Goal: Navigation & Orientation: Find specific page/section

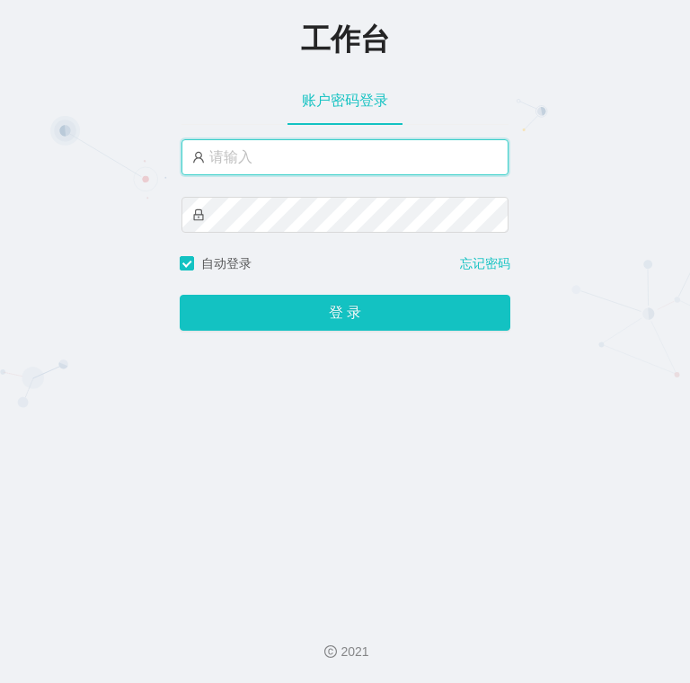
click at [373, 166] on input "text" at bounding box center [344, 157] width 327 height 36
paste input "admin"
type input "admin"
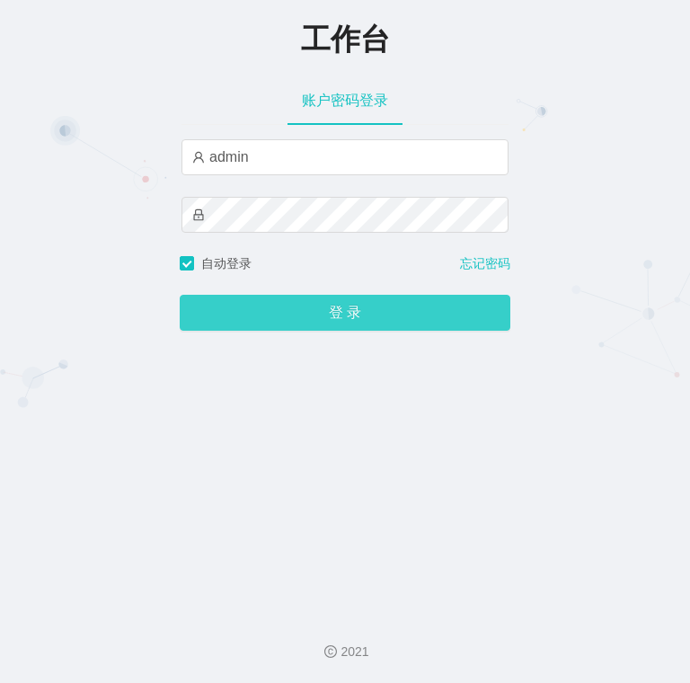
click at [339, 317] on button "登 录" at bounding box center [345, 313] width 331 height 36
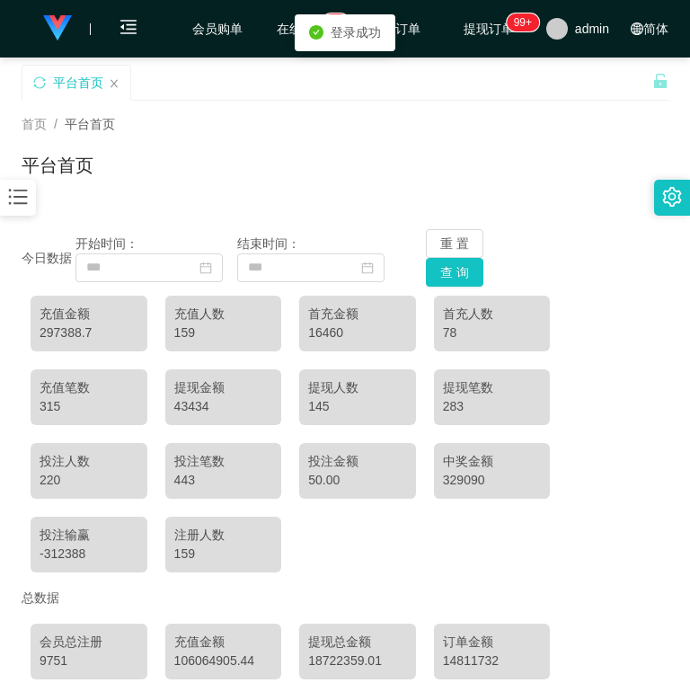
click at [625, 181] on div "平台首页" at bounding box center [345, 172] width 647 height 41
click at [591, 137] on div "首页 / 平台首页 / 平台首页" at bounding box center [345, 154] width 647 height 78
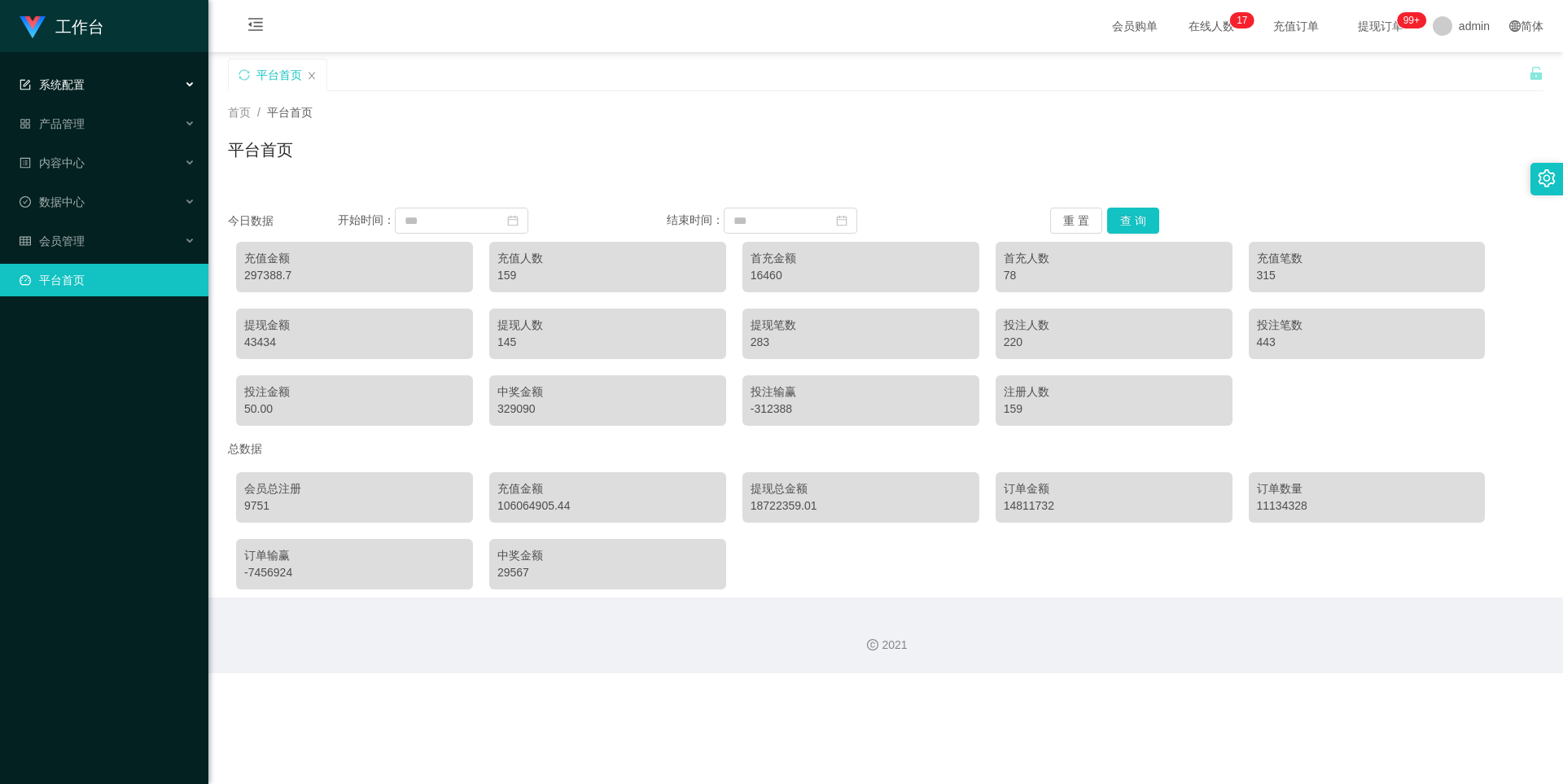
click at [70, 87] on span "系统配置" at bounding box center [53, 84] width 65 height 13
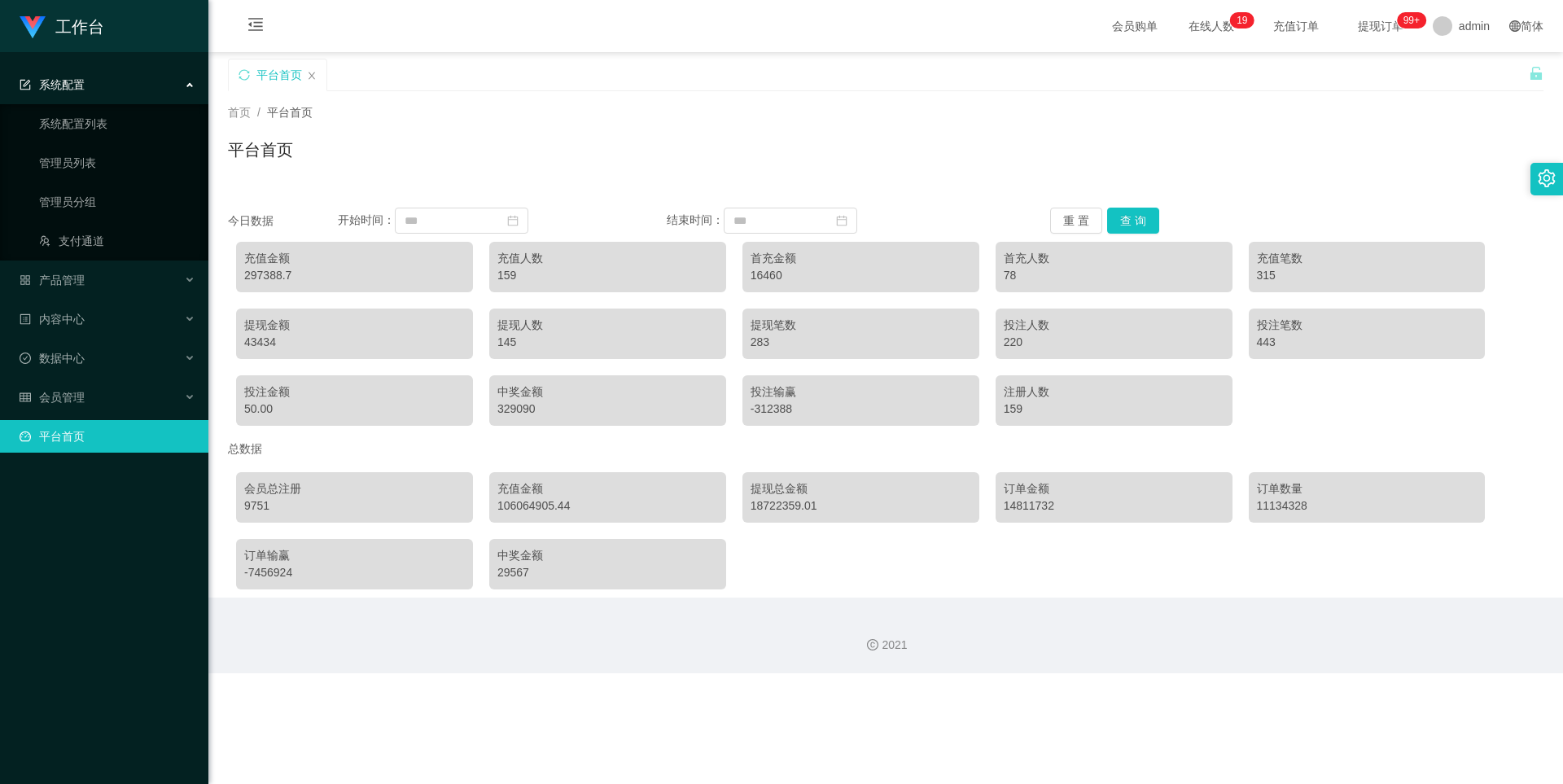
click at [70, 87] on span "系统配置" at bounding box center [53, 84] width 65 height 13
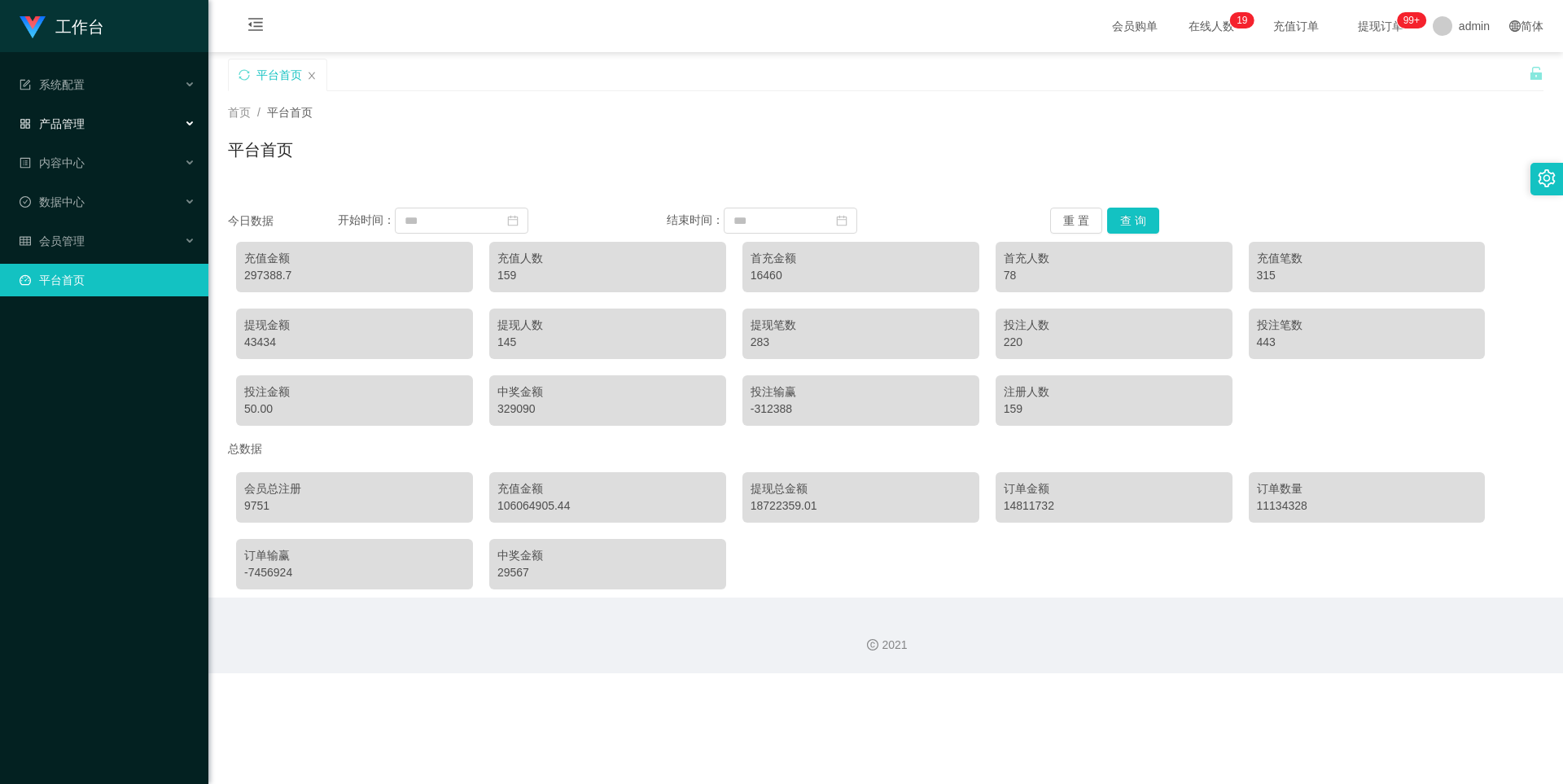
click at [63, 124] on span "产品管理" at bounding box center [53, 123] width 65 height 13
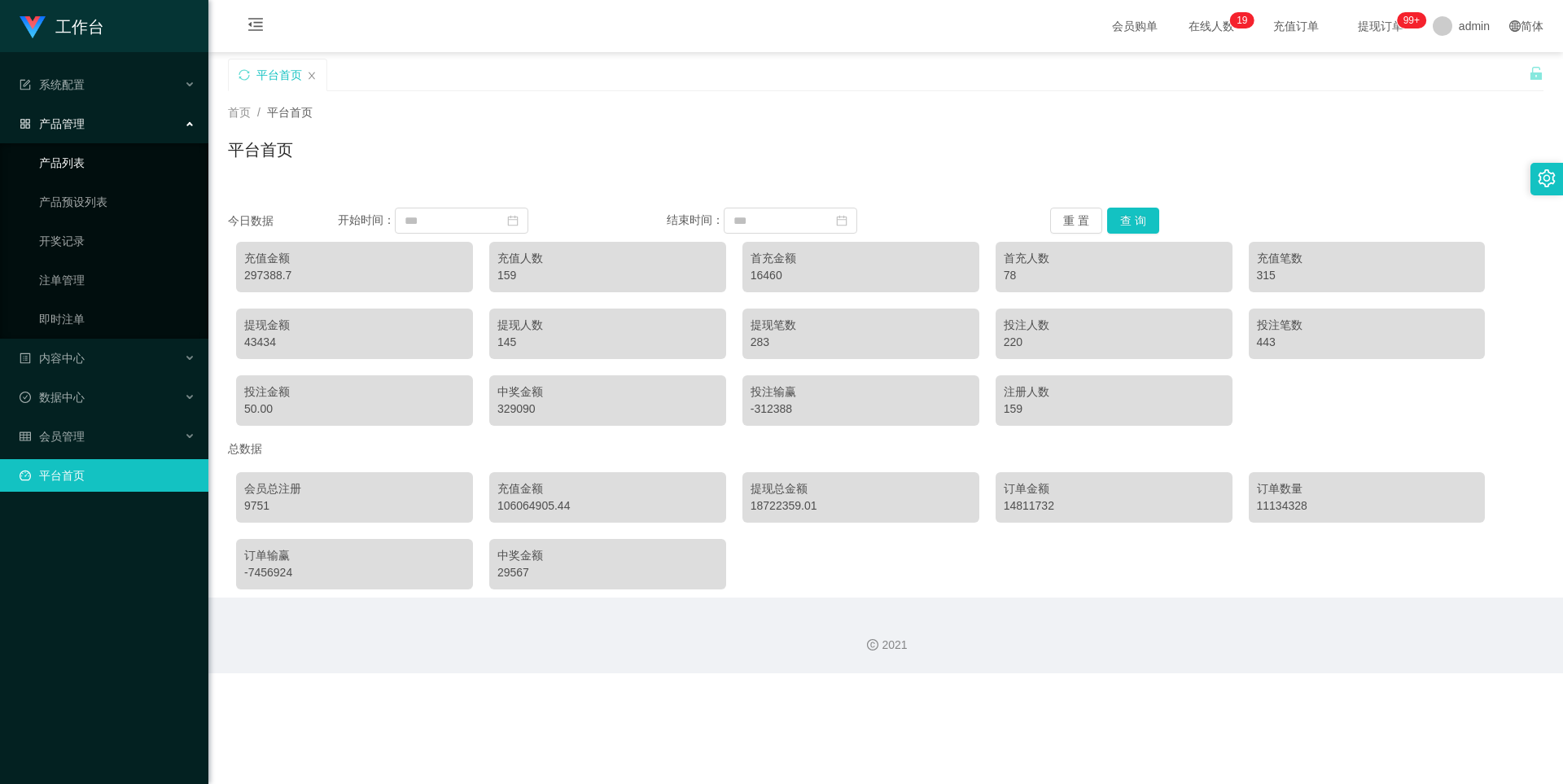
click at [64, 160] on link "产品列表" at bounding box center [117, 163] width 156 height 33
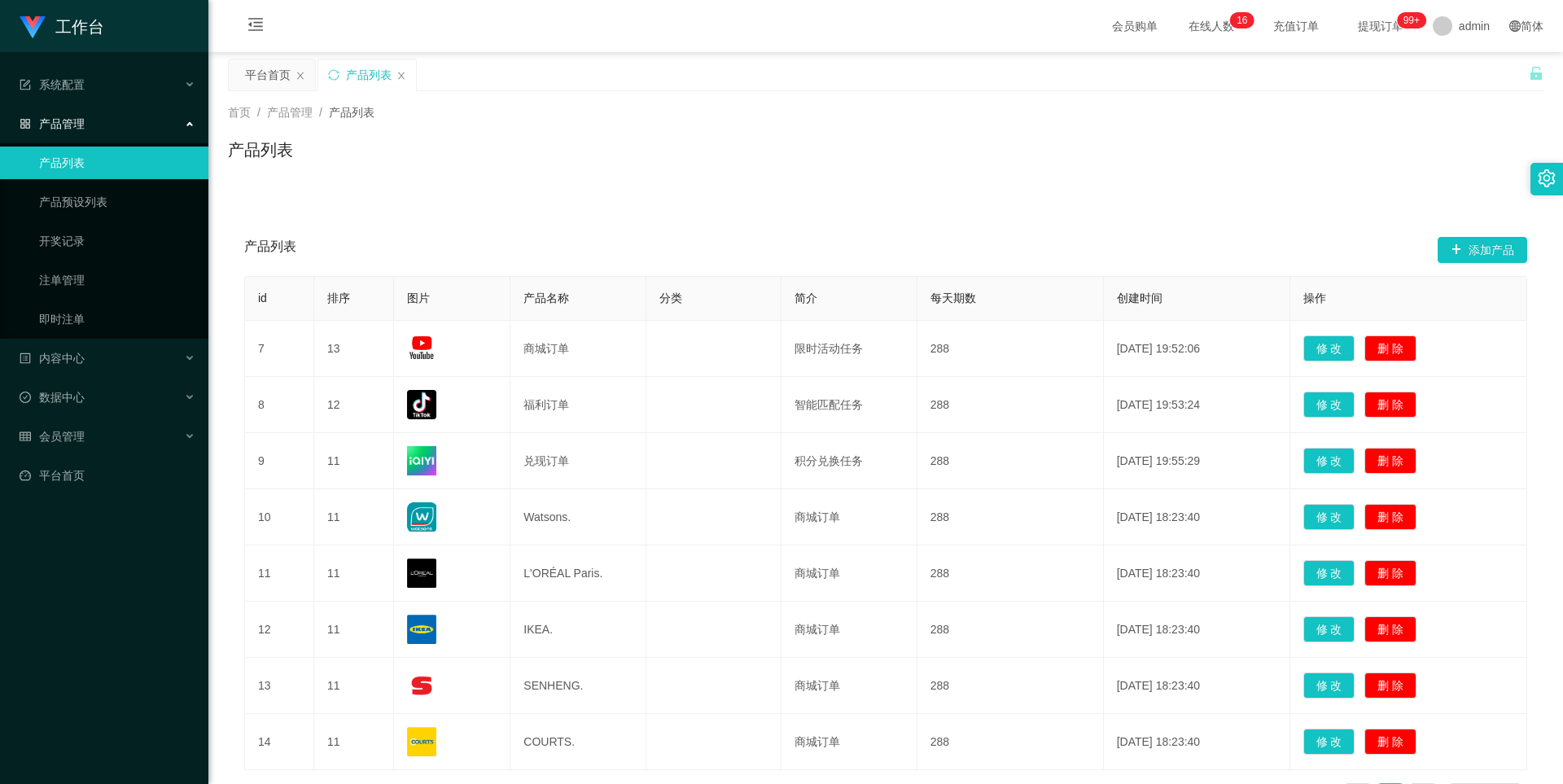
click at [109, 160] on link "产品列表" at bounding box center [117, 163] width 156 height 33
click at [69, 164] on link "产品列表" at bounding box center [117, 163] width 156 height 33
click at [67, 137] on div "产品管理" at bounding box center [104, 124] width 209 height 33
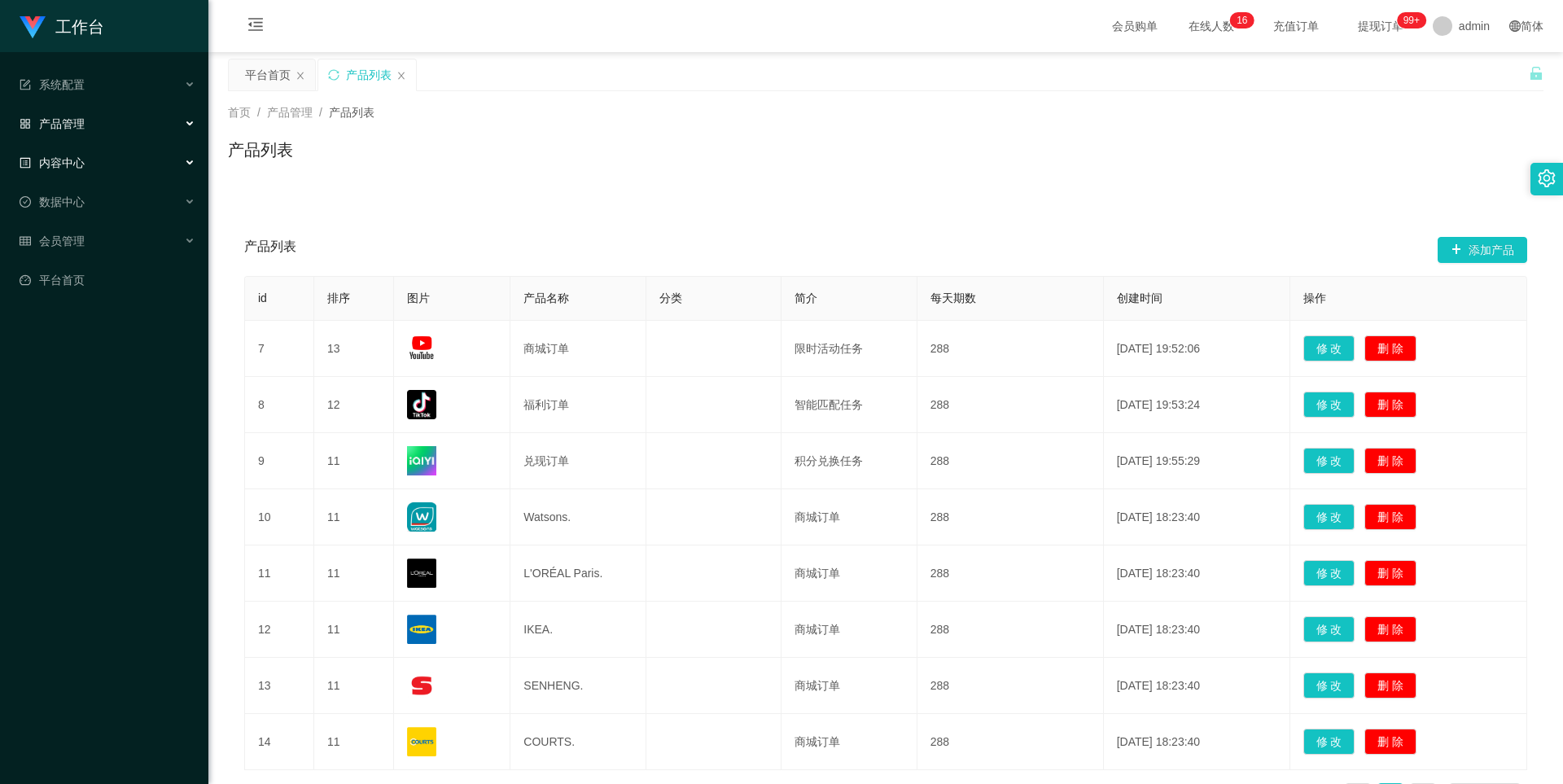
click at [67, 165] on span "内容中心" at bounding box center [53, 162] width 65 height 13
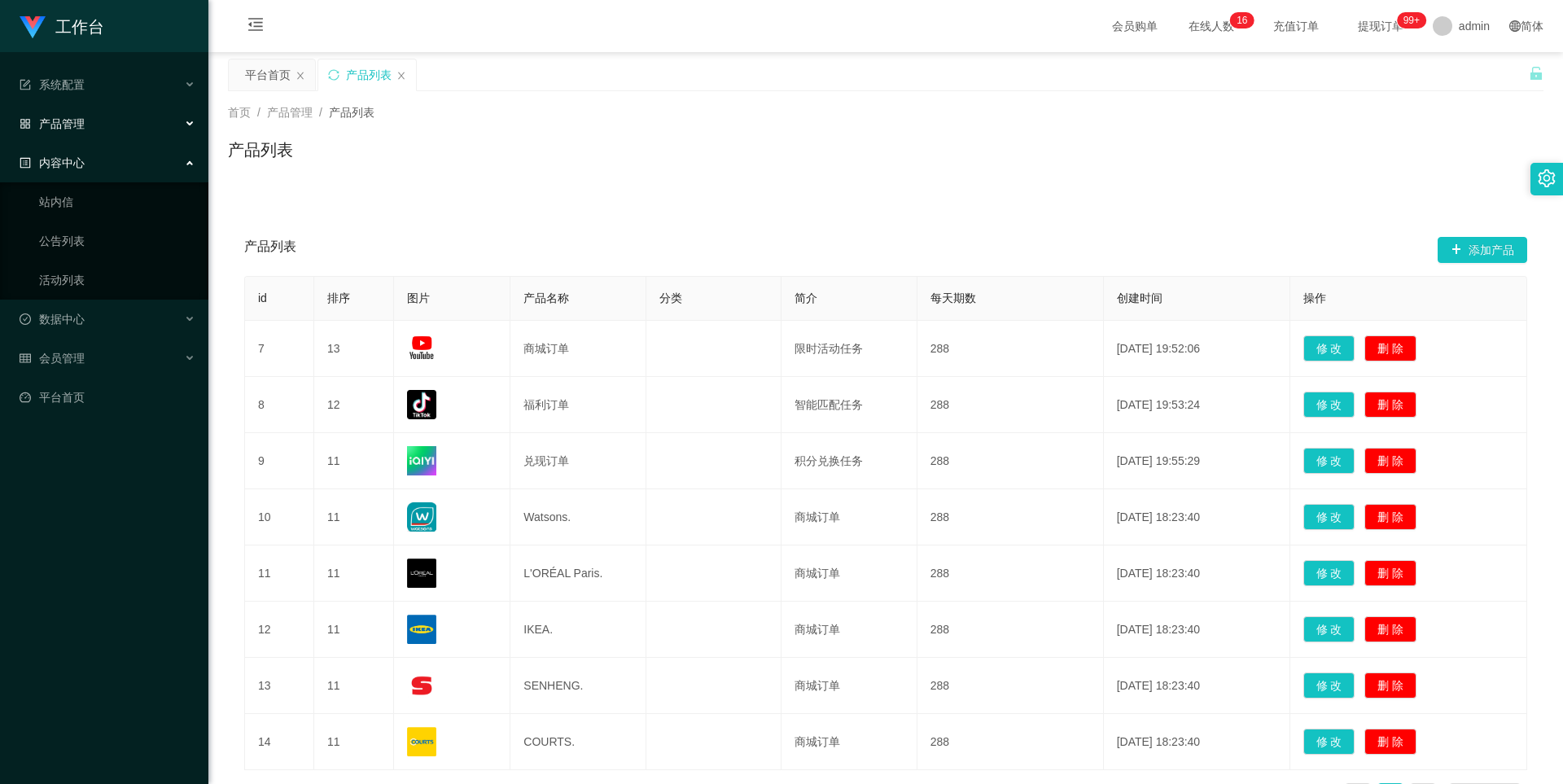
click at [67, 165] on span "内容中心" at bounding box center [53, 162] width 65 height 13
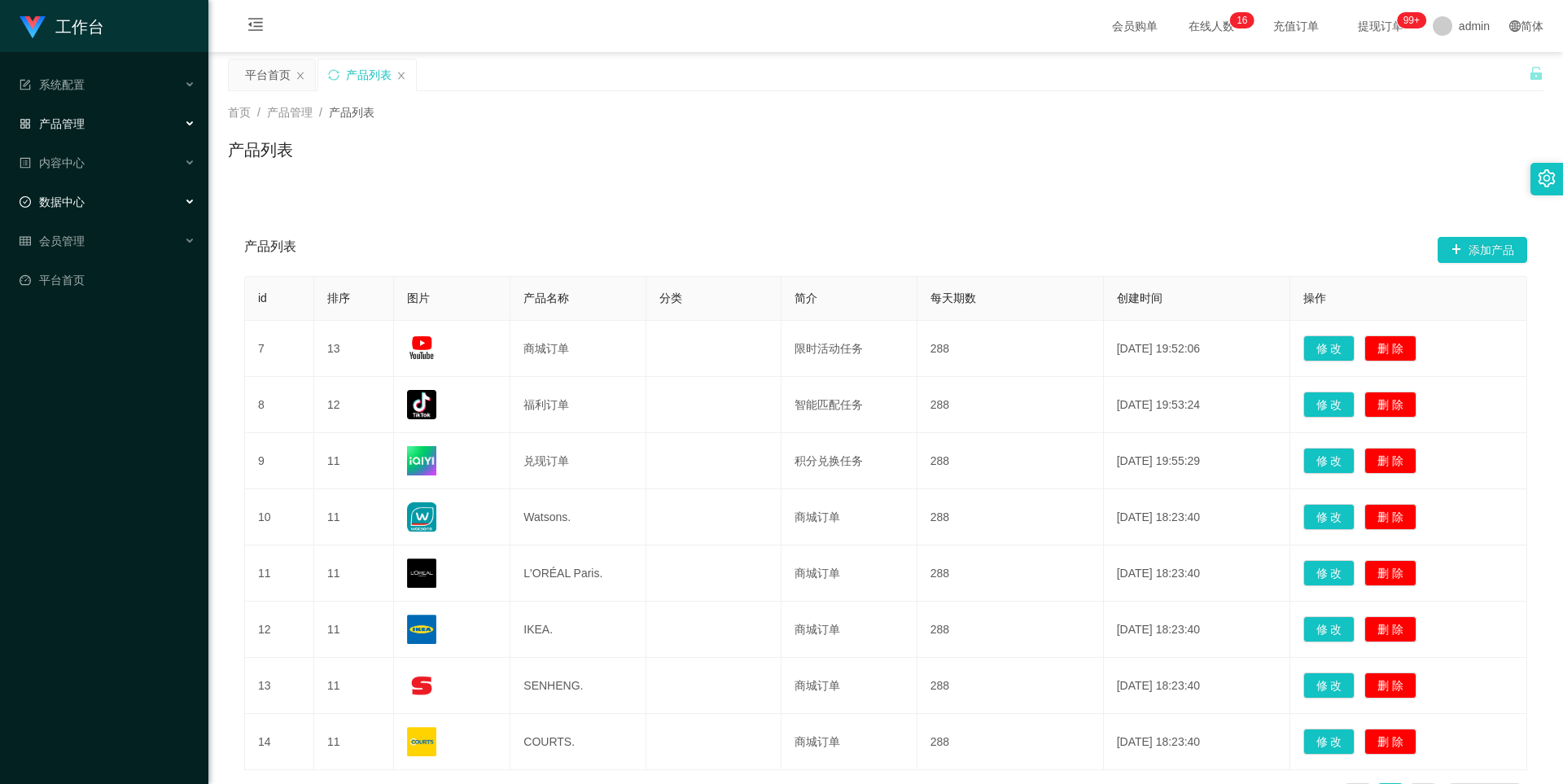
click at [64, 204] on span "数据中心" at bounding box center [53, 202] width 65 height 13
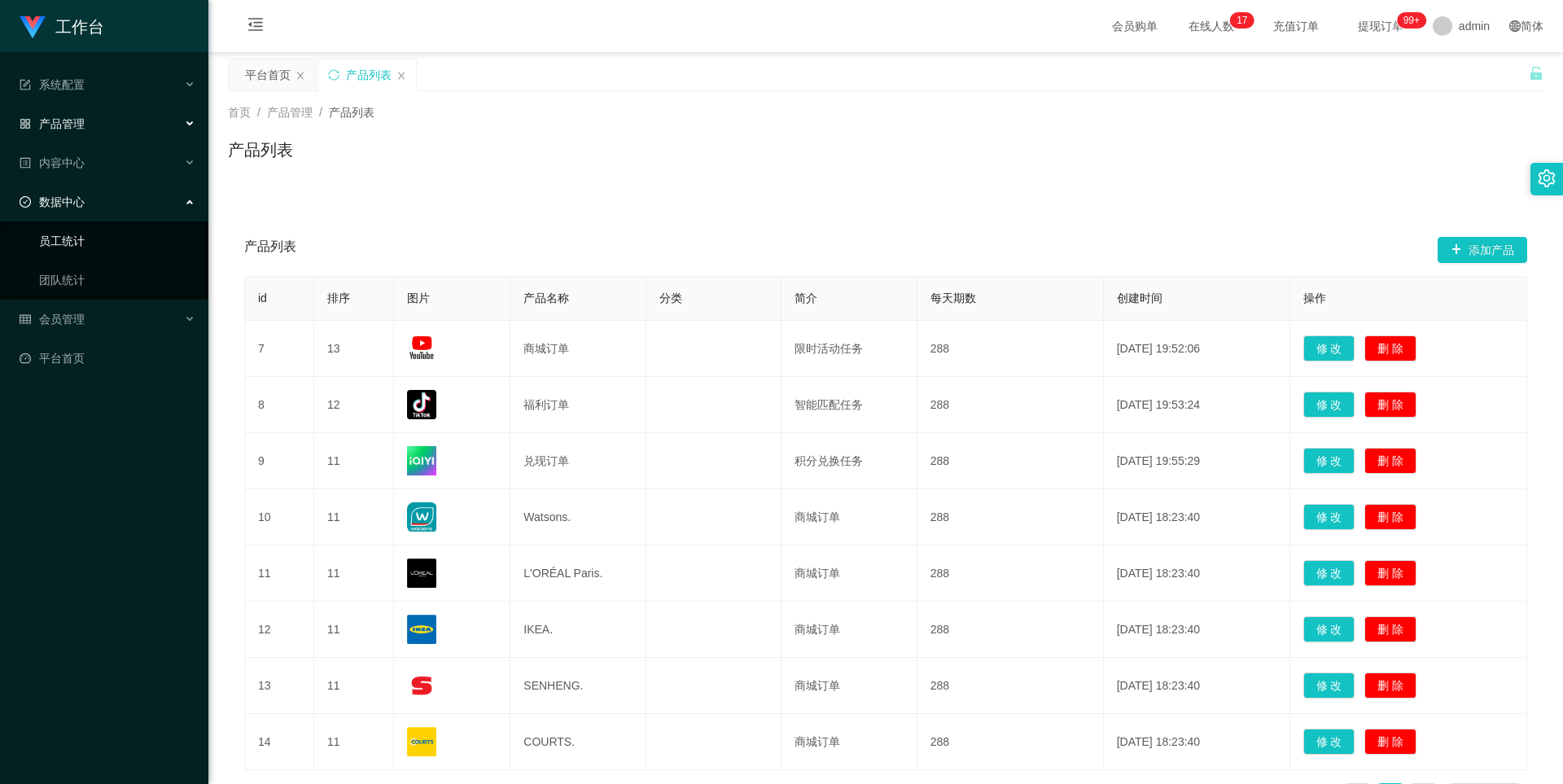
click at [62, 240] on link "员工统计" at bounding box center [117, 241] width 156 height 33
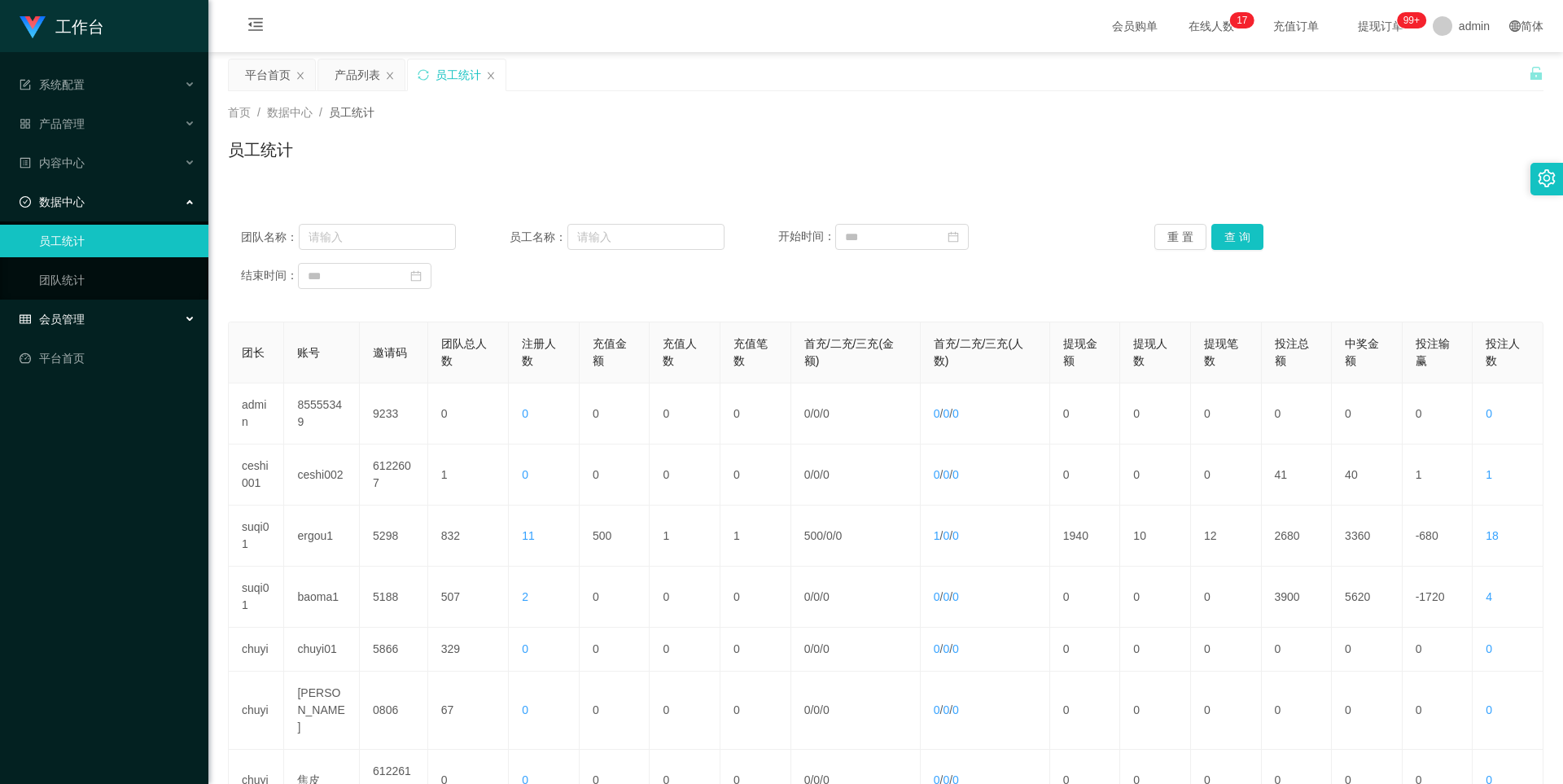
click at [69, 319] on span "会员管理" at bounding box center [53, 319] width 65 height 13
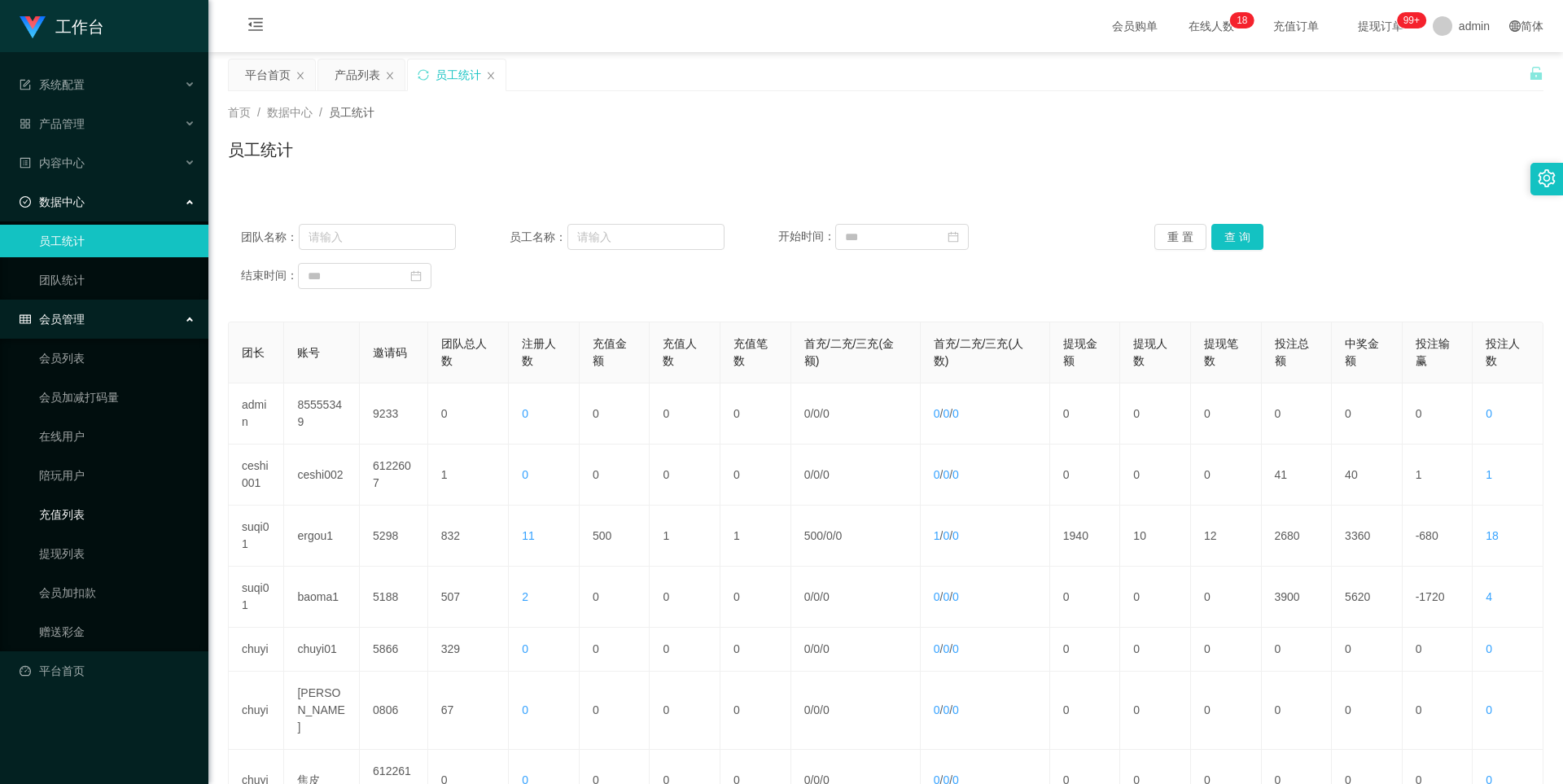
click at [59, 518] on link "充值列表" at bounding box center [117, 515] width 156 height 33
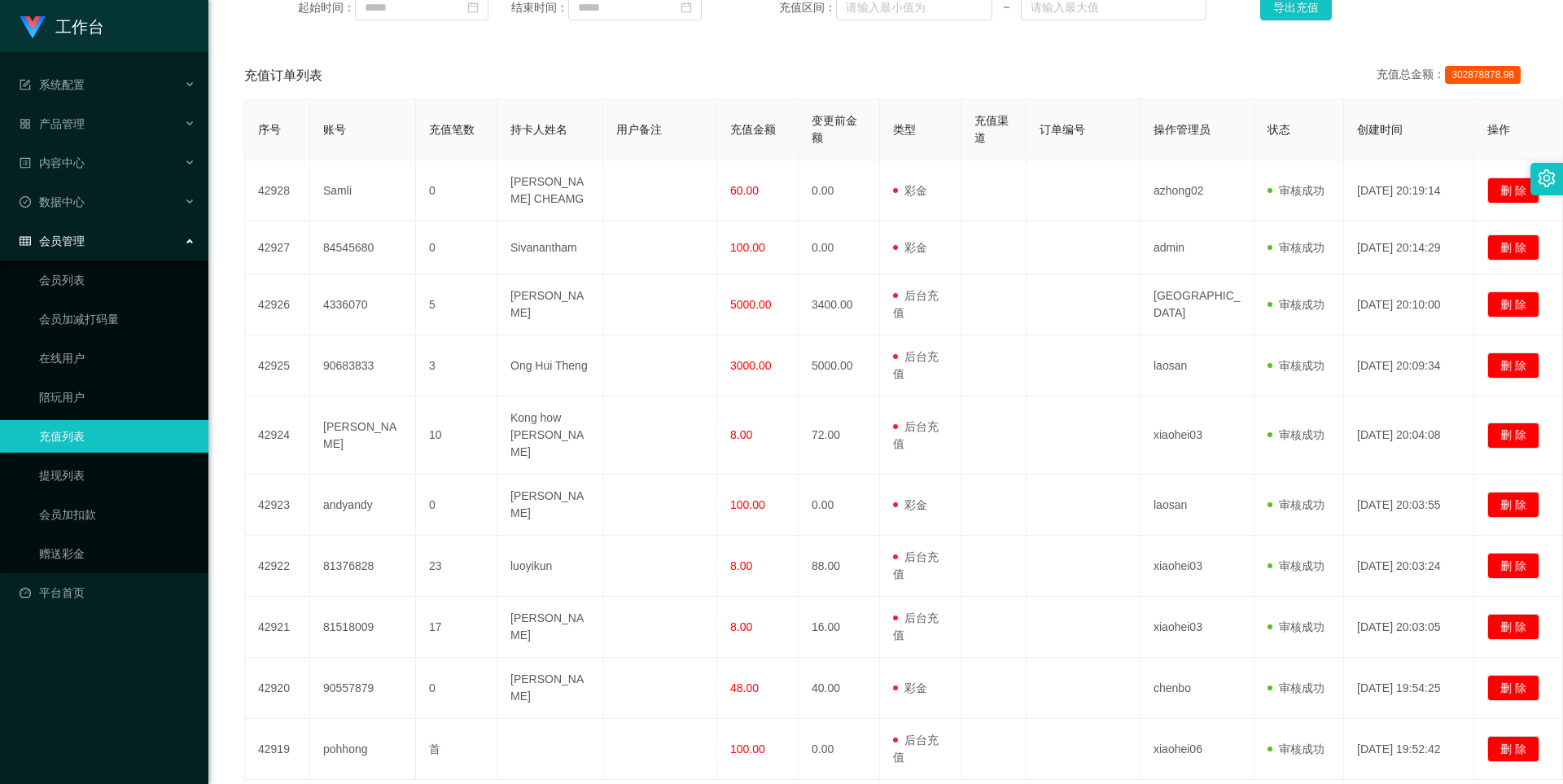
scroll to position [123, 0]
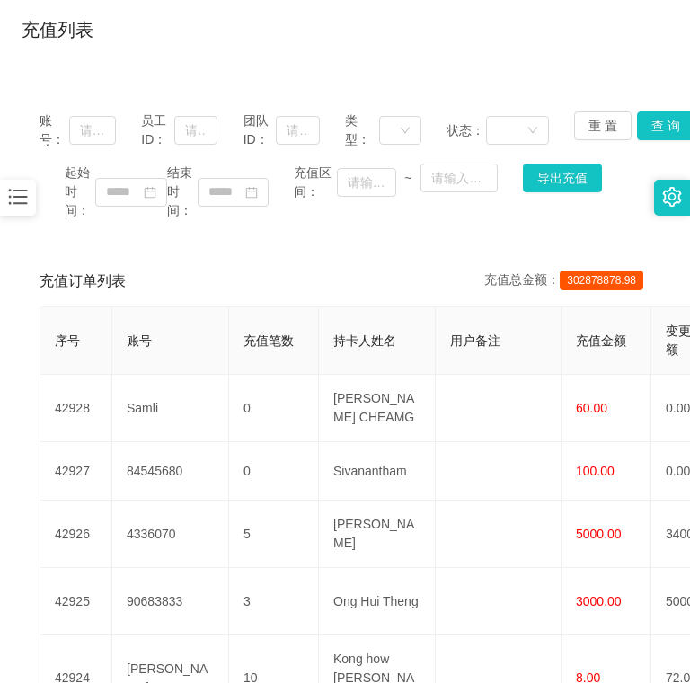
click at [6, 409] on main "关闭左侧 关闭右侧 关闭其它 刷新页面 平台首页 产品列表 员工统计 充值列表 首页 / 会员管理 / 充值列表 / 充值列表 账号： 员工ID： 团队ID：…" at bounding box center [345, 519] width 690 height 1194
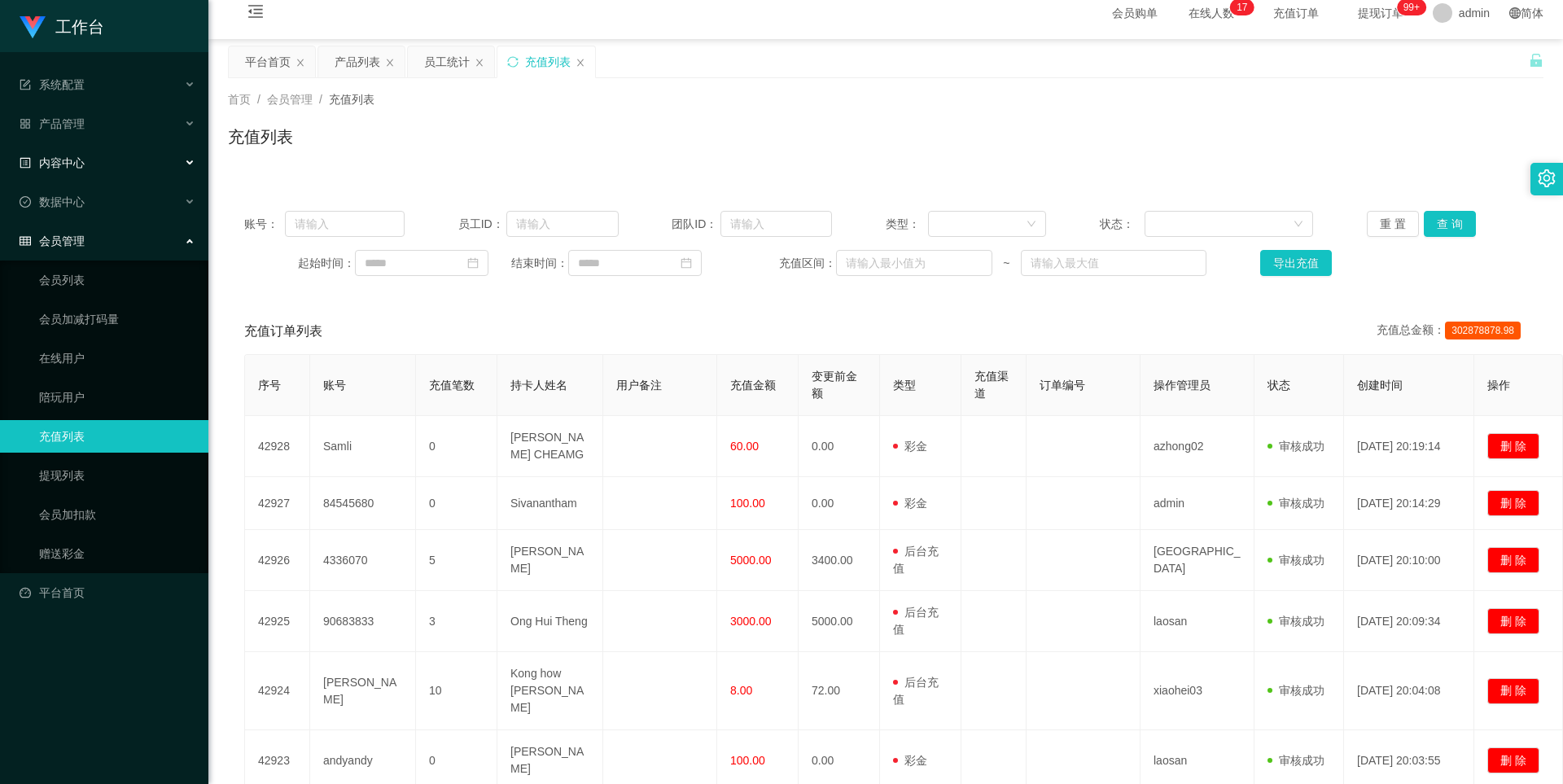
scroll to position [0, 0]
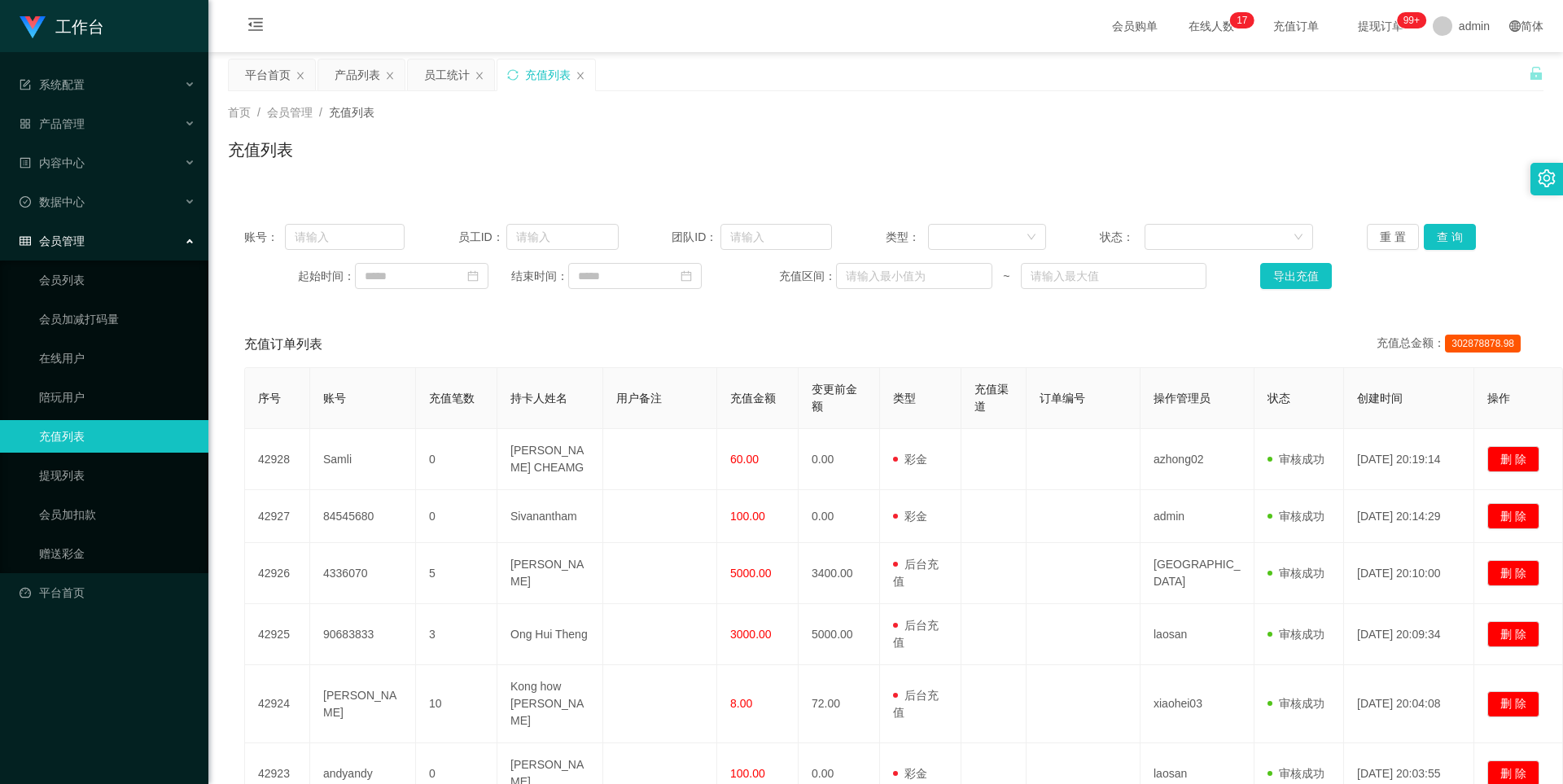
drag, startPoint x: 328, startPoint y: 164, endPoint x: 340, endPoint y: 146, distance: 21.6
click at [328, 164] on div "充值列表" at bounding box center [885, 156] width 1315 height 37
click at [443, 68] on div "员工统计" at bounding box center [447, 75] width 45 height 31
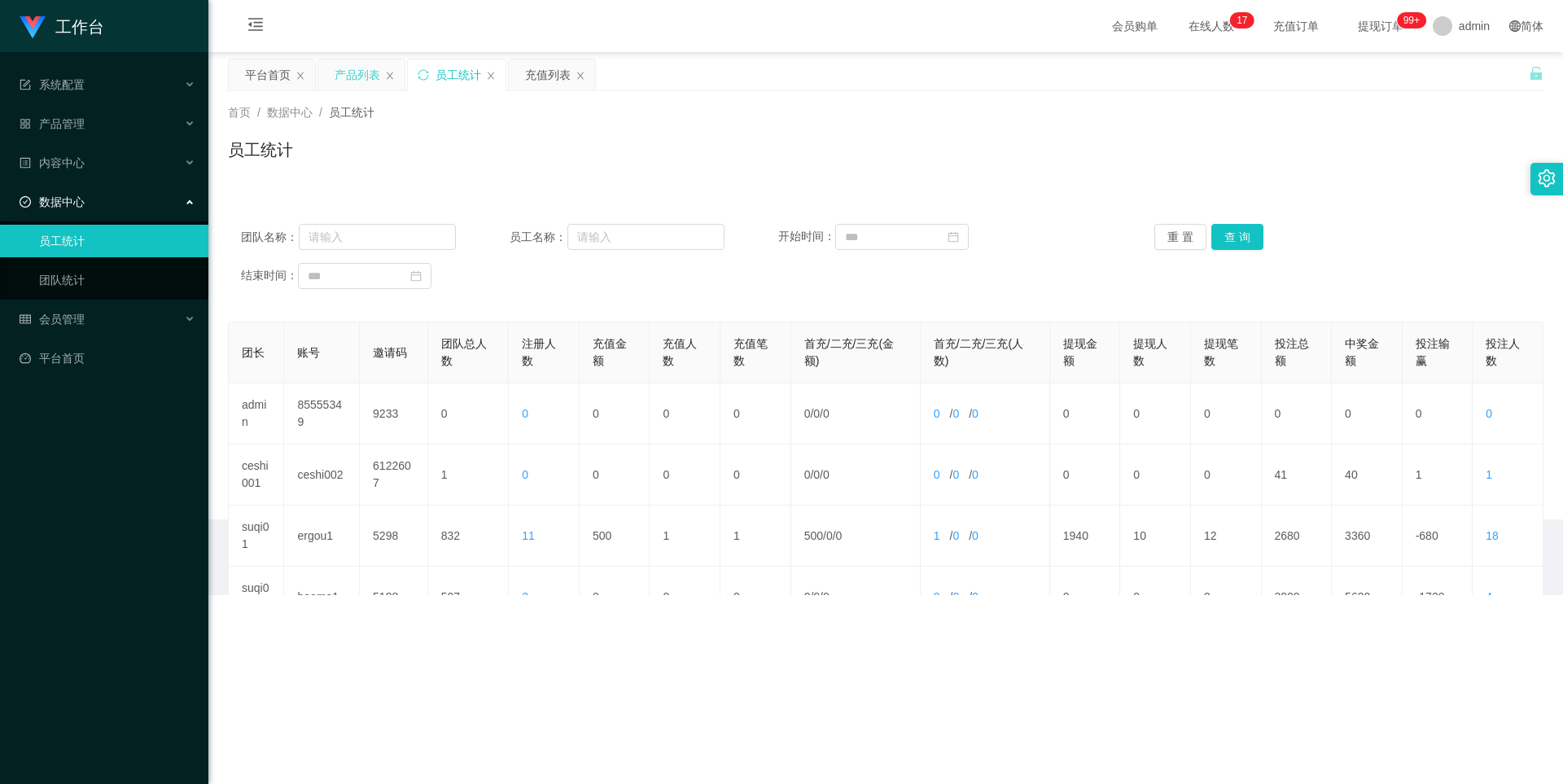
click at [349, 74] on div "产品列表" at bounding box center [357, 75] width 45 height 31
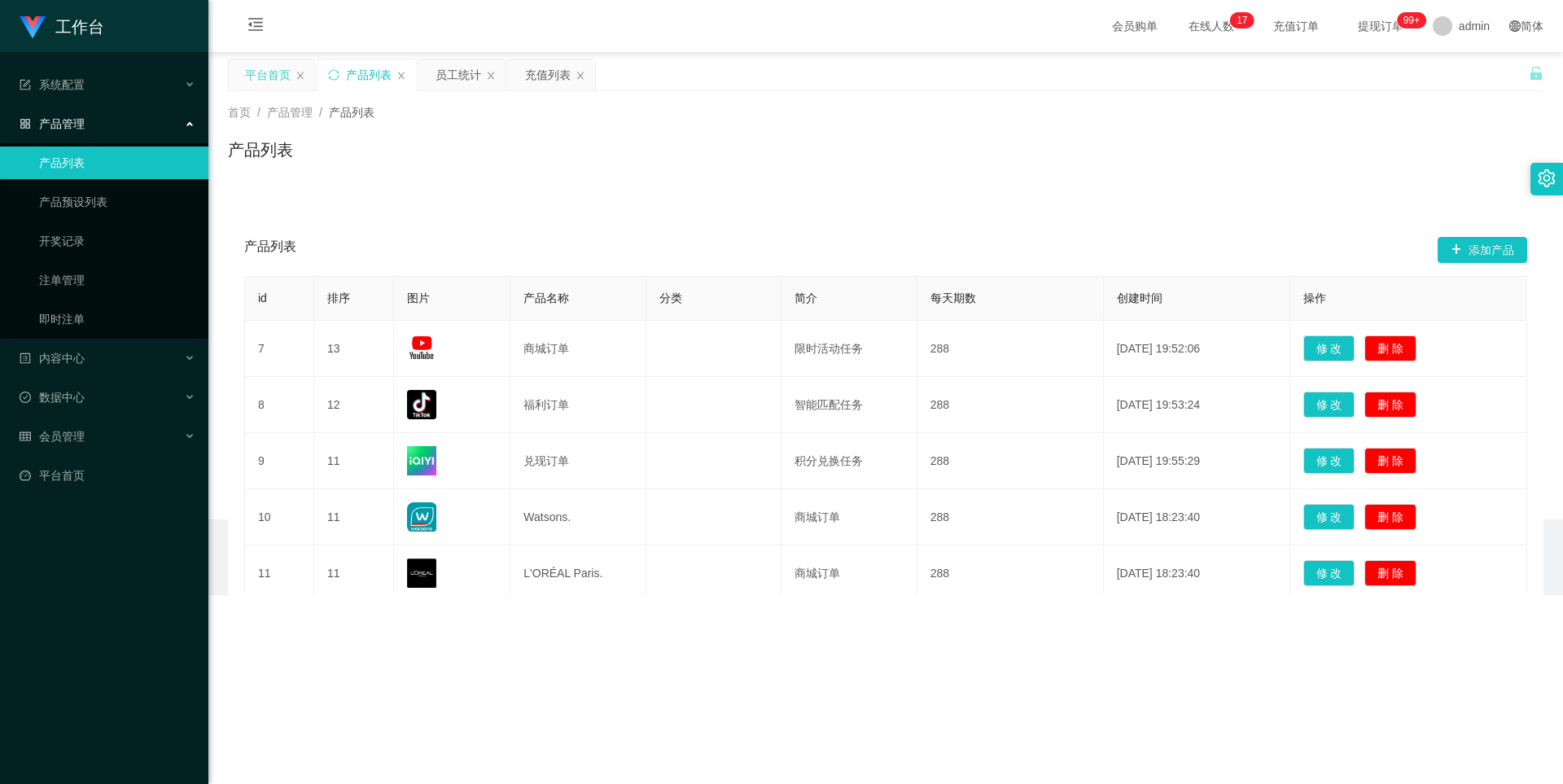
click at [271, 70] on div "平台首页" at bounding box center [267, 75] width 45 height 31
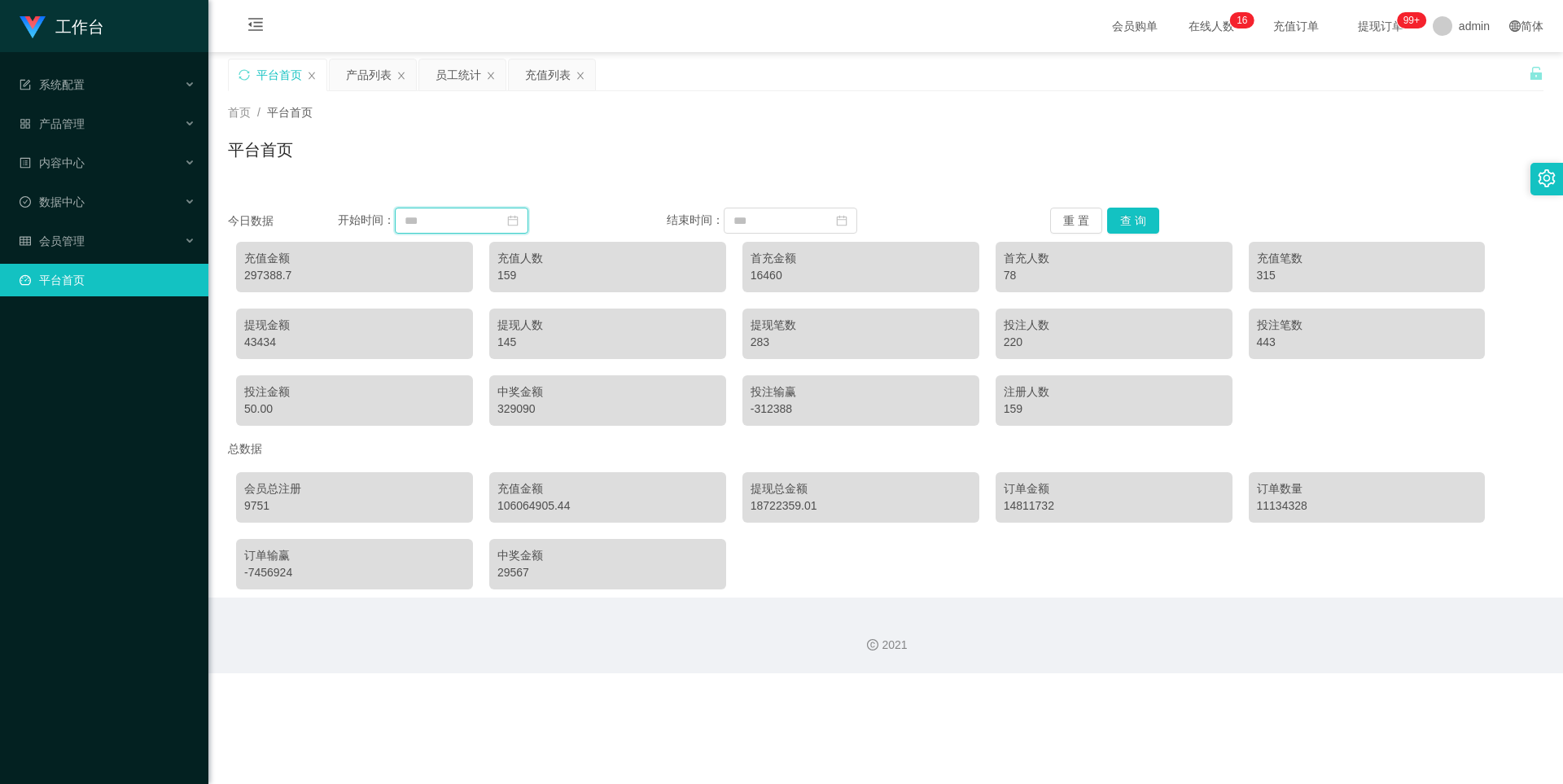
click at [433, 224] on input at bounding box center [461, 220] width 133 height 26
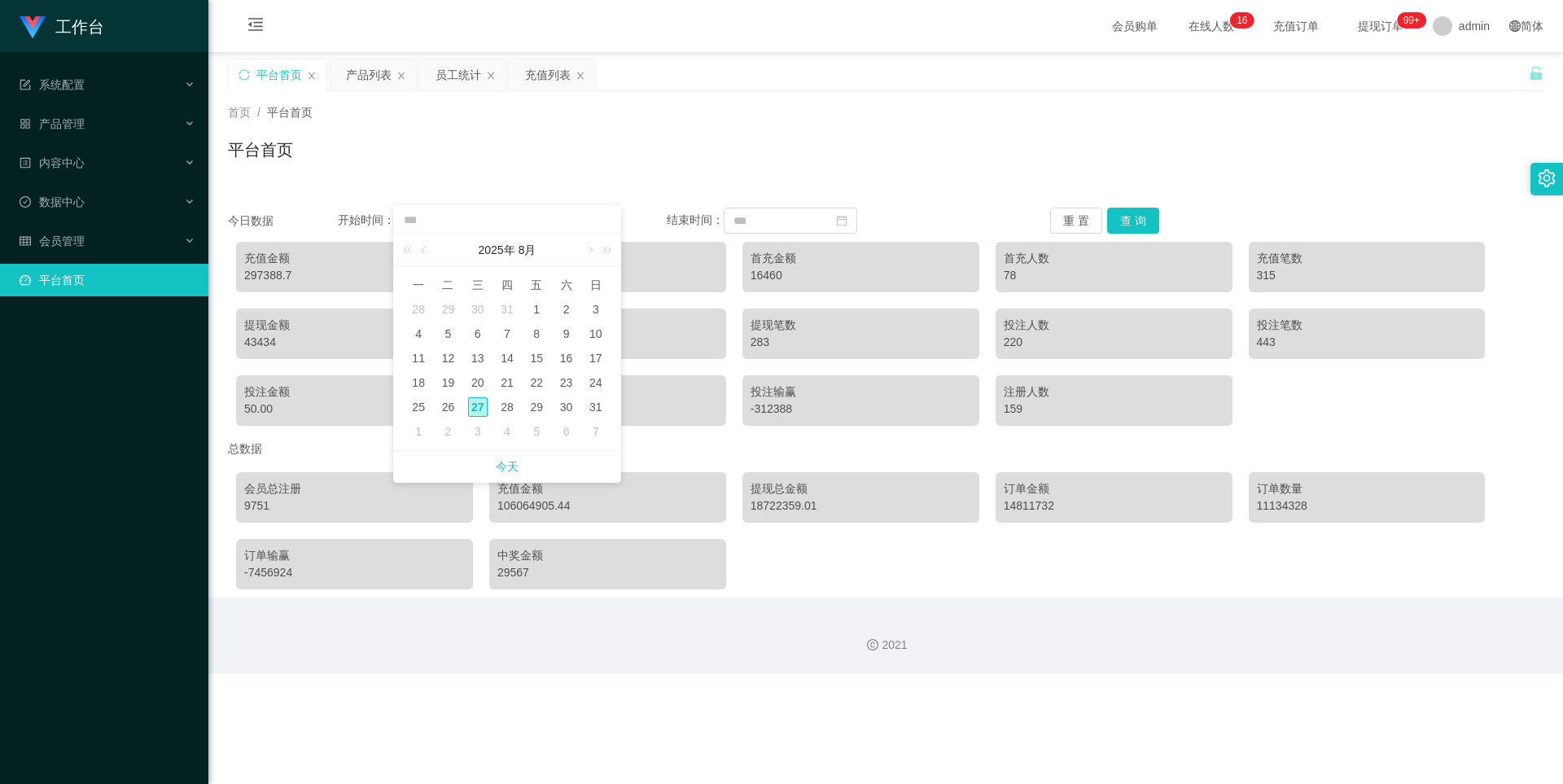
click at [385, 189] on div "今日数据 开始时间： 结束时间： 重 置 查 询 充值金额 297388.7 充值人数 159 首充金额 16460 首充人数 78 充值笔数 315 提现金…" at bounding box center [885, 392] width 1315 height 410
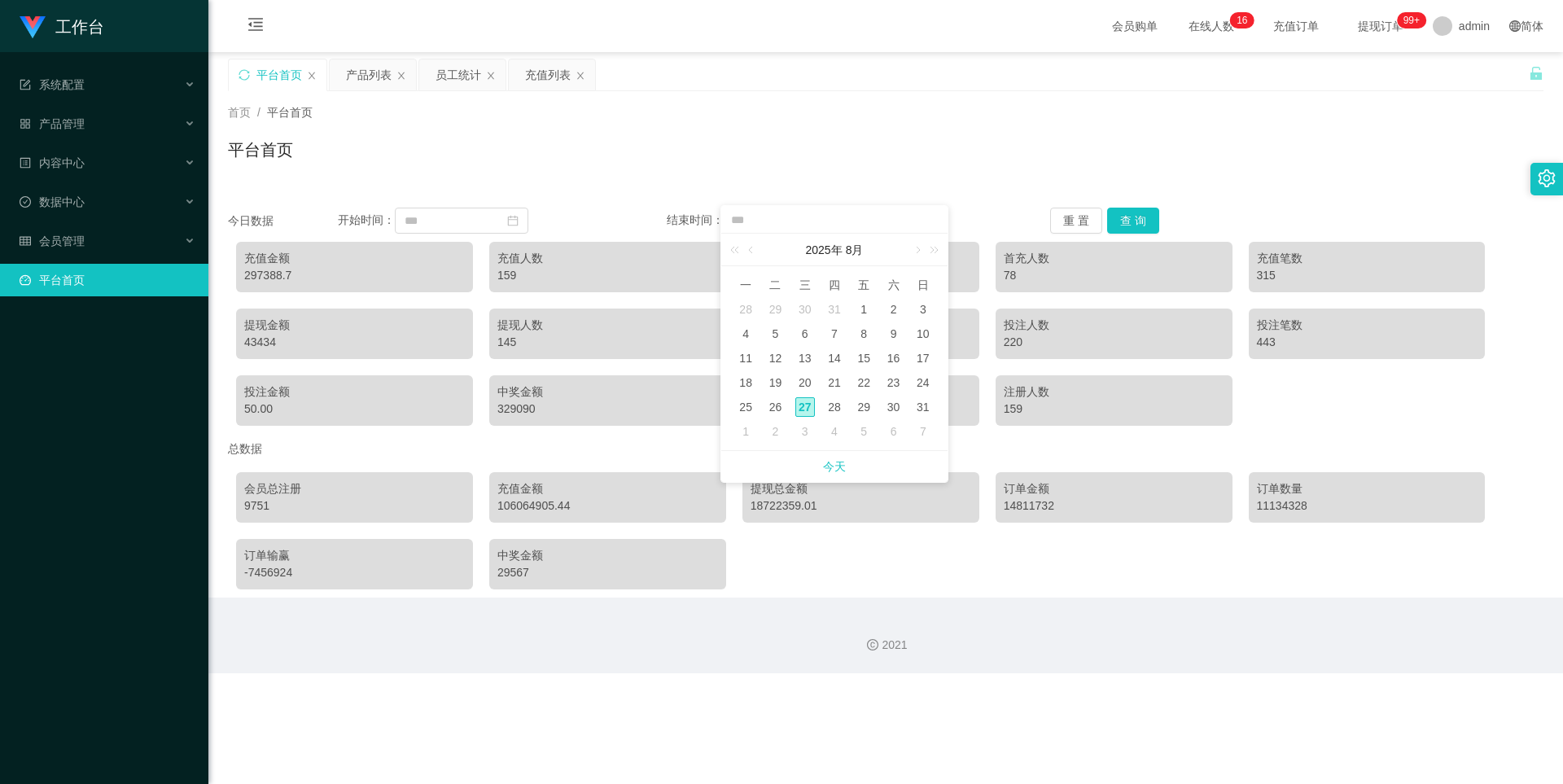
click at [625, 129] on div "首页 / 平台首页 / 平台首页" at bounding box center [885, 140] width 1315 height 71
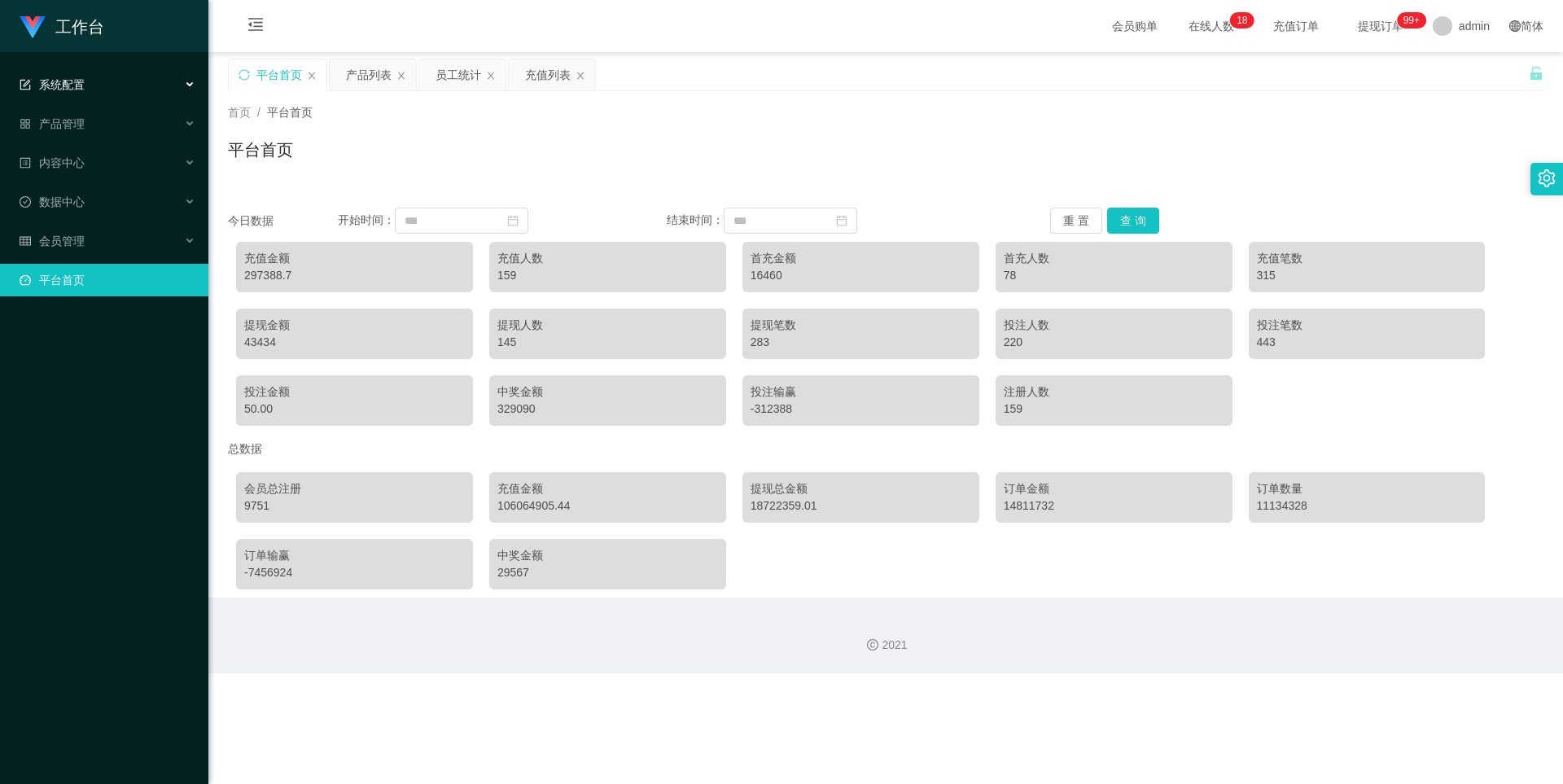
click at [55, 83] on span "系统配置" at bounding box center [53, 84] width 65 height 13
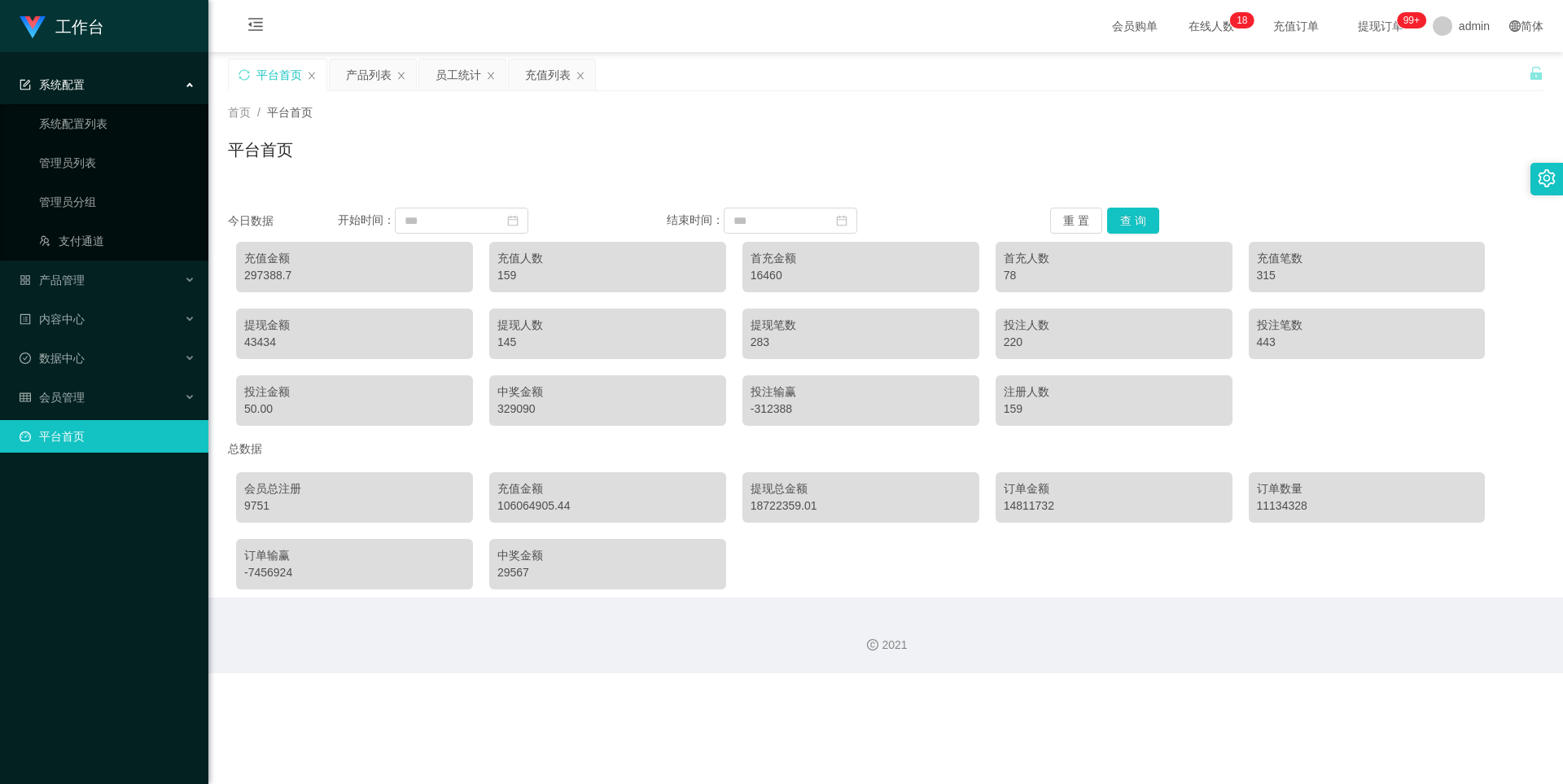
click at [55, 83] on span "系统配置" at bounding box center [53, 84] width 65 height 13
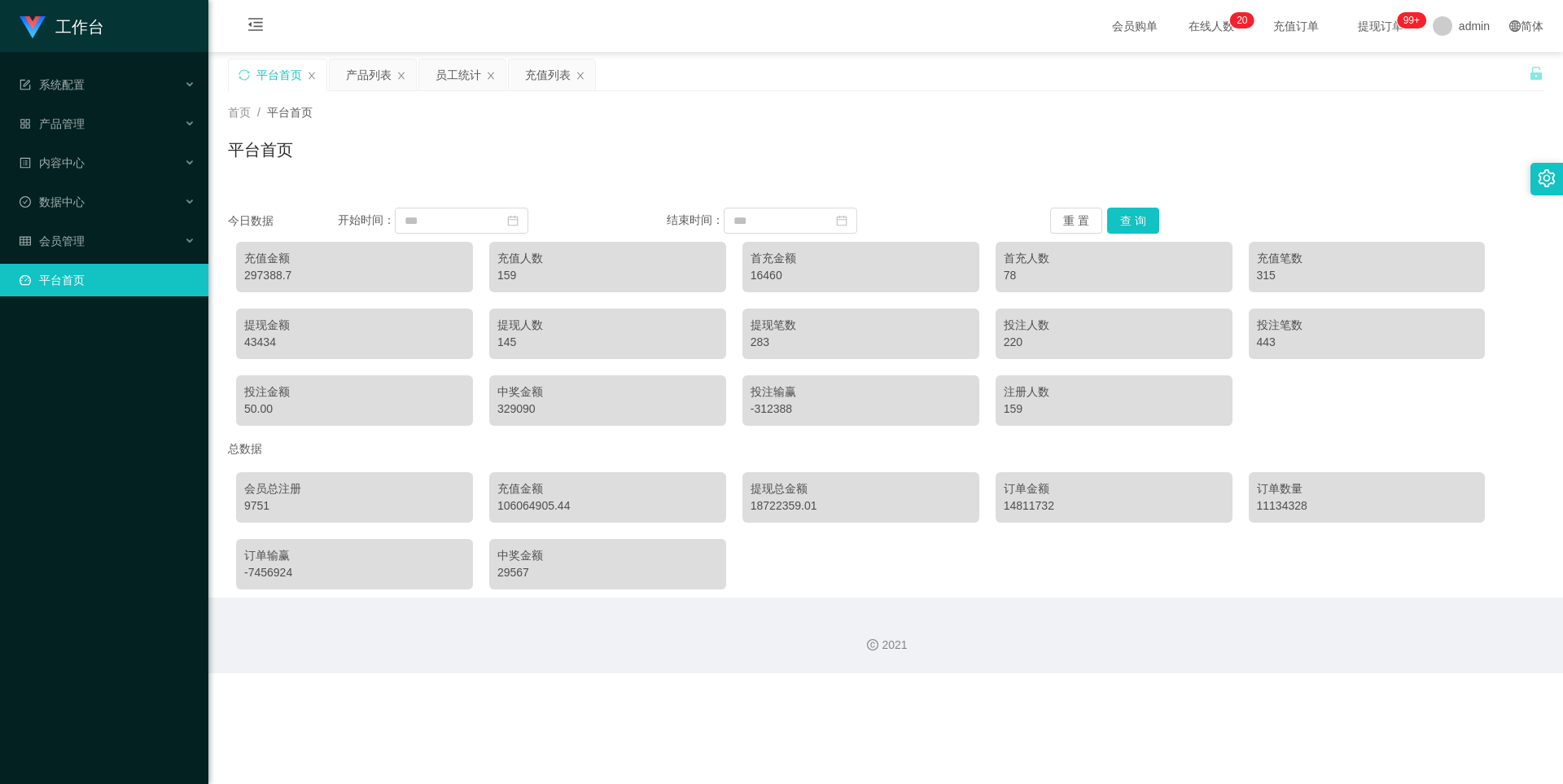
drag, startPoint x: 340, startPoint y: 136, endPoint x: 362, endPoint y: 139, distance: 22.2
click at [341, 137] on div "首页 / 平台首页 / 平台首页" at bounding box center [885, 140] width 1315 height 71
click at [78, 235] on span "会员管理" at bounding box center [53, 241] width 65 height 13
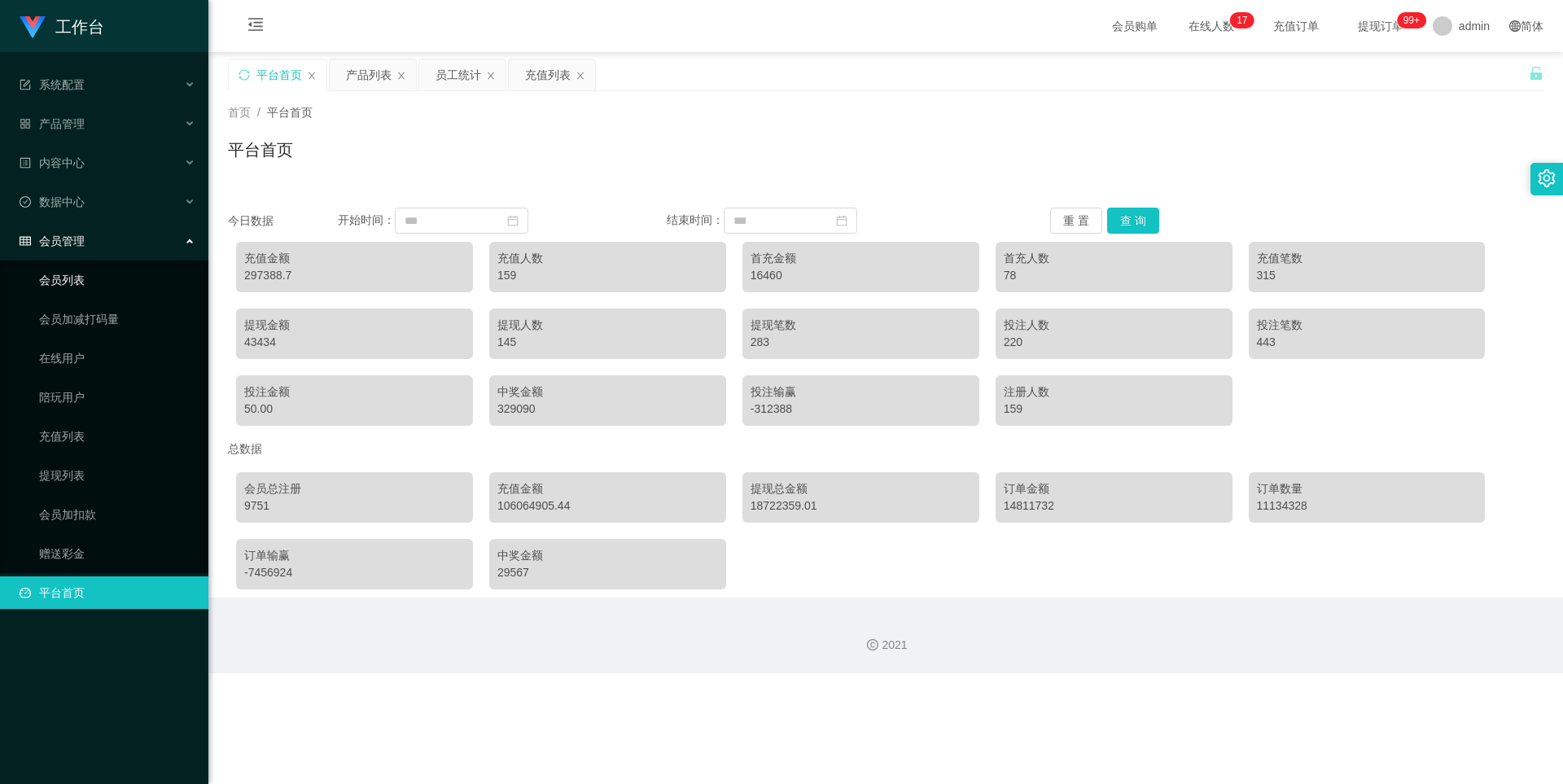
click at [76, 275] on link "会员列表" at bounding box center [117, 280] width 156 height 33
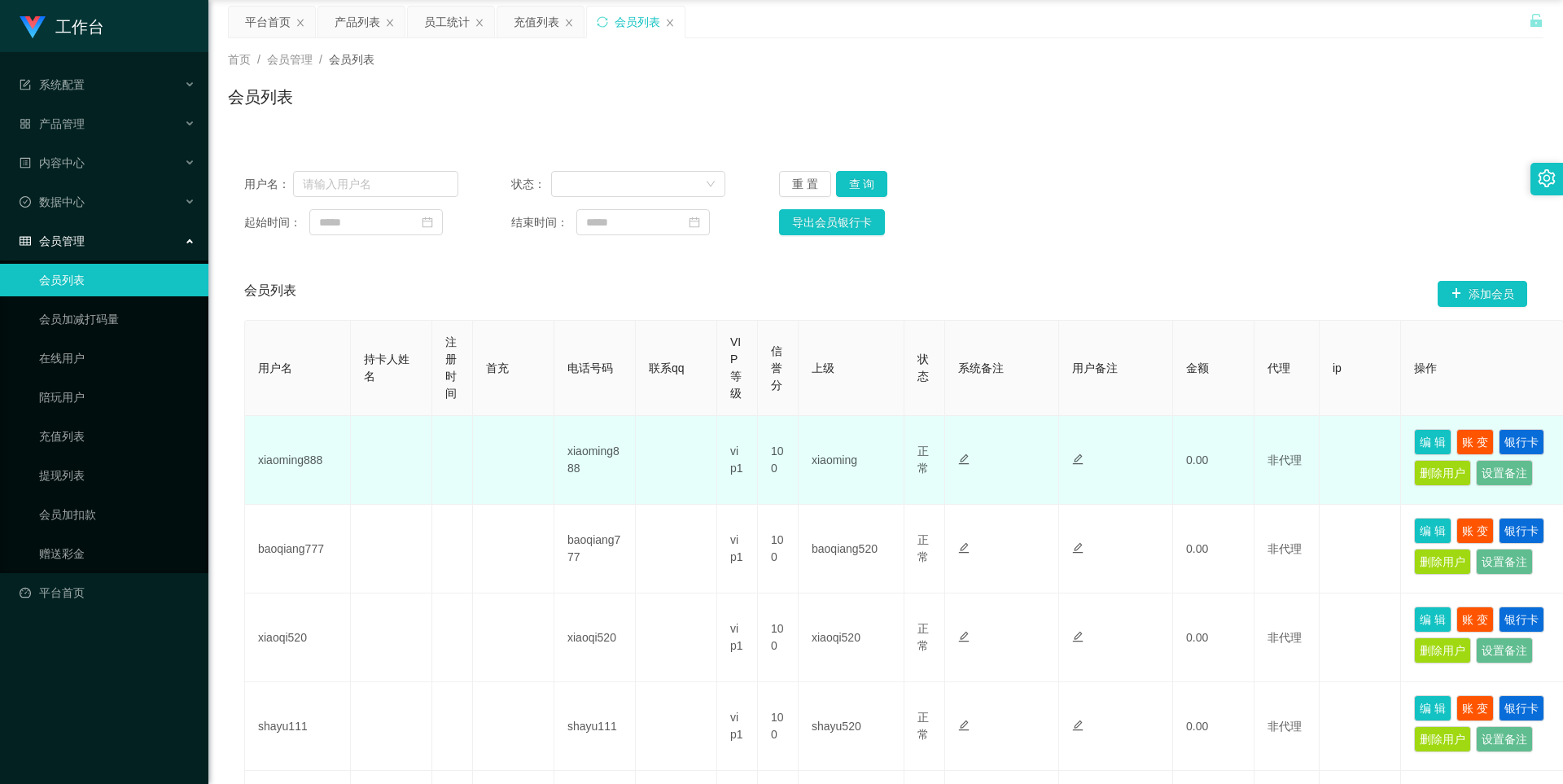
scroll to position [82, 0]
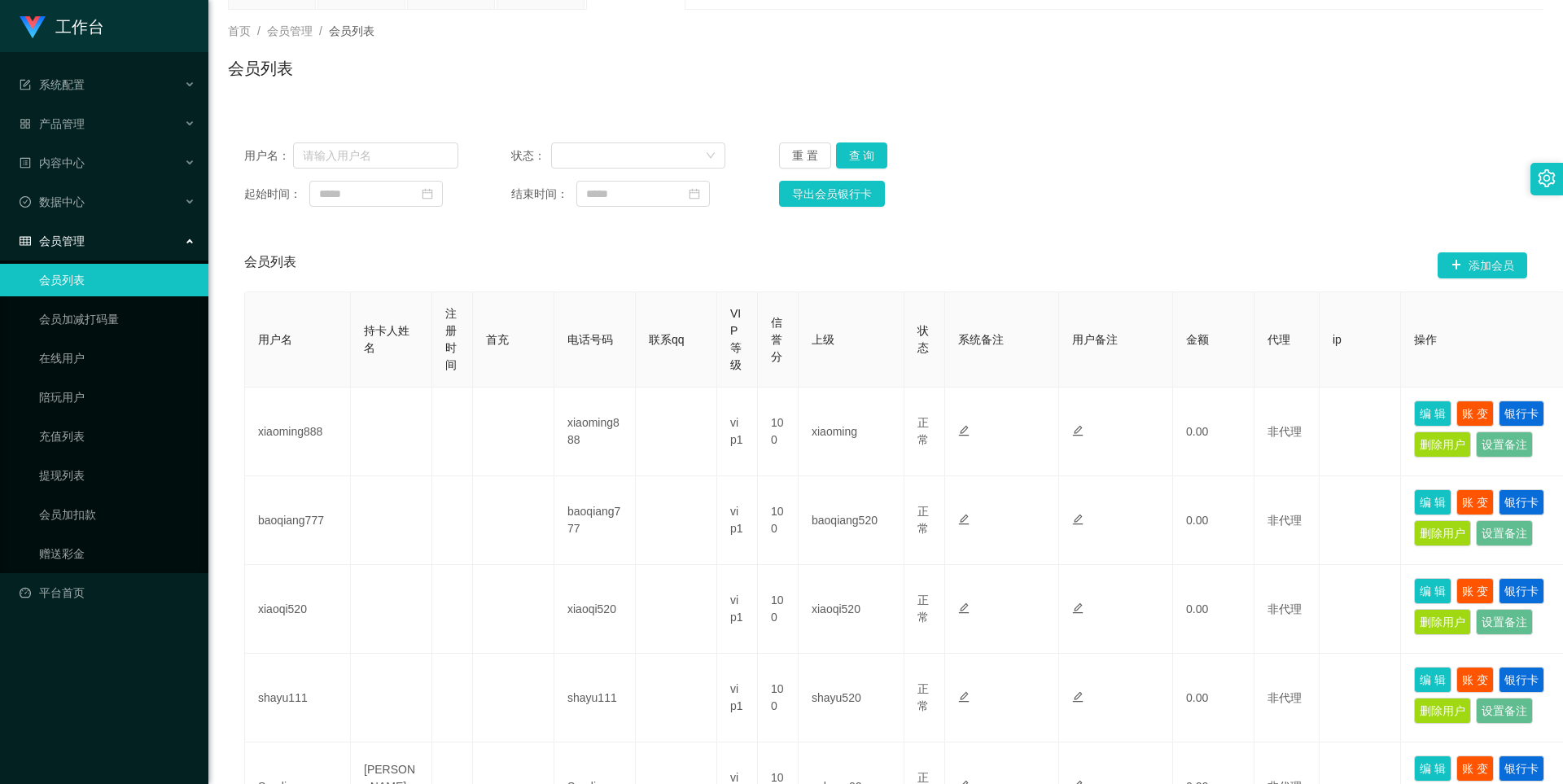
click at [416, 82] on div "会员列表" at bounding box center [885, 74] width 1315 height 37
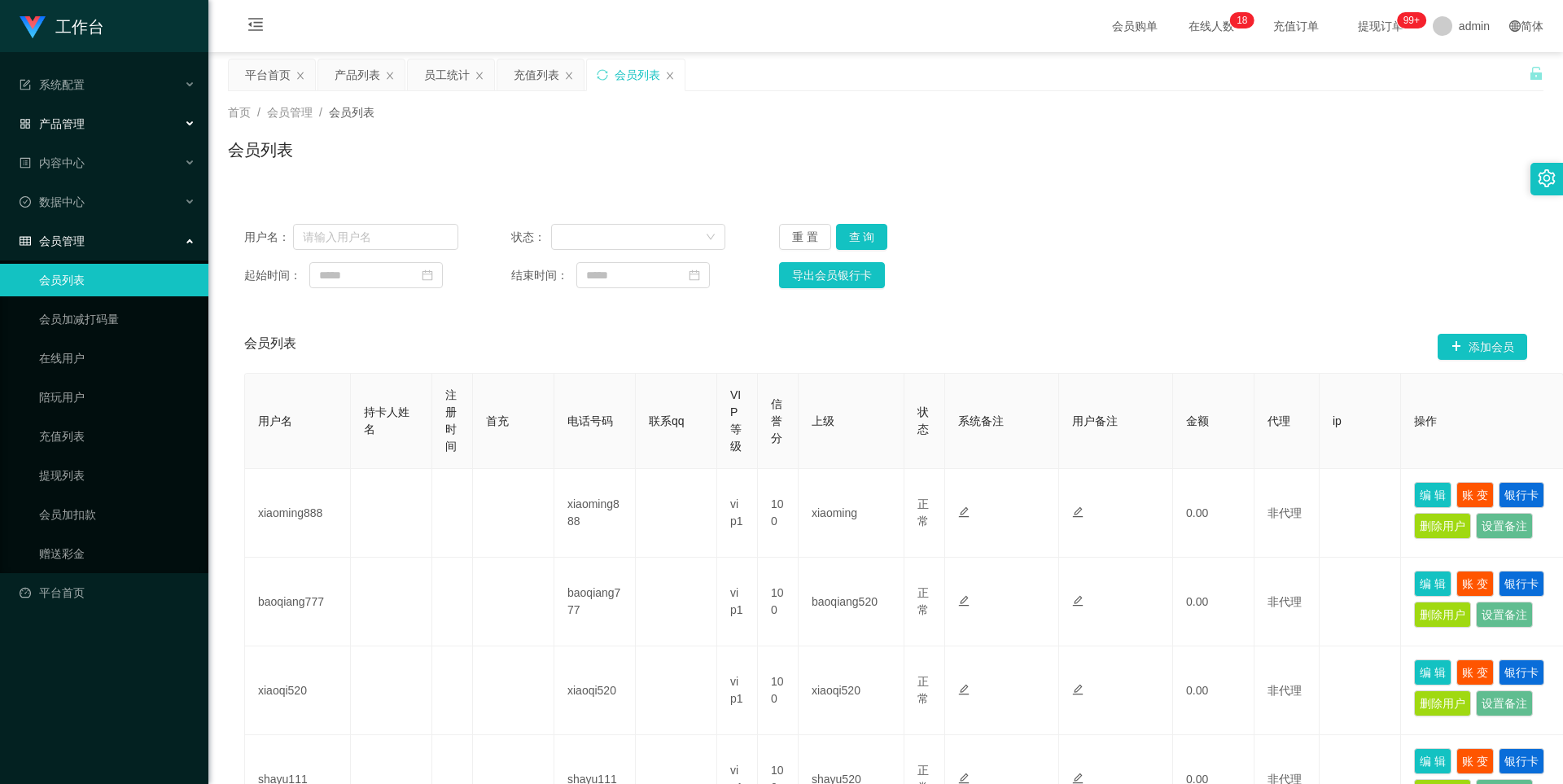
click at [97, 128] on div "产品管理" at bounding box center [104, 124] width 209 height 33
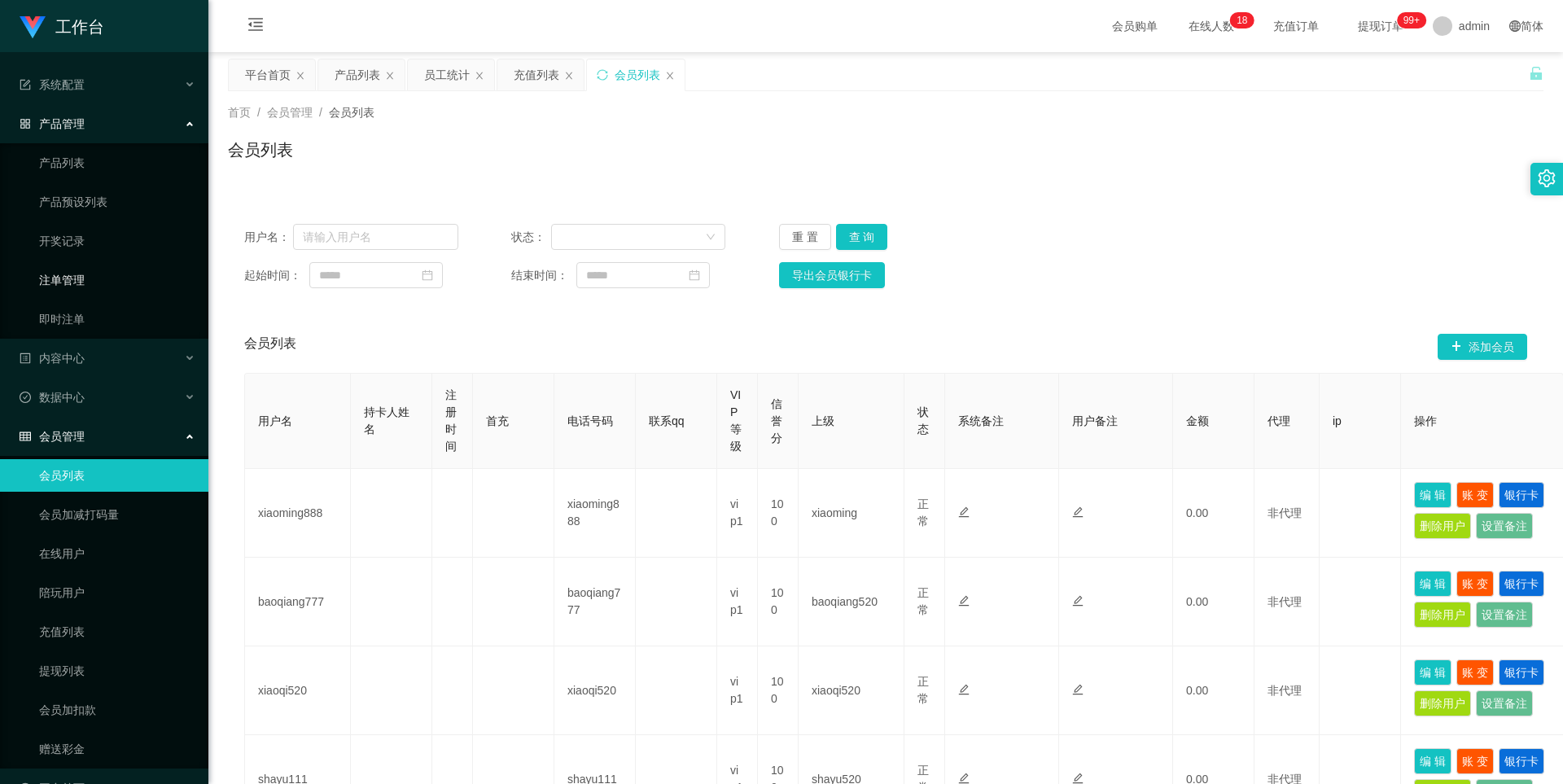
click at [71, 283] on link "注单管理" at bounding box center [117, 280] width 156 height 33
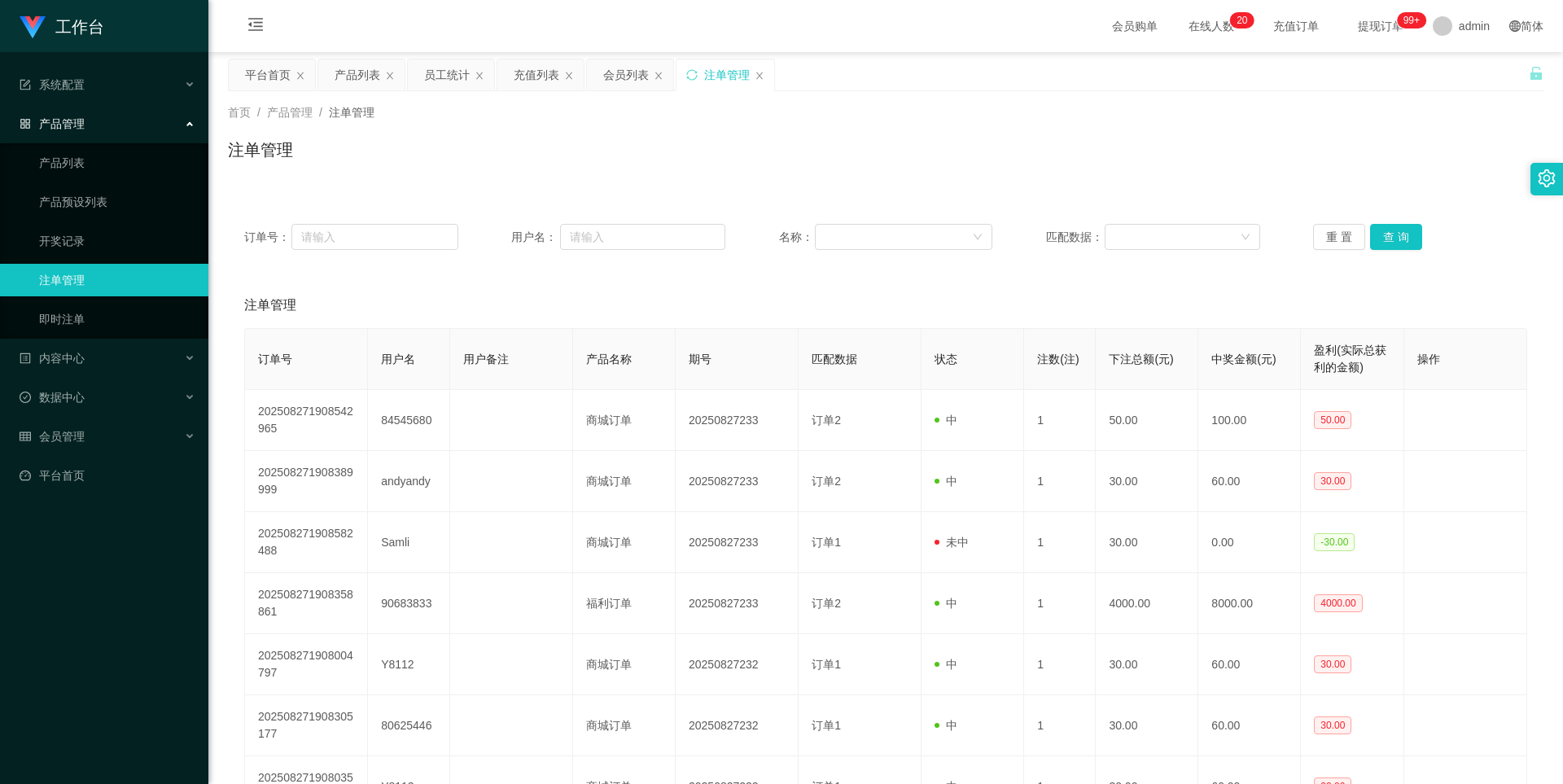
click at [95, 130] on div "产品管理" at bounding box center [104, 124] width 209 height 33
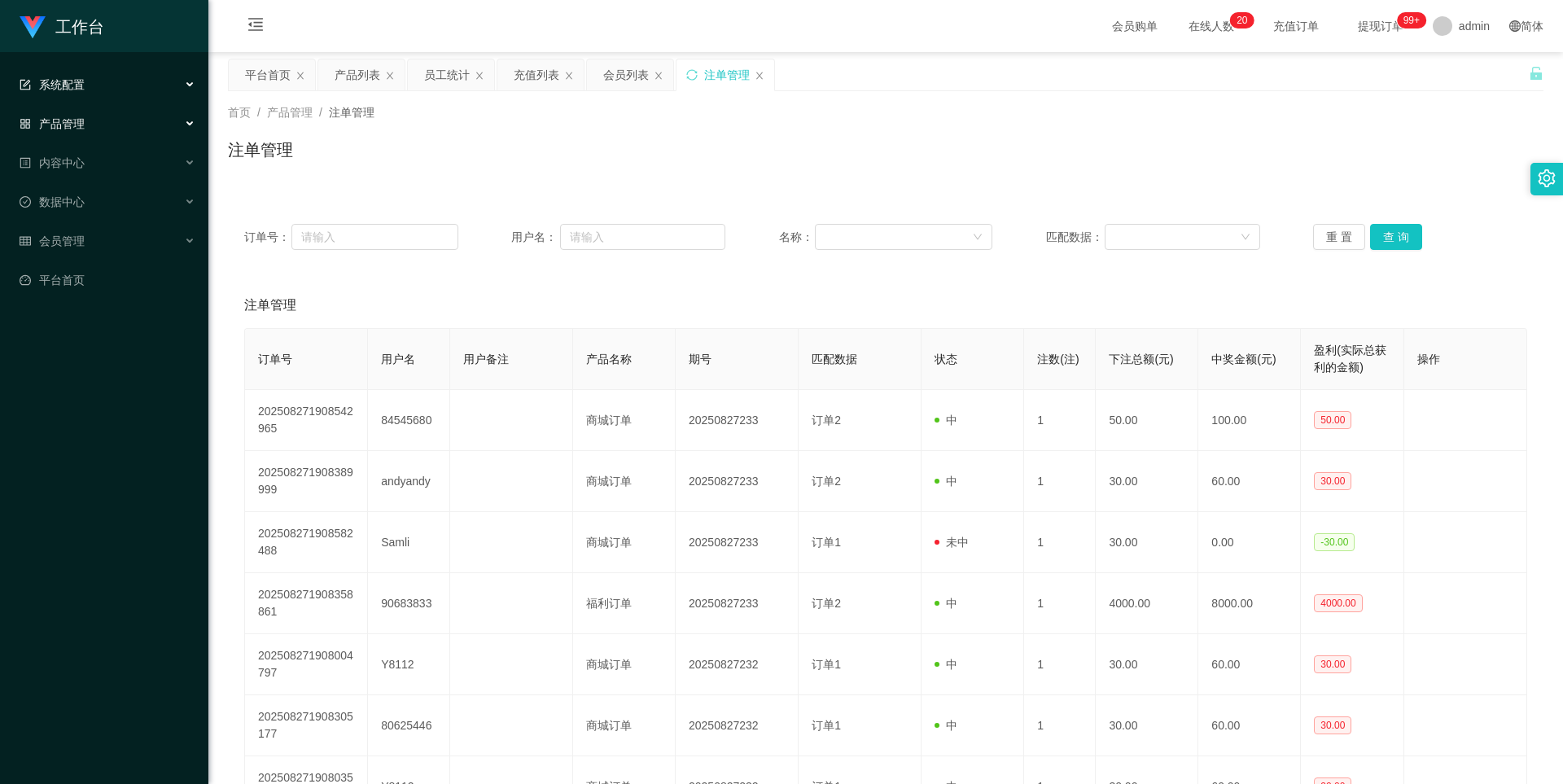
click at [100, 86] on div "系统配置" at bounding box center [104, 84] width 209 height 33
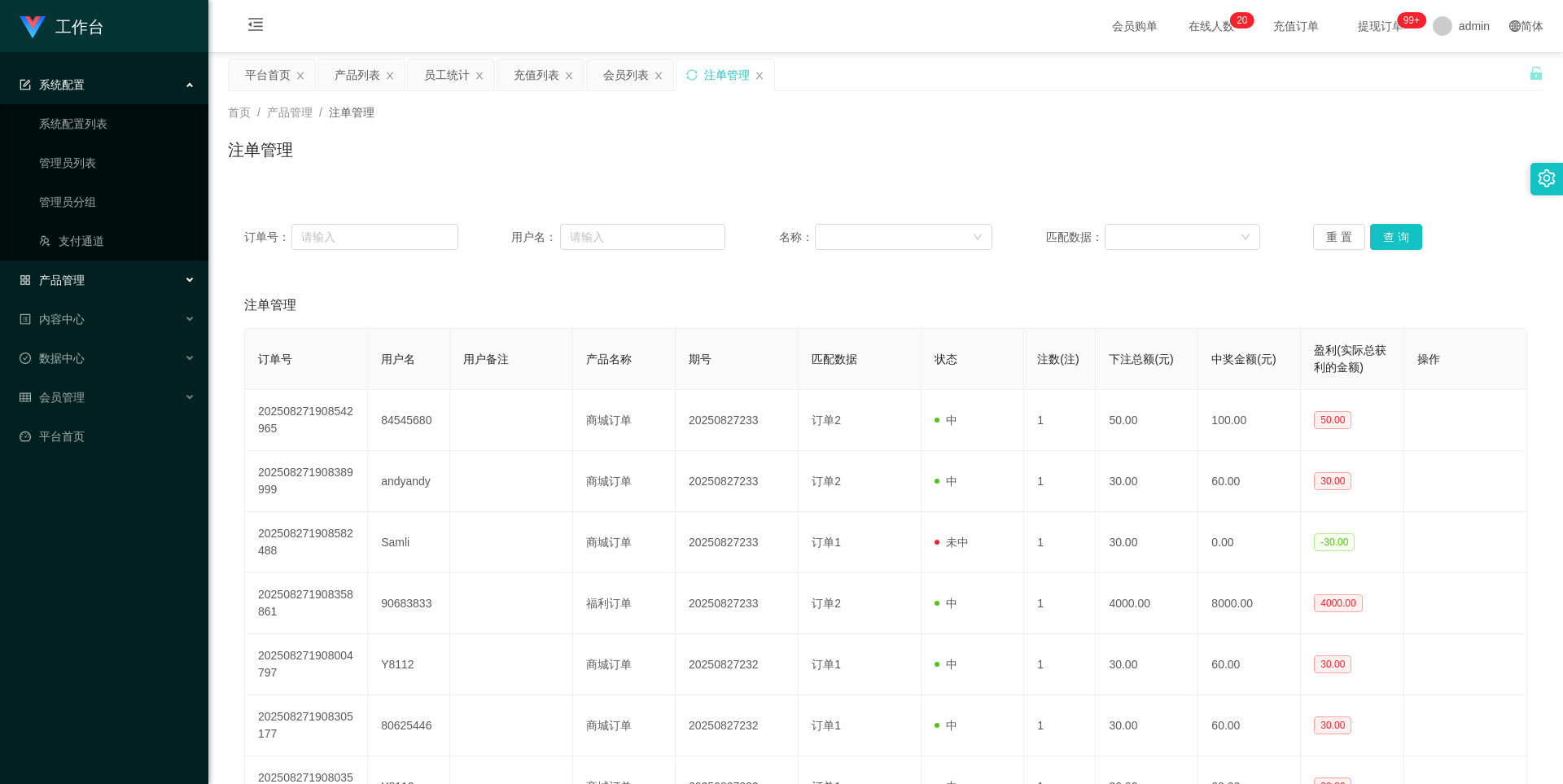
click at [100, 86] on div "系统配置" at bounding box center [104, 84] width 209 height 33
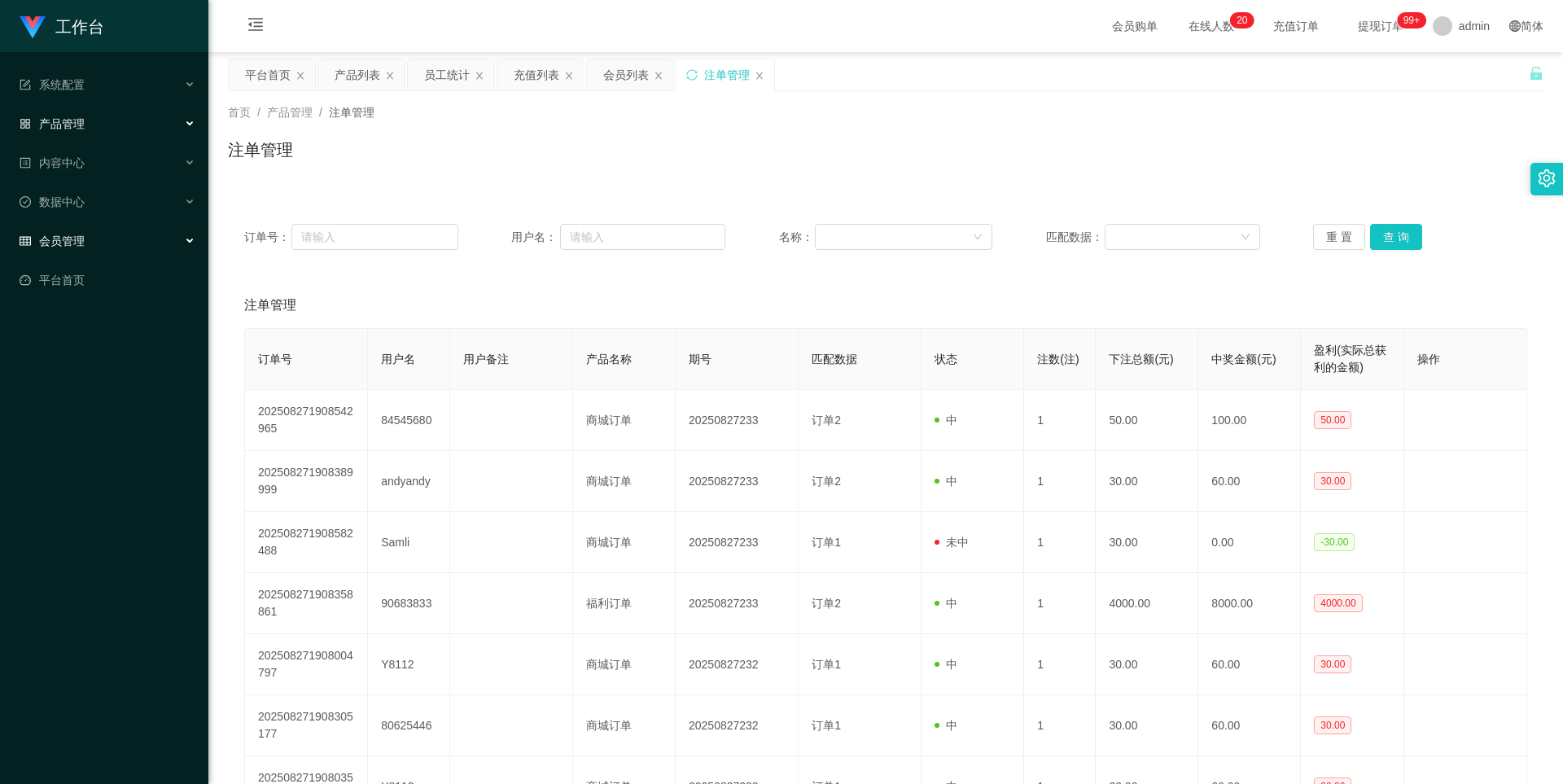
click at [70, 242] on span "会员管理" at bounding box center [53, 241] width 65 height 13
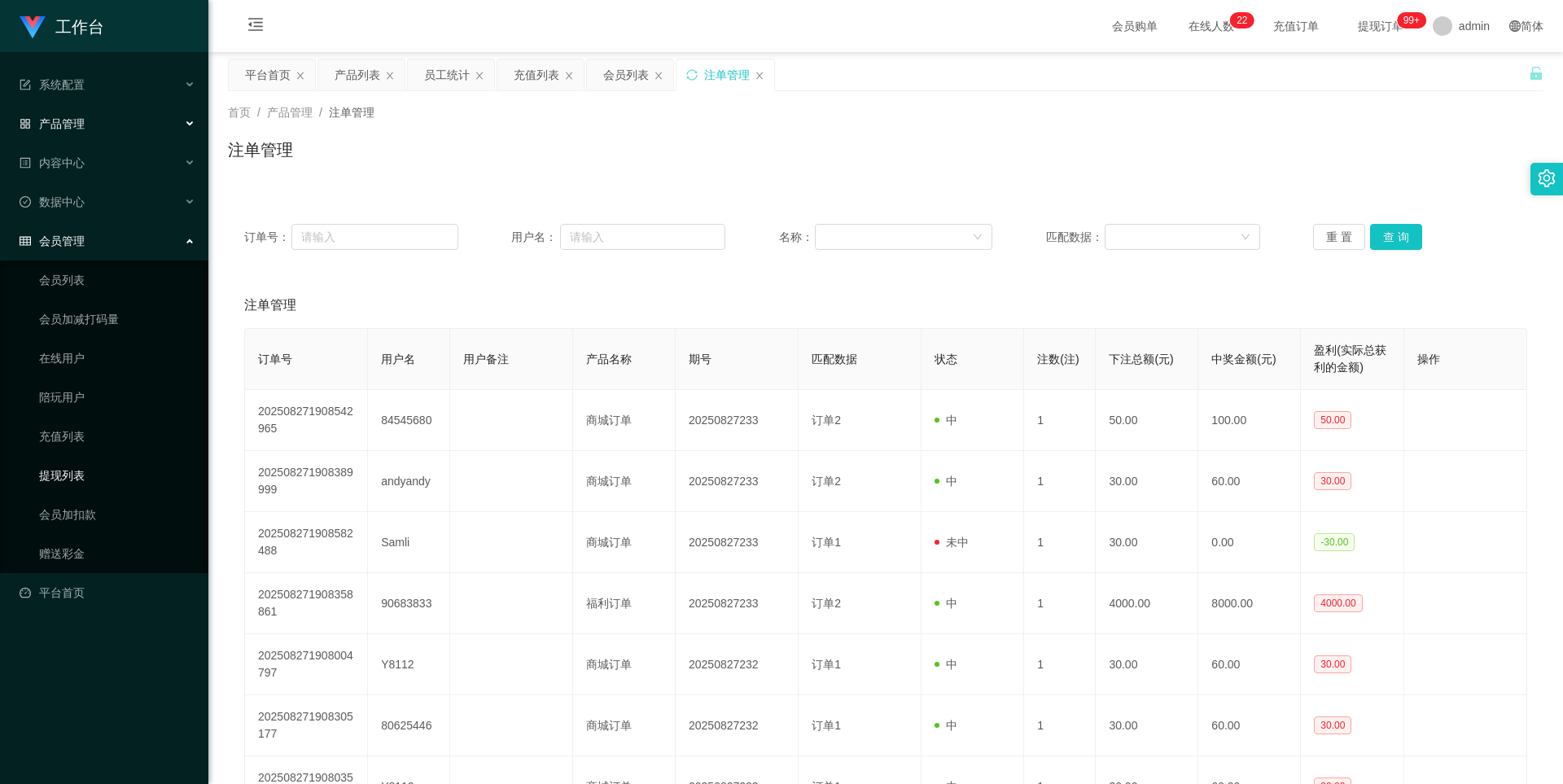
click at [61, 470] on link "提现列表" at bounding box center [117, 476] width 156 height 33
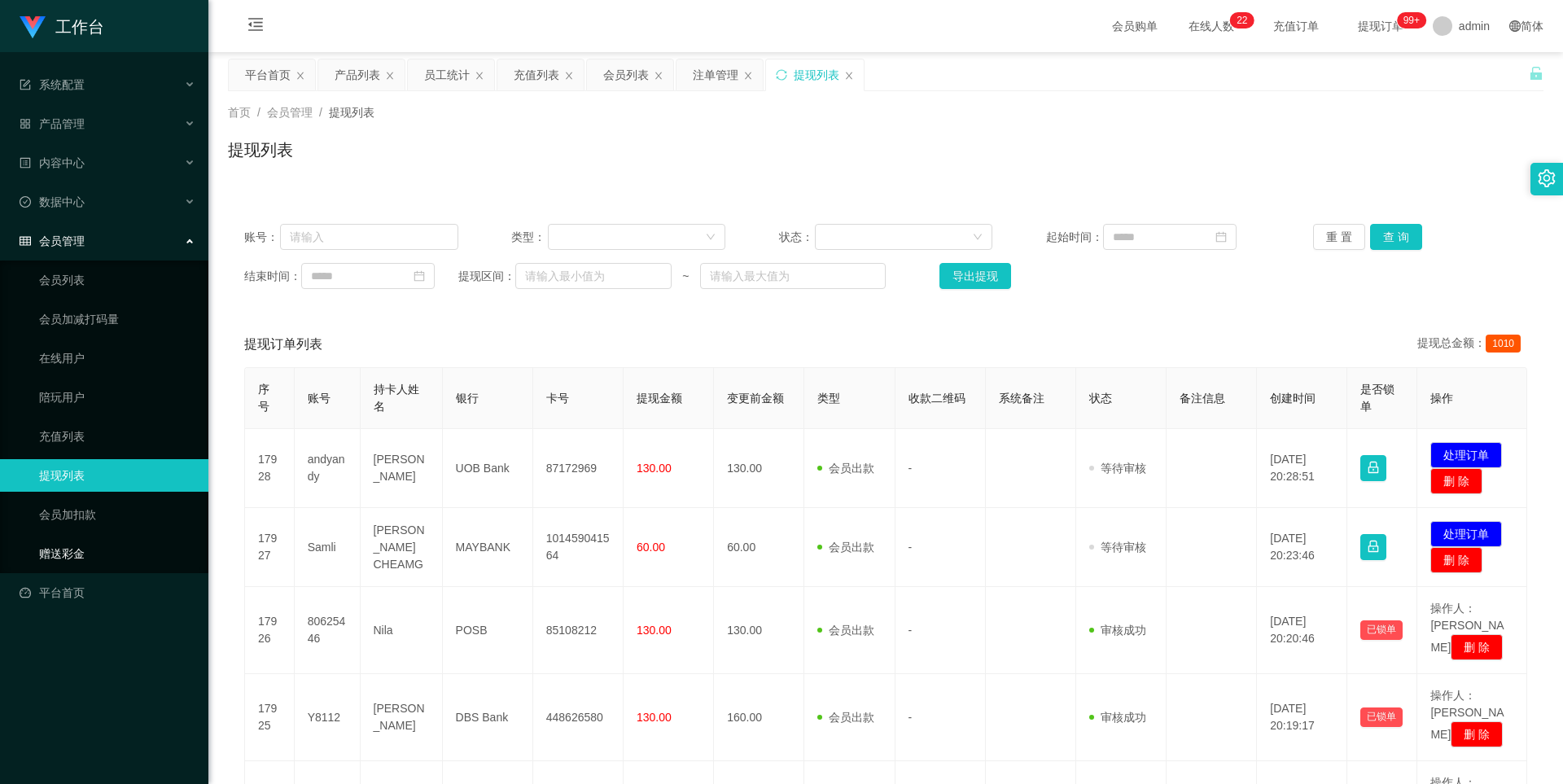
click at [58, 561] on link "赠送彩金" at bounding box center [117, 554] width 156 height 33
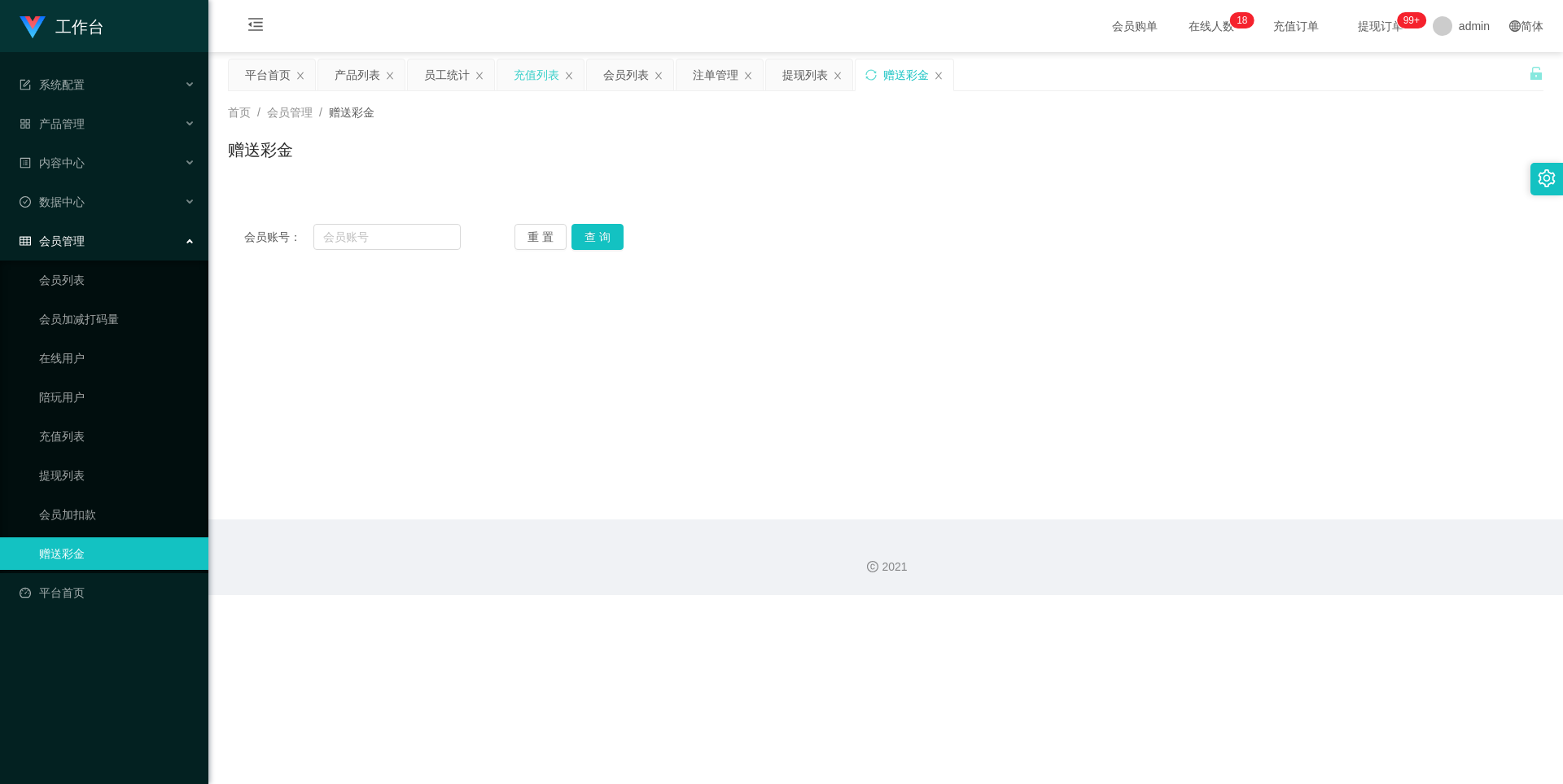
click at [534, 72] on div "充值列表" at bounding box center [537, 75] width 45 height 31
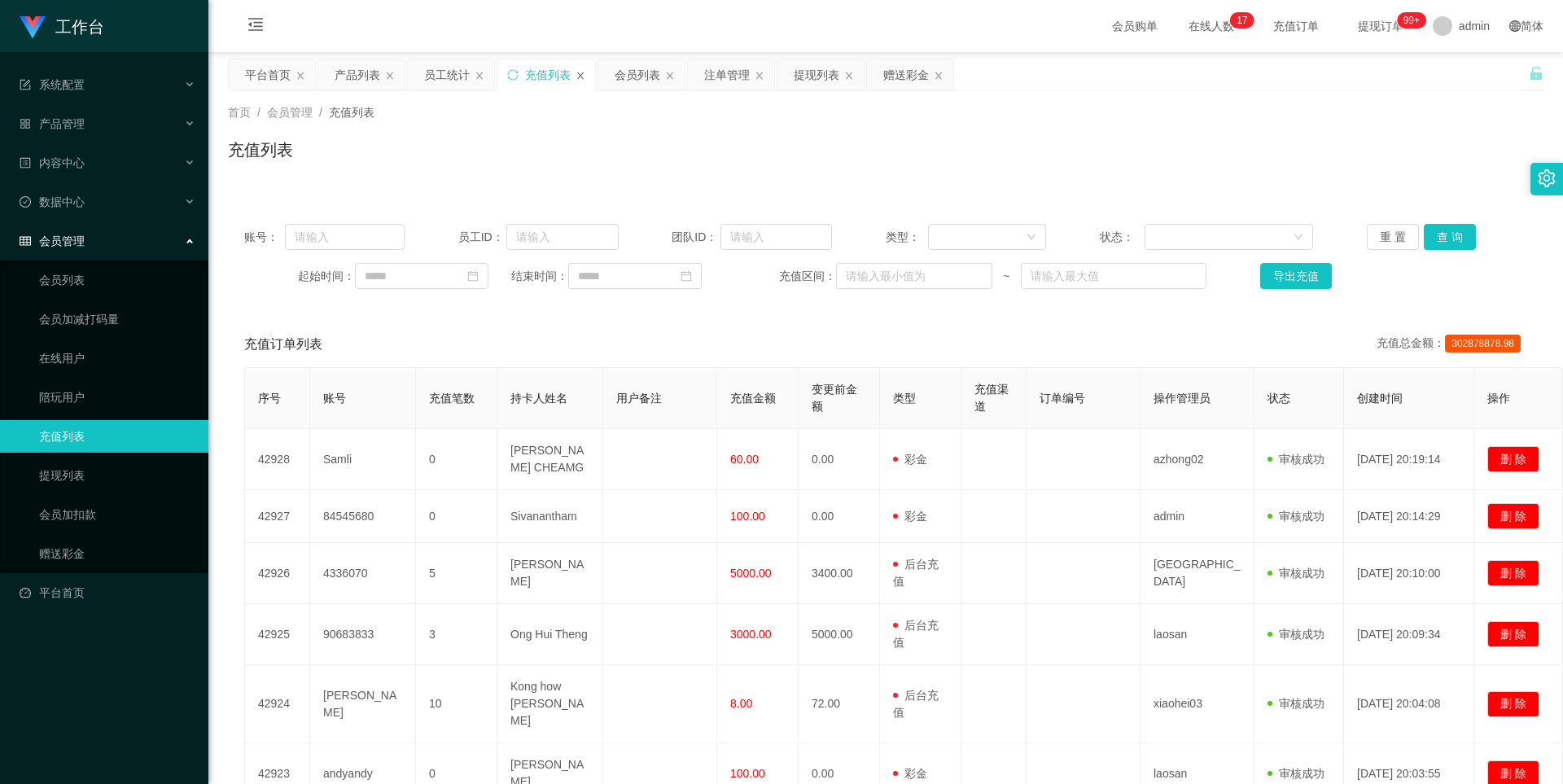
click at [578, 73] on icon "图标: close" at bounding box center [580, 75] width 10 height 10
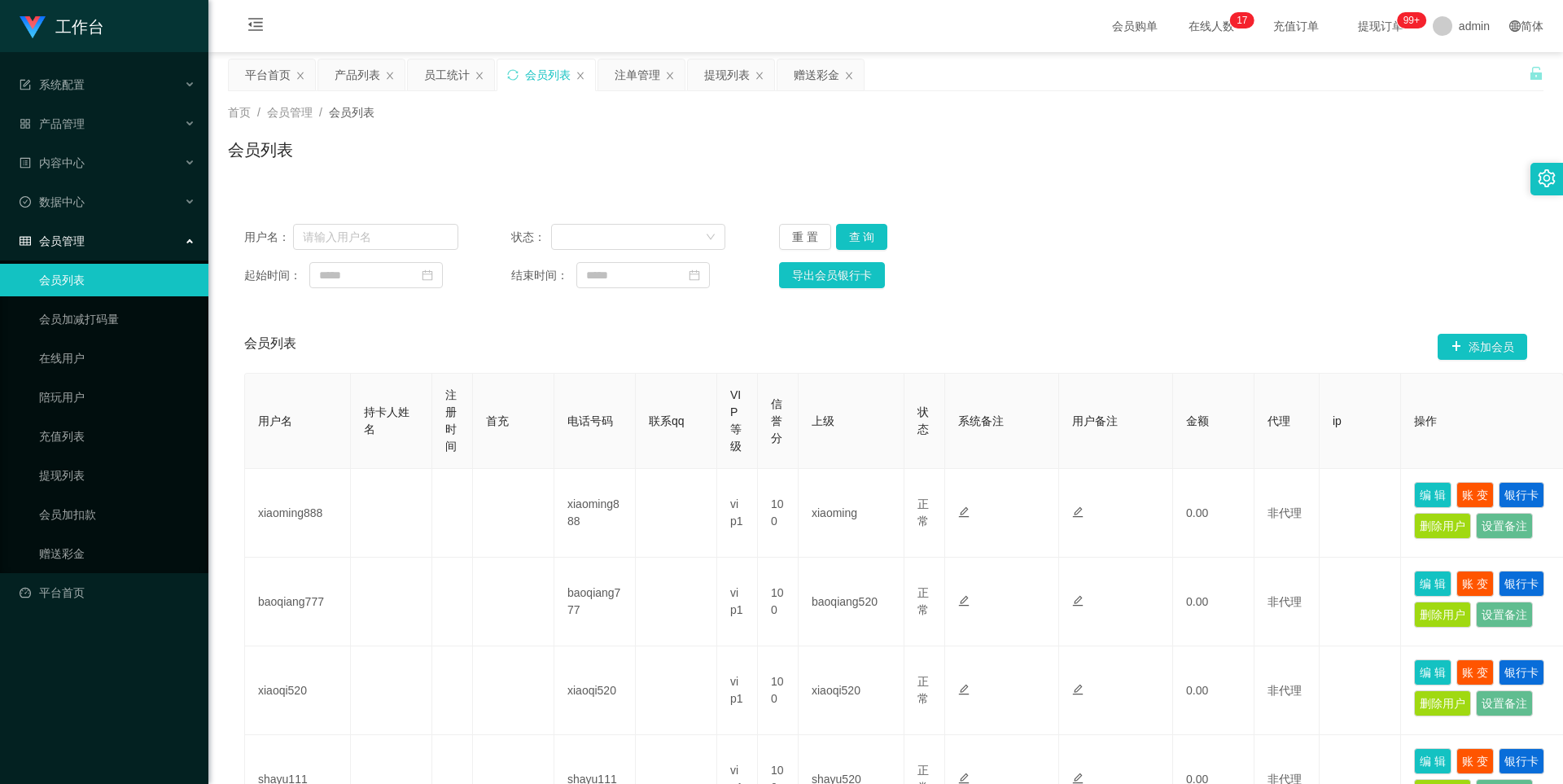
click at [93, 243] on div "会员管理" at bounding box center [104, 241] width 209 height 33
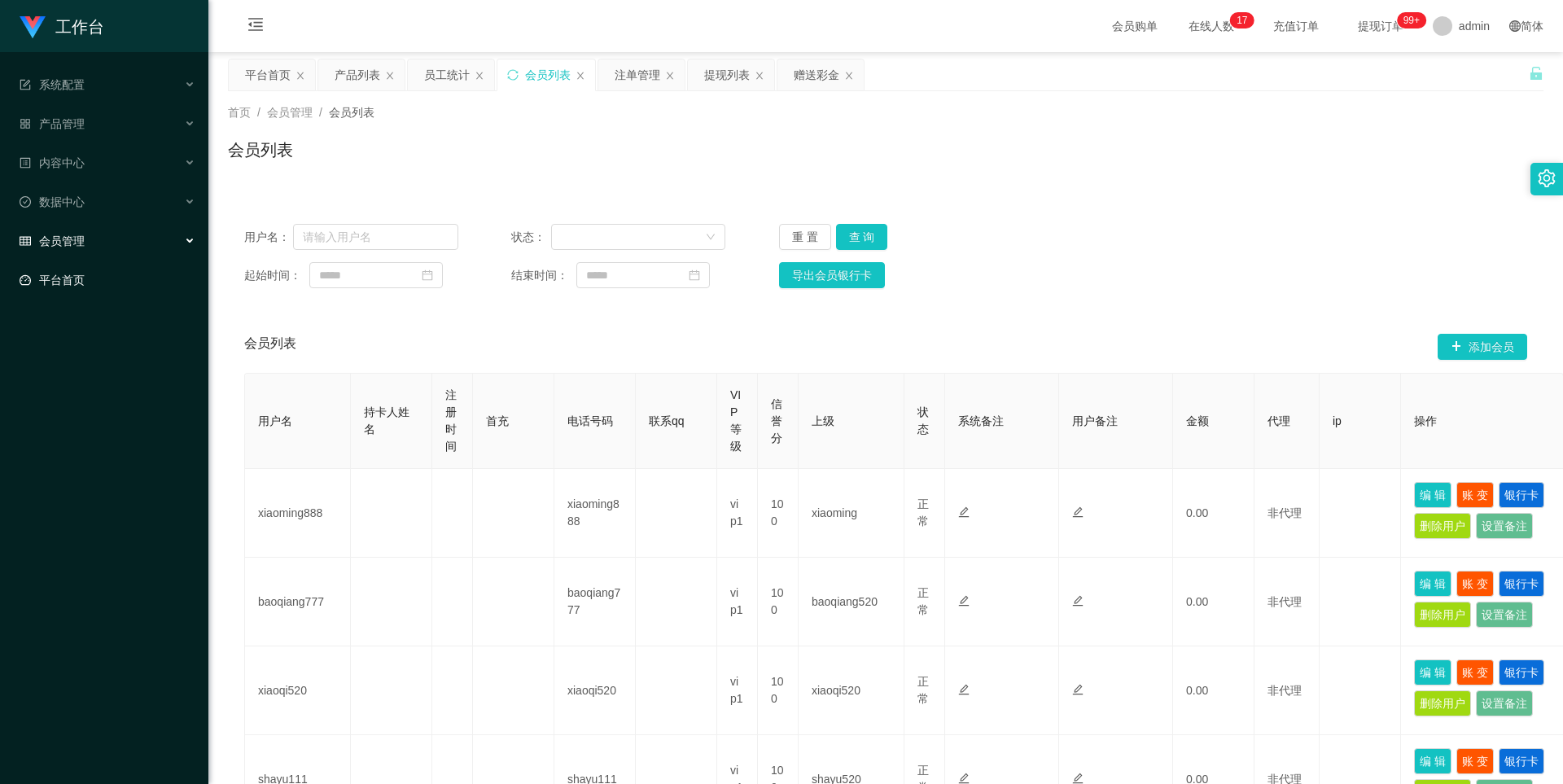
click at [70, 286] on link "平台首页" at bounding box center [108, 280] width 176 height 33
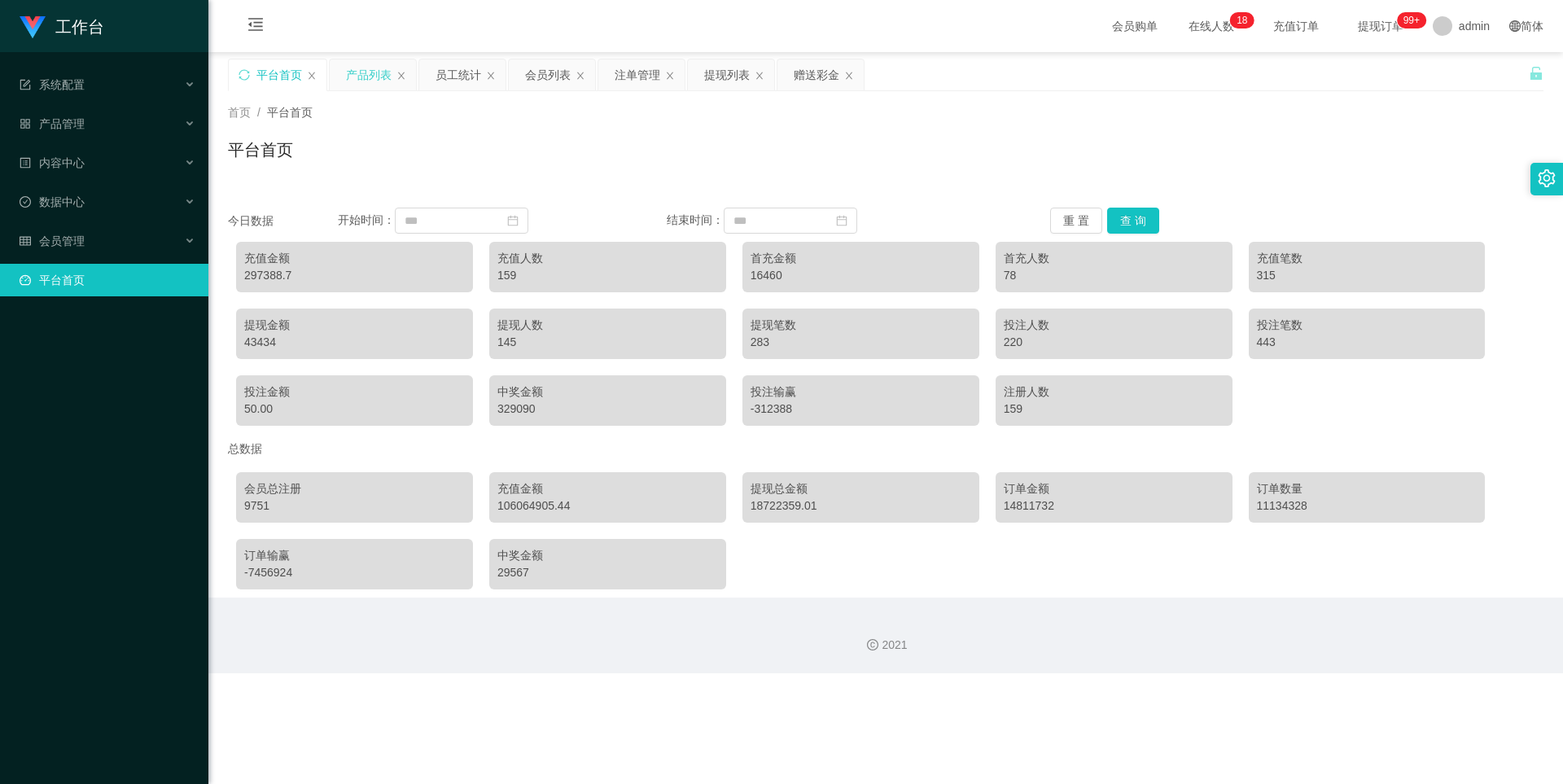
click at [376, 78] on div "产品列表" at bounding box center [369, 75] width 45 height 31
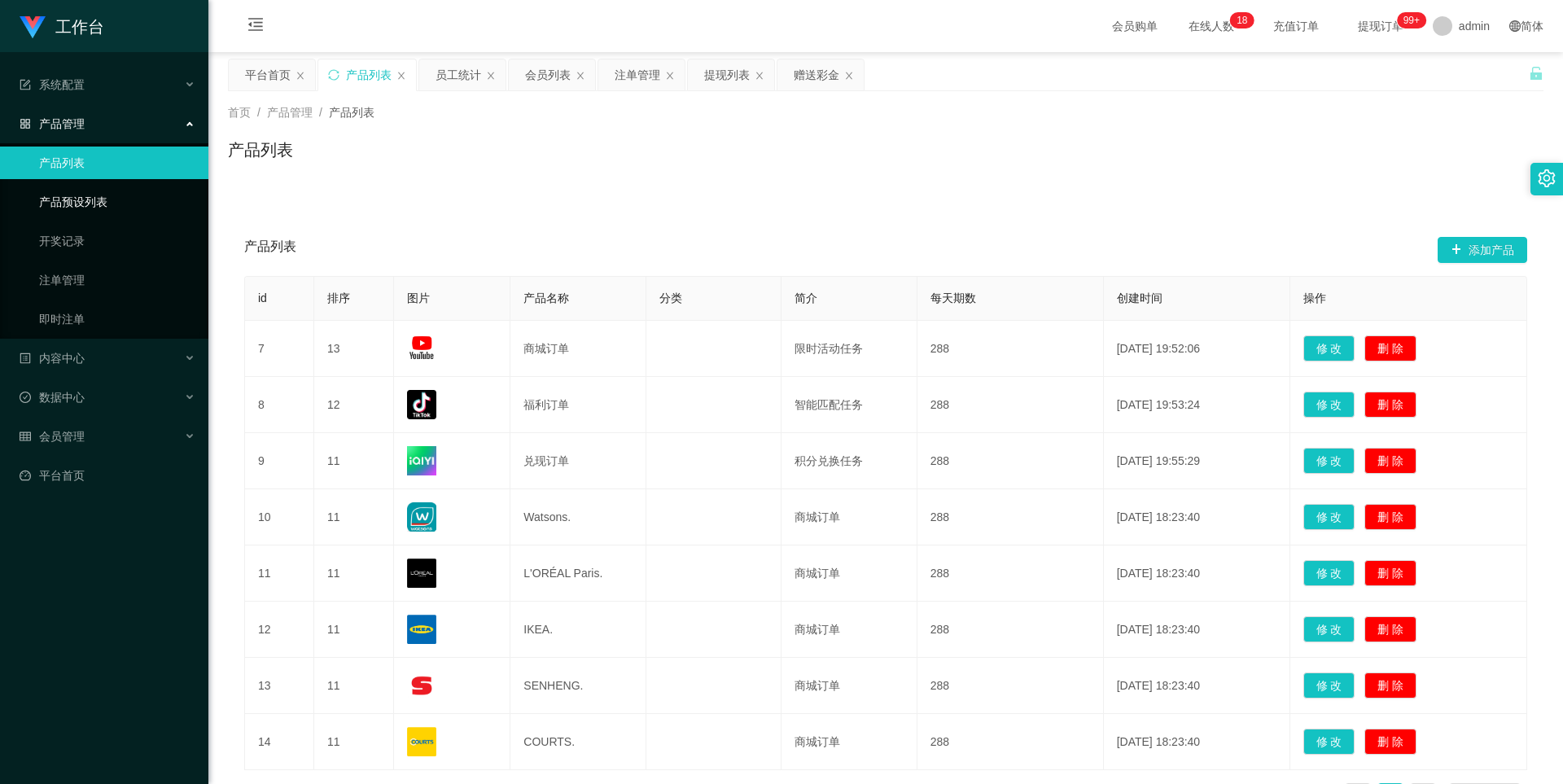
click at [84, 201] on link "产品预设列表" at bounding box center [117, 202] width 156 height 33
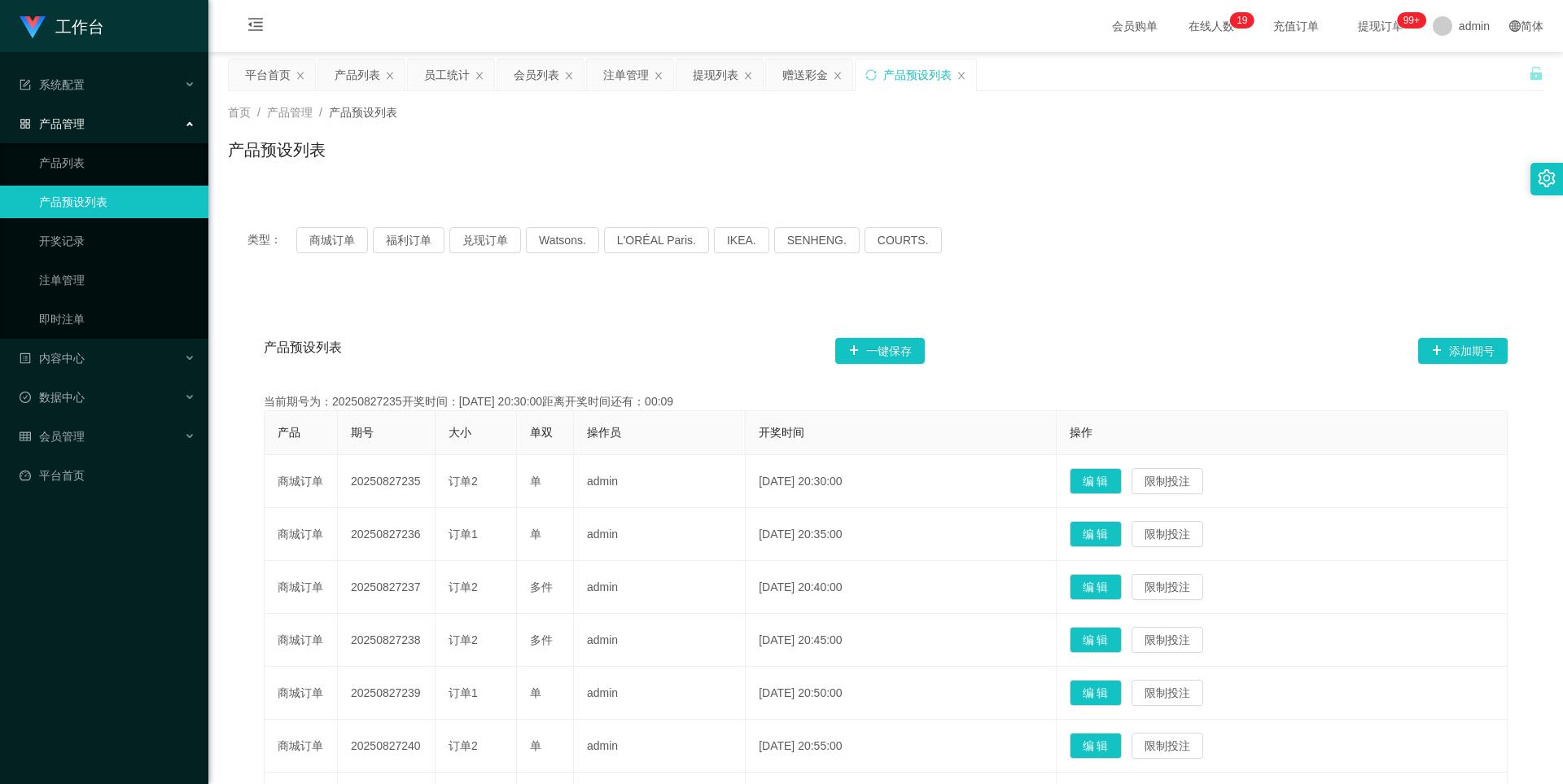
drag, startPoint x: 915, startPoint y: 79, endPoint x: 611, endPoint y: 145, distance: 311.1
click at [625, 145] on div "关闭左侧 关闭右侧 关闭其它 刷新页面 平台首页 产品列表 员工统计 会员列表 注单管理 提现列表 赠送彩金 产品预设列表 首页 / 产品管理 / 产品预设列…" at bounding box center [885, 557] width 1315 height 997
click at [355, 70] on div "产品列表" at bounding box center [357, 75] width 45 height 31
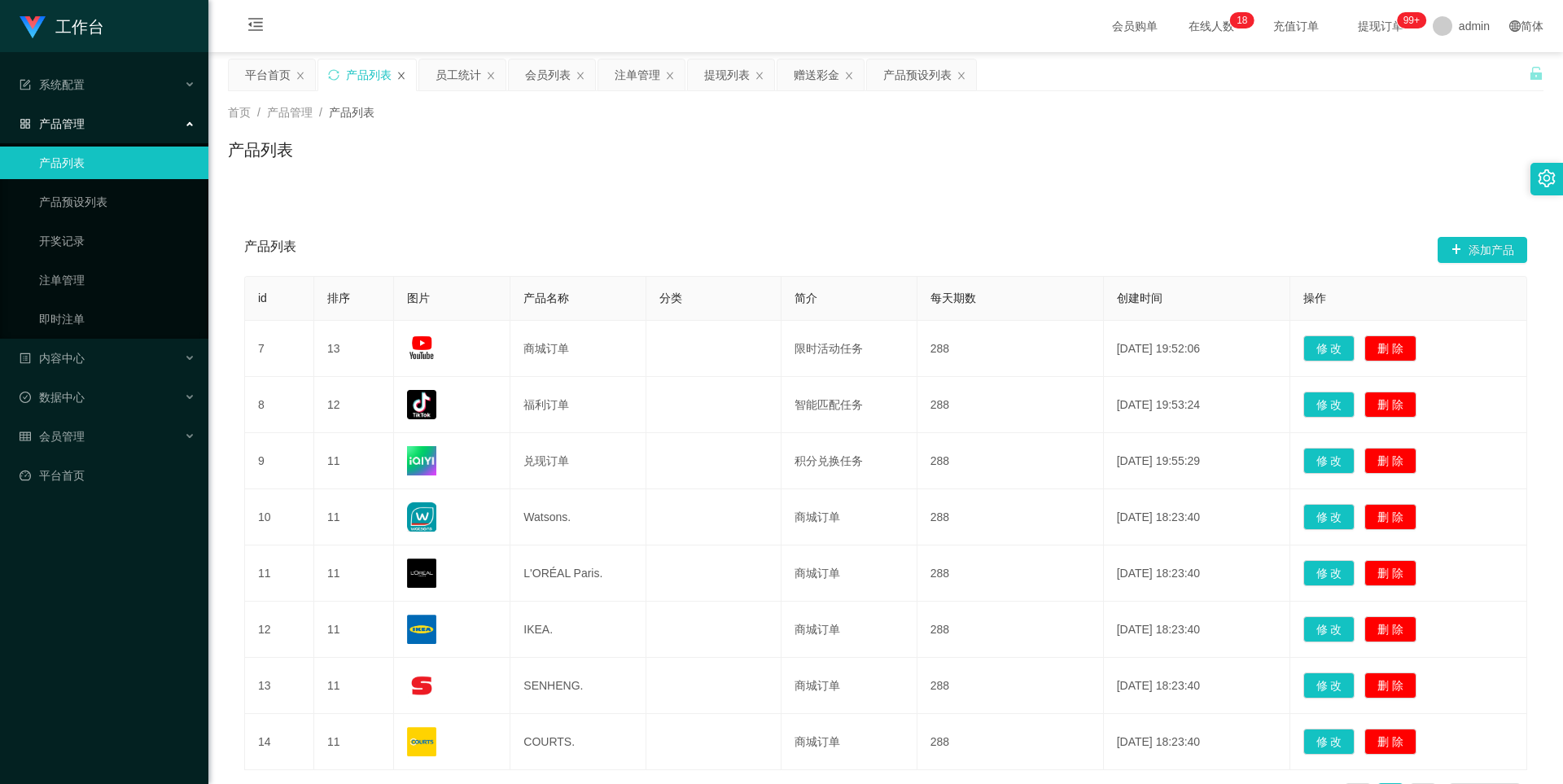
click at [401, 73] on icon "图标: close" at bounding box center [401, 75] width 10 height 10
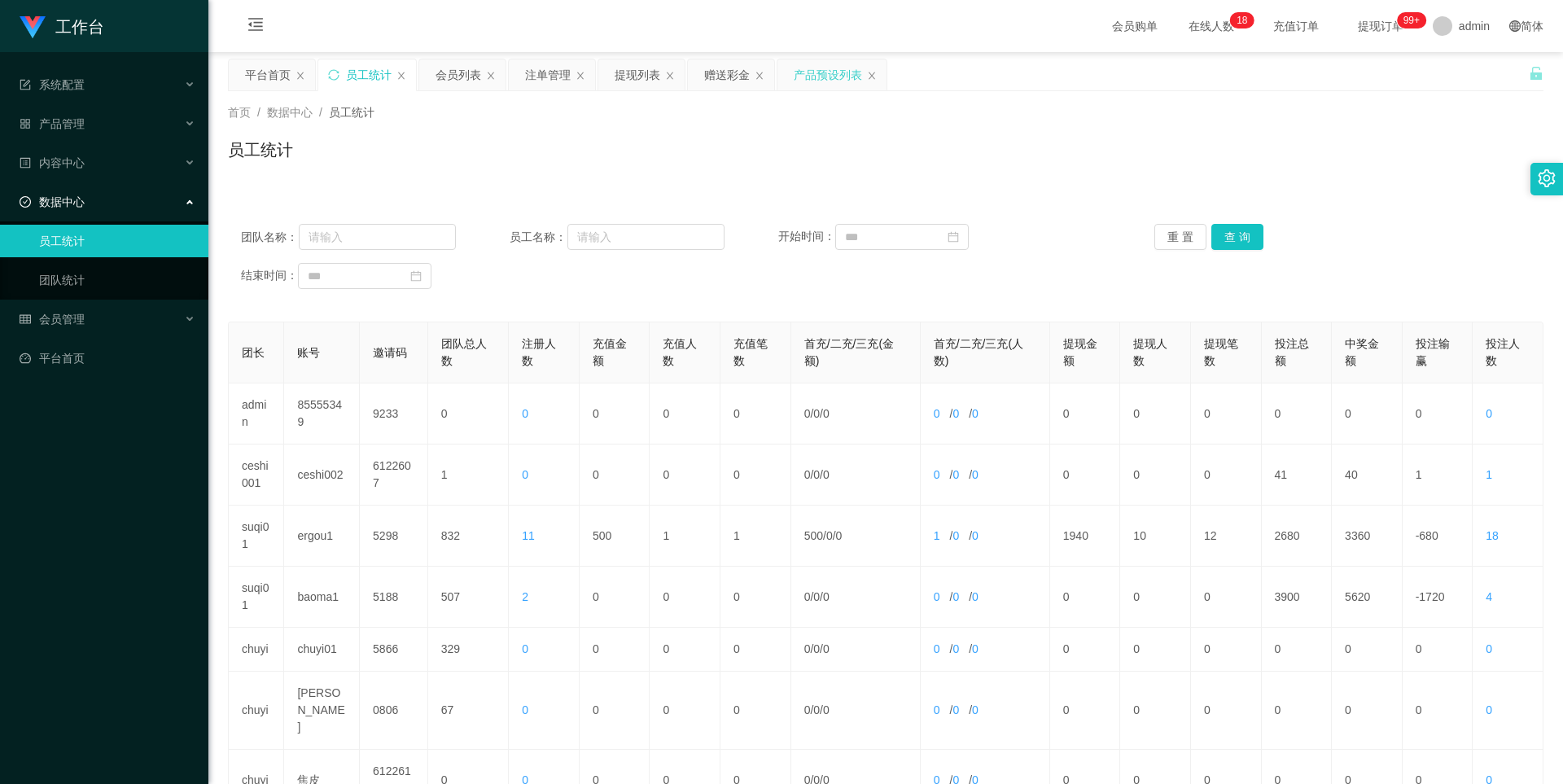
click at [625, 73] on div "产品预设列表" at bounding box center [828, 75] width 68 height 31
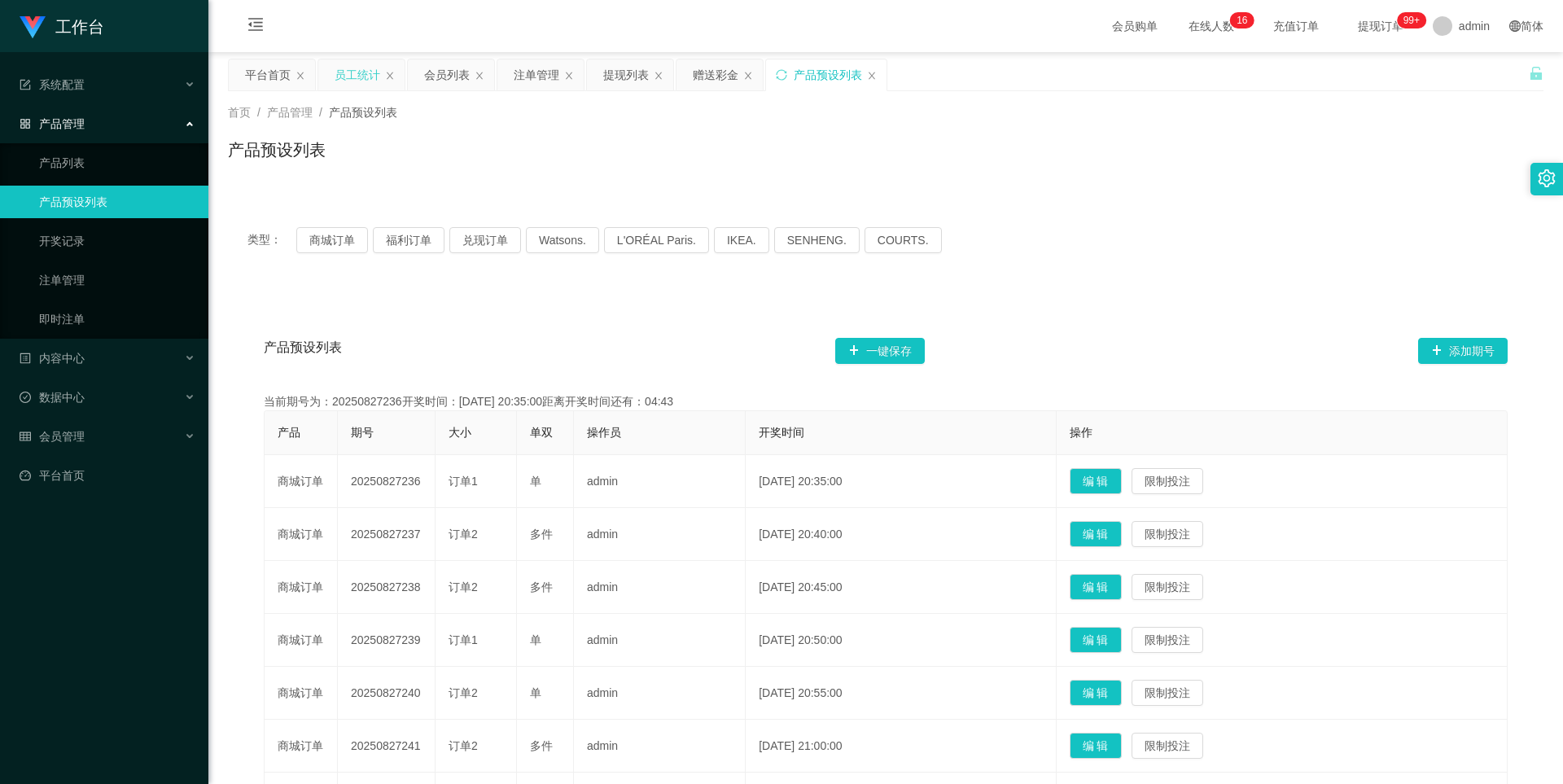
click at [356, 62] on div "员工统计" at bounding box center [357, 75] width 45 height 31
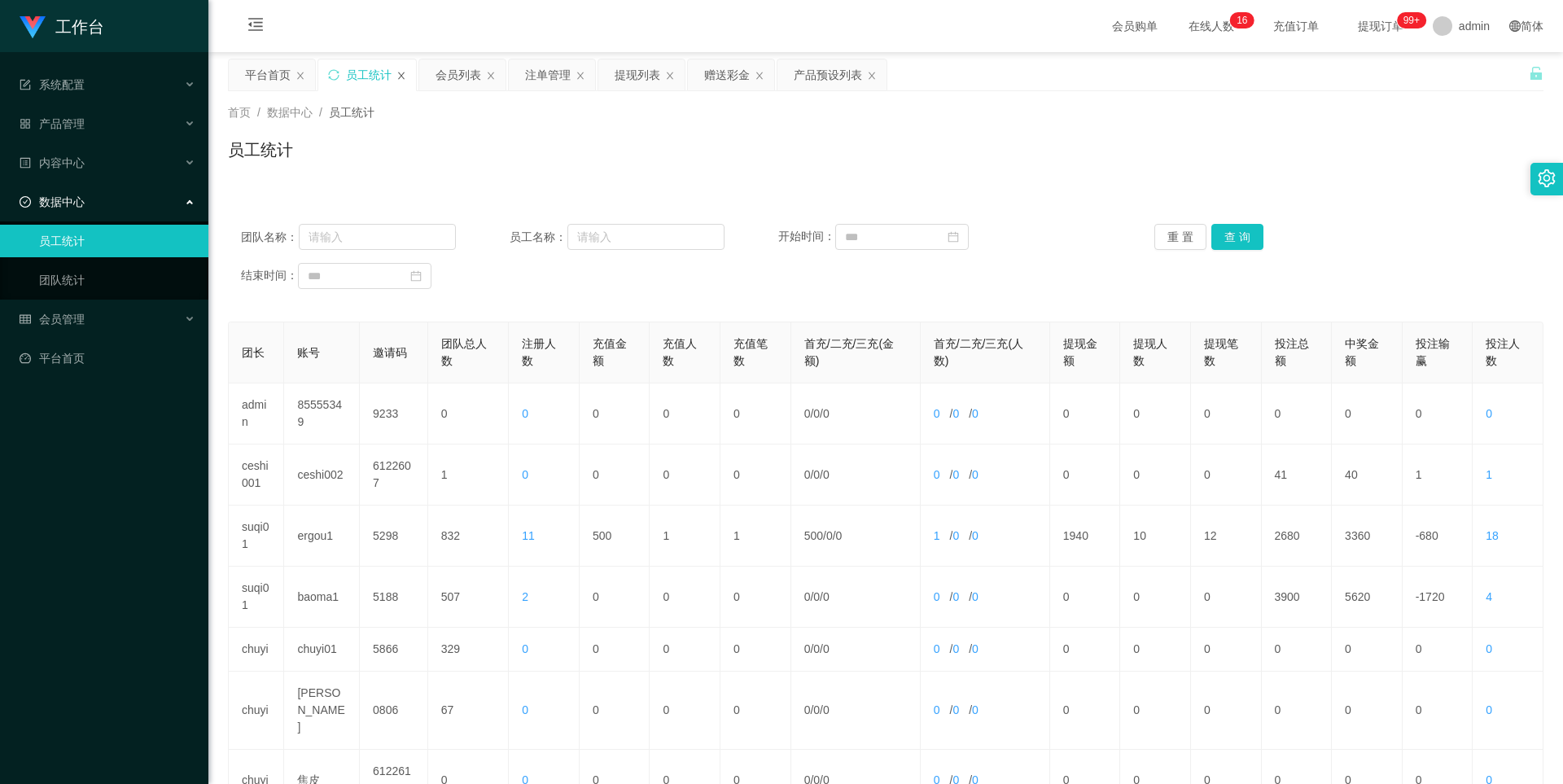
click at [396, 74] on icon "图标: close" at bounding box center [401, 75] width 10 height 10
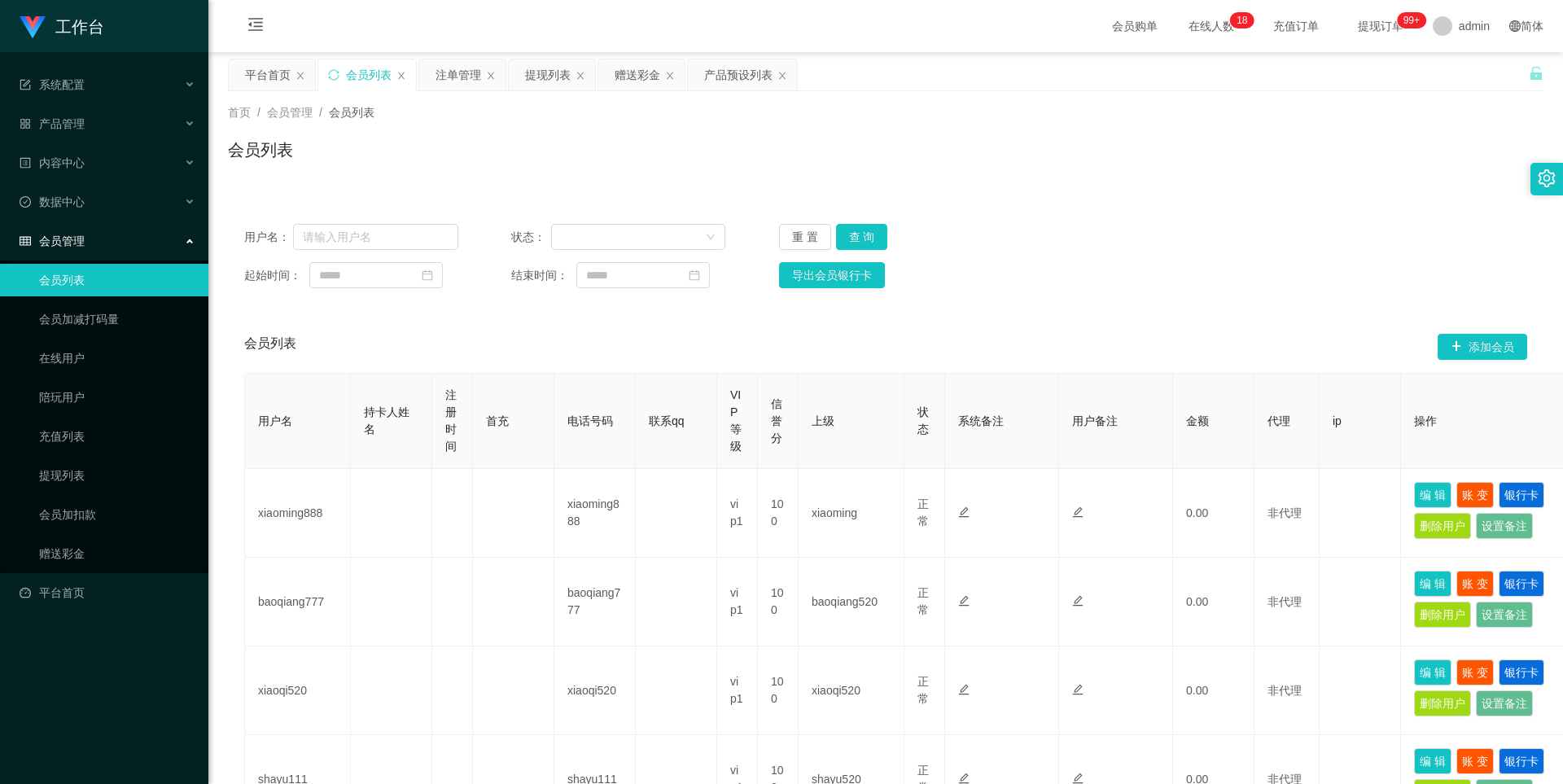
scroll to position [163, 0]
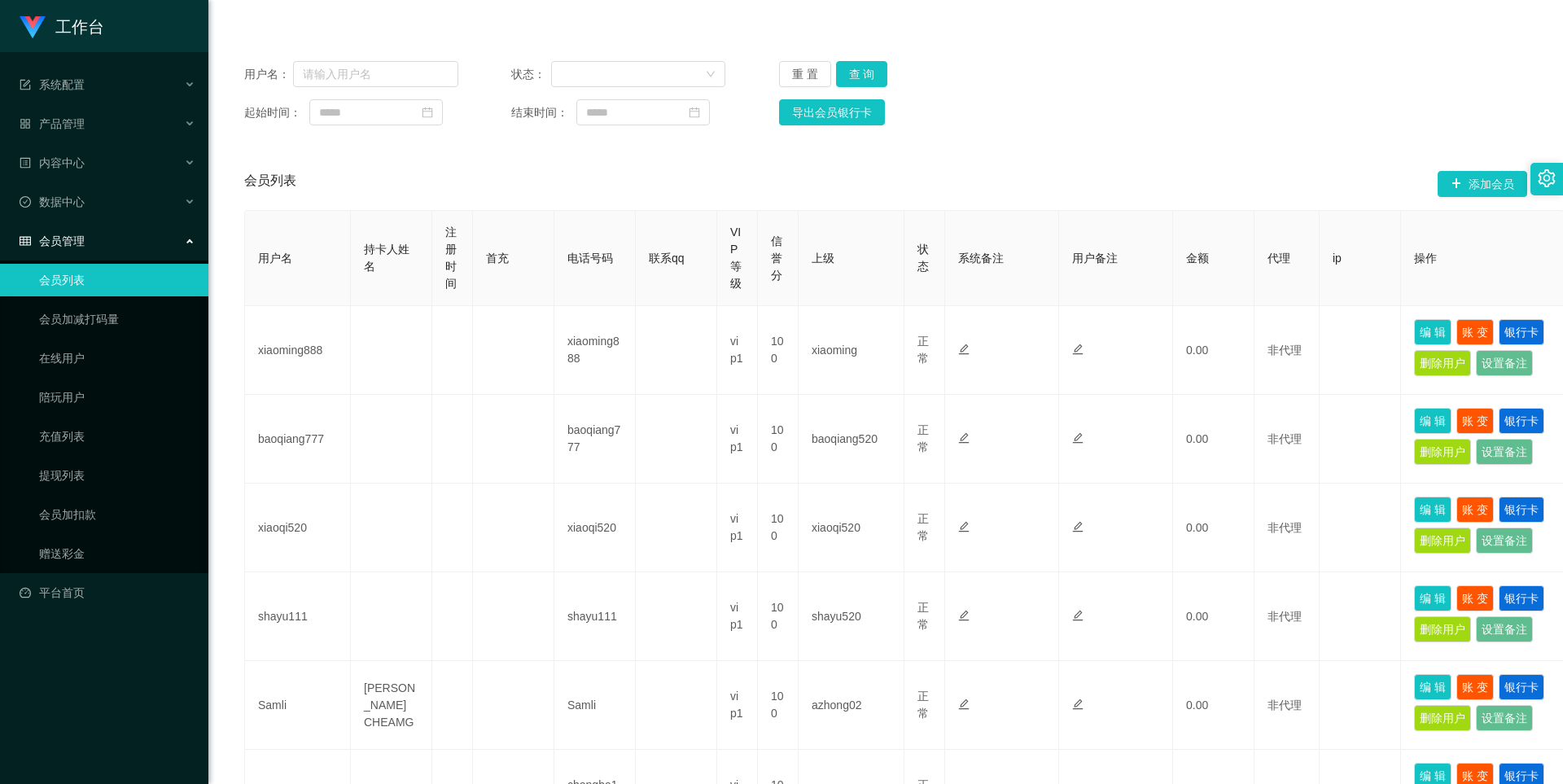
click at [625, 114] on div "起始时间： 结束时间： 导出会员银行卡" at bounding box center [885, 112] width 1283 height 26
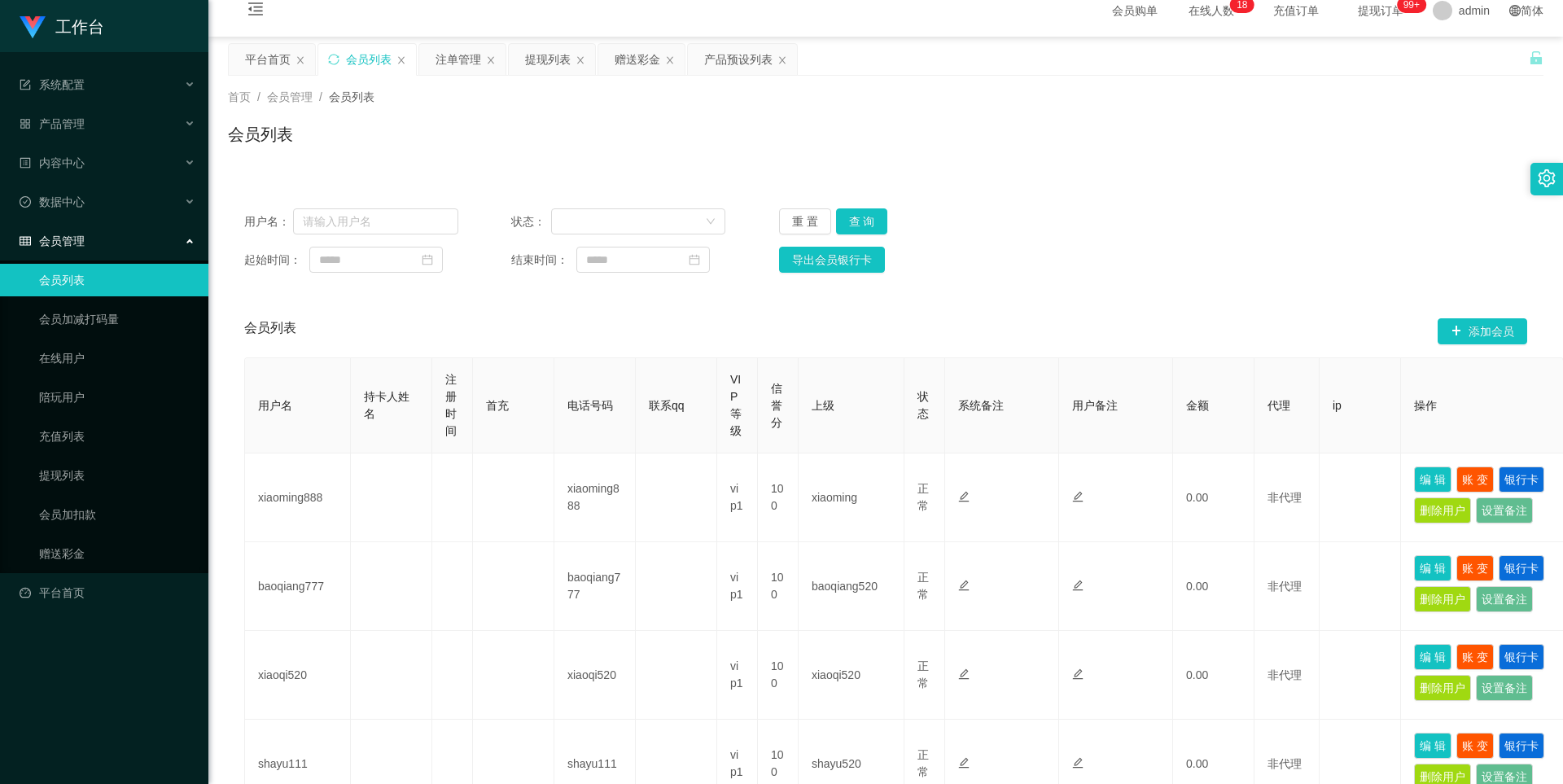
scroll to position [0, 0]
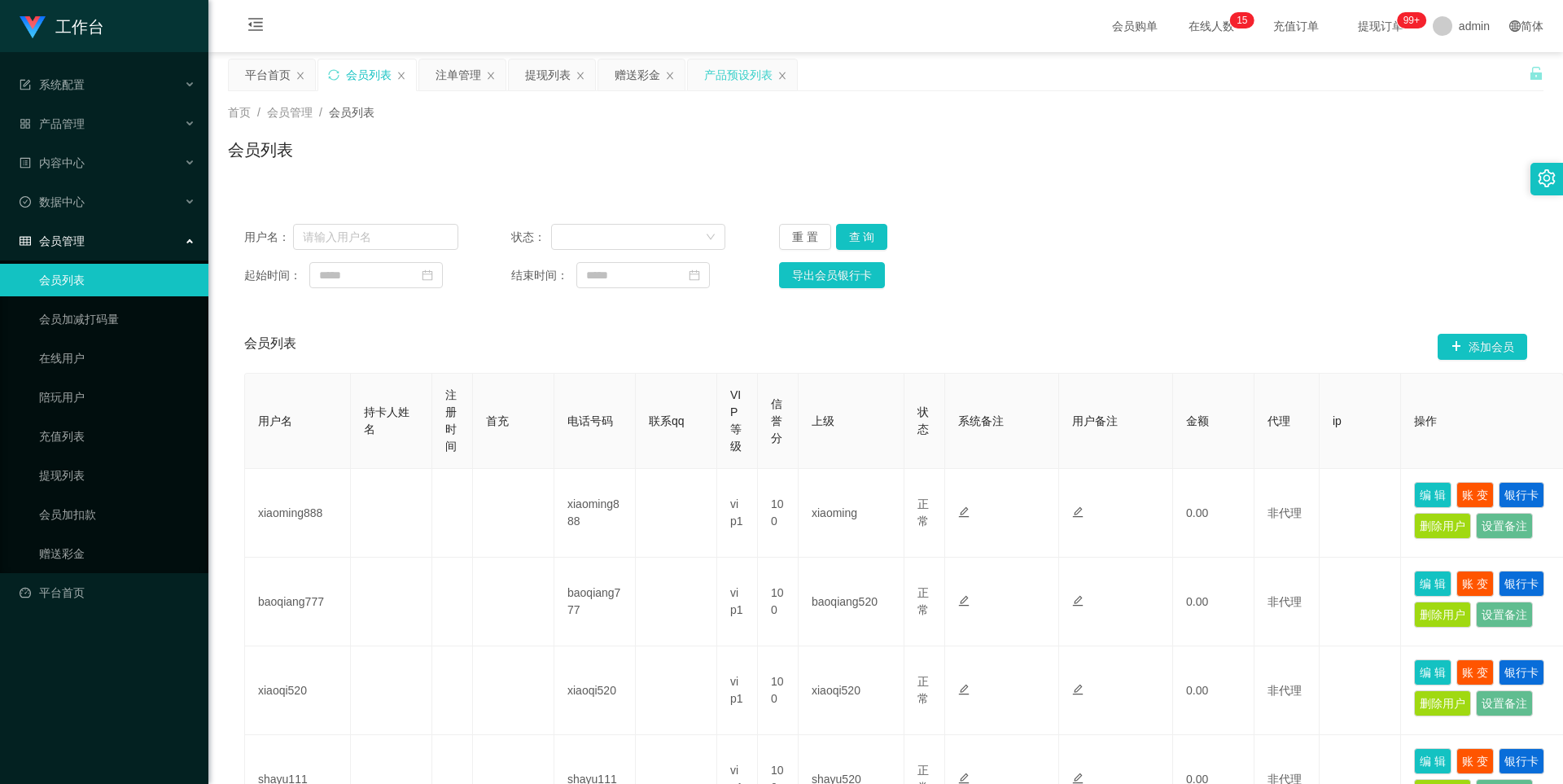
click at [625, 76] on div "产品预设列表" at bounding box center [738, 75] width 68 height 31
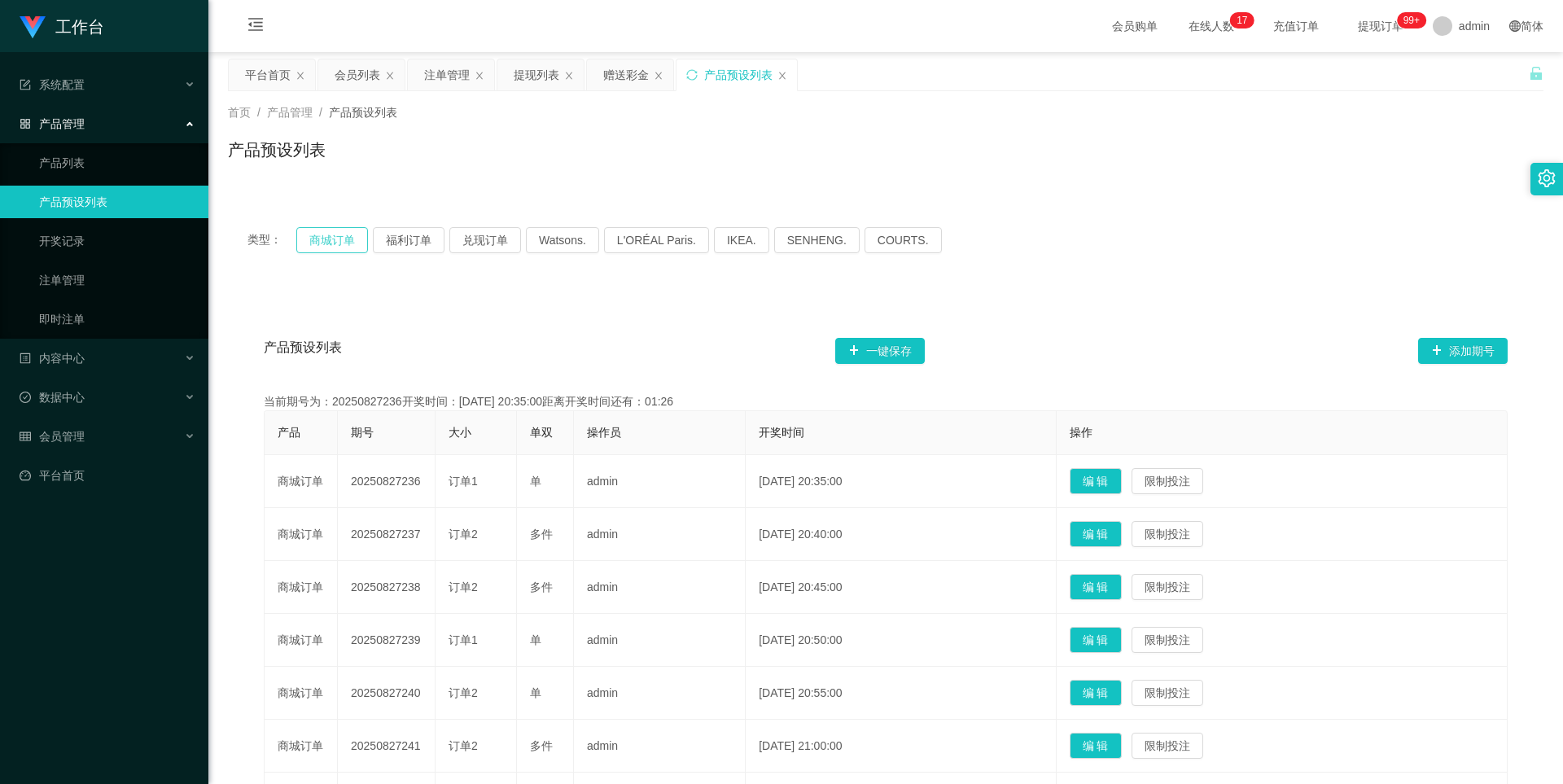
click at [319, 236] on button "商城订单" at bounding box center [332, 240] width 72 height 26
click at [457, 307] on div "产品预设列表 一键保存 添加期号 当前期号为：20250827236开奖时间：[DATE] 20:35:00距离开奖时间还有：01:24 产品 期号 大小 单…" at bounding box center [885, 673] width 1315 height 767
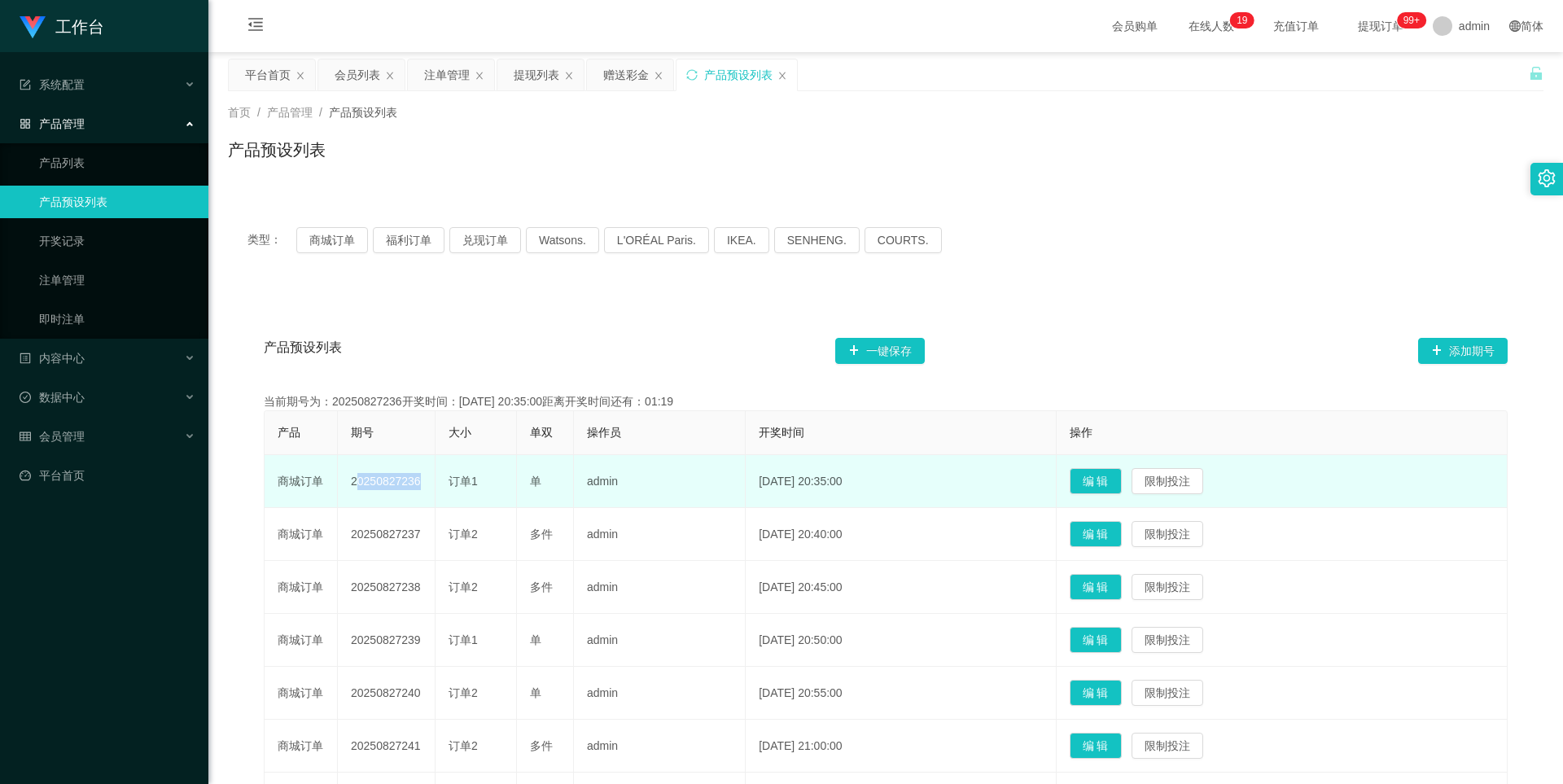
drag, startPoint x: 354, startPoint y: 482, endPoint x: 412, endPoint y: 489, distance: 58.4
click at [412, 489] on td "20250827236" at bounding box center [387, 481] width 98 height 53
click at [412, 488] on td "20250827236" at bounding box center [387, 481] width 98 height 53
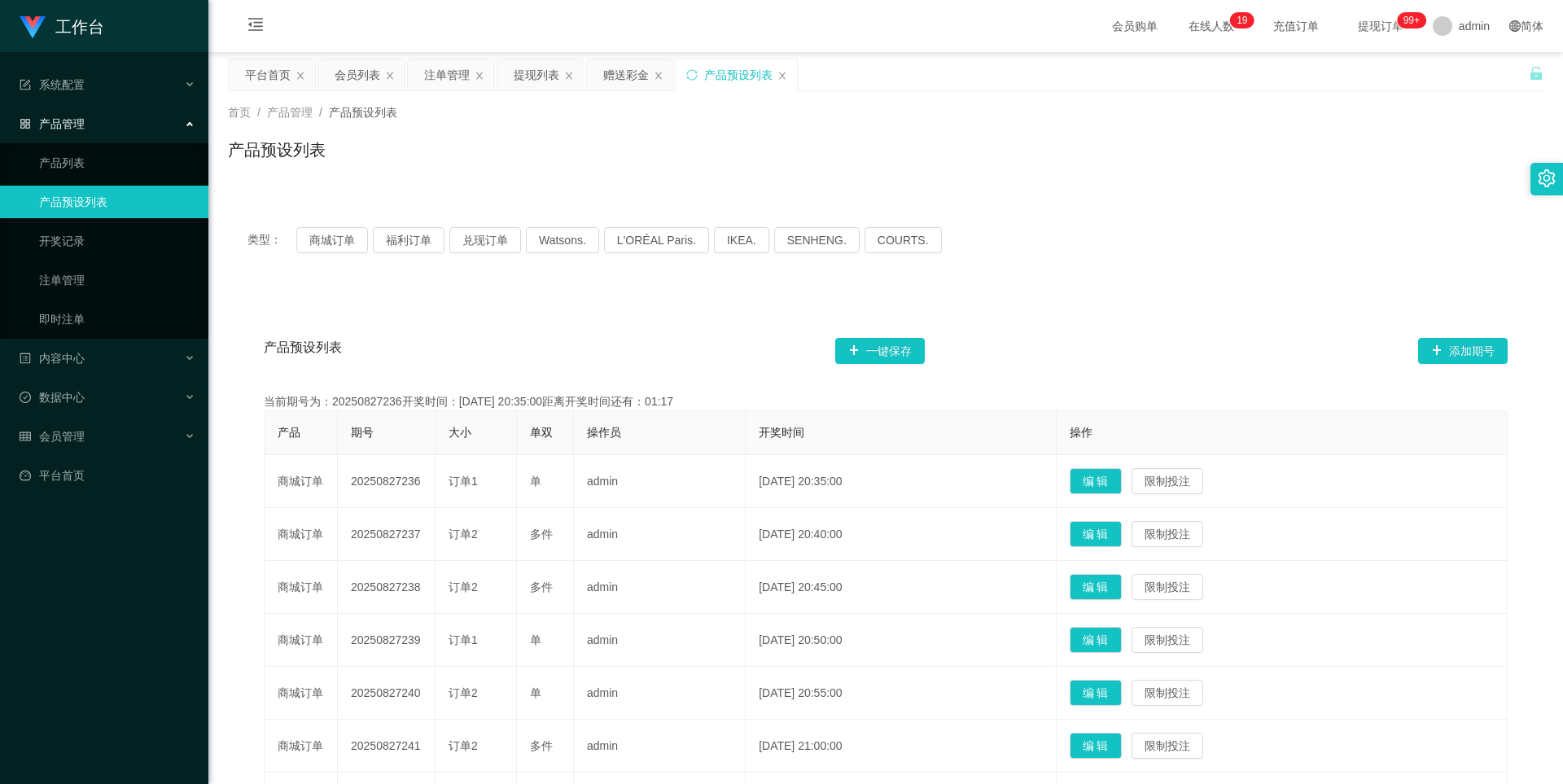
click at [548, 345] on div "产品预设列表 一键保存 添加期号" at bounding box center [886, 350] width 1244 height 52
click at [453, 68] on div "注单管理" at bounding box center [447, 75] width 45 height 31
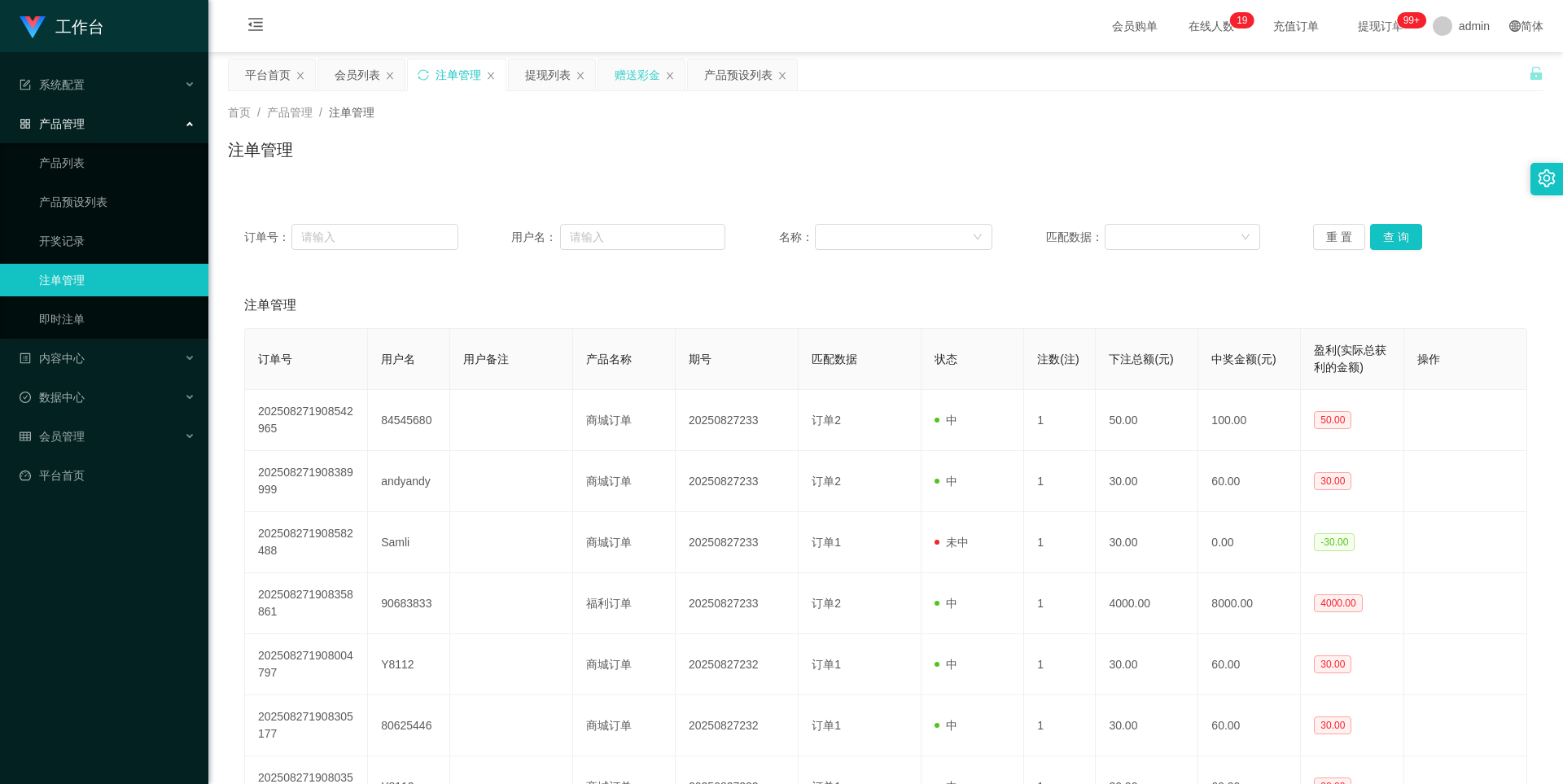
click at [625, 84] on div "赠送彩金" at bounding box center [637, 75] width 45 height 31
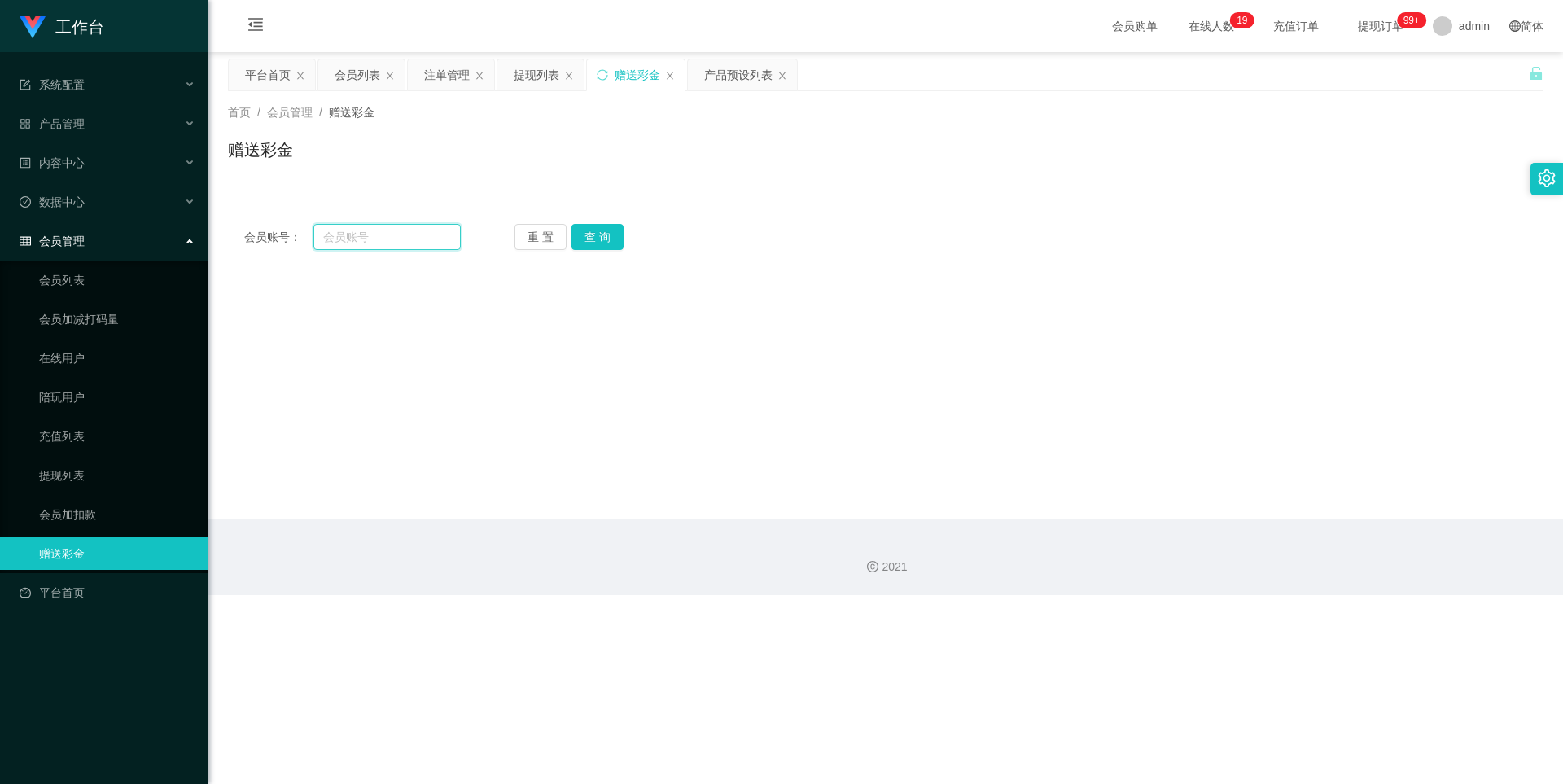
click at [406, 235] on input "text" at bounding box center [387, 237] width 148 height 26
click at [625, 138] on div "赠送彩金" at bounding box center [885, 156] width 1315 height 37
click at [625, 84] on div "产品预设列表" at bounding box center [738, 75] width 68 height 31
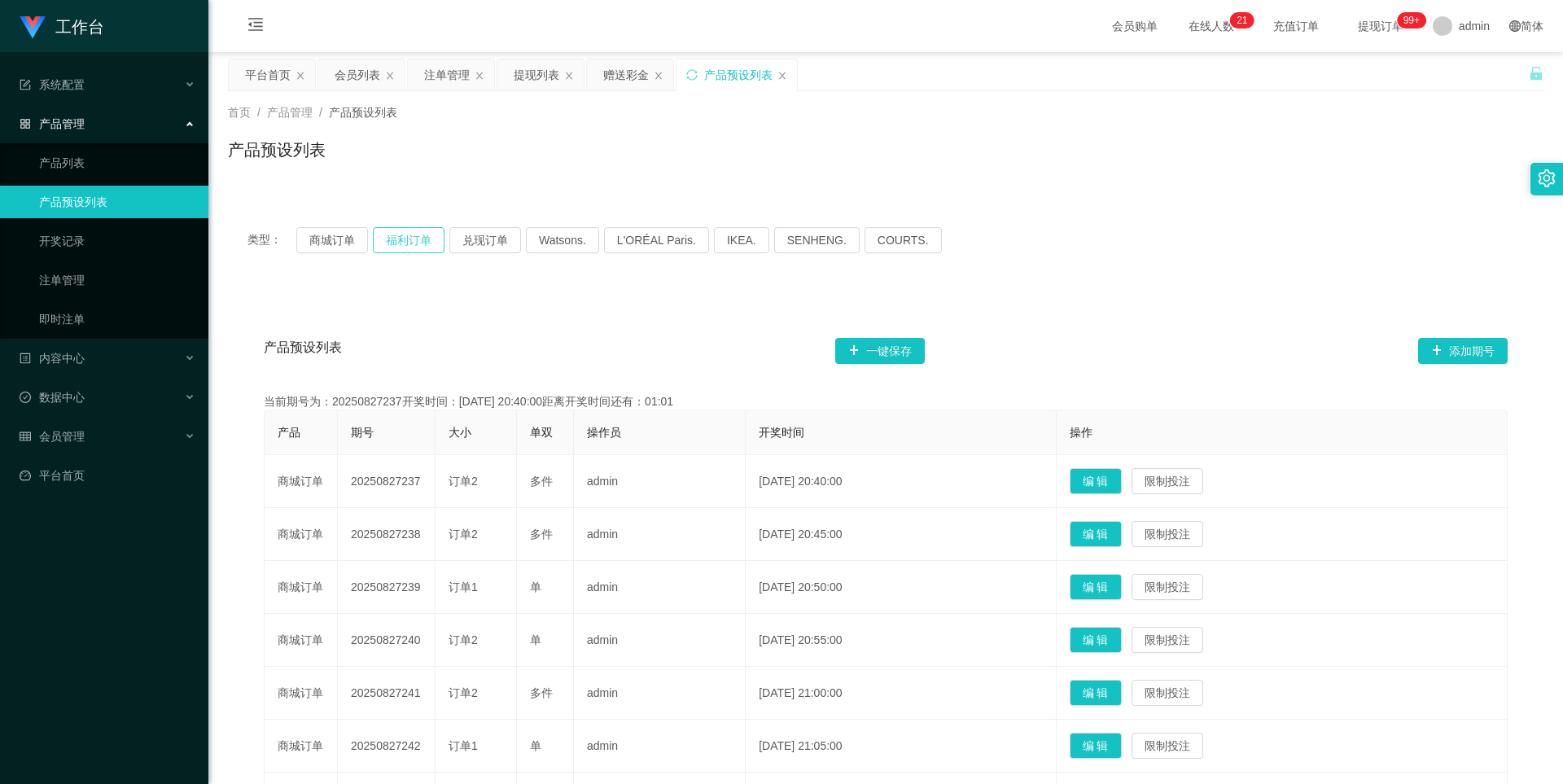
click at [393, 243] on button "福利订单" at bounding box center [408, 240] width 72 height 26
click at [333, 243] on button "商城订单" at bounding box center [332, 240] width 72 height 26
click at [492, 238] on button "兑现订单" at bounding box center [485, 240] width 72 height 26
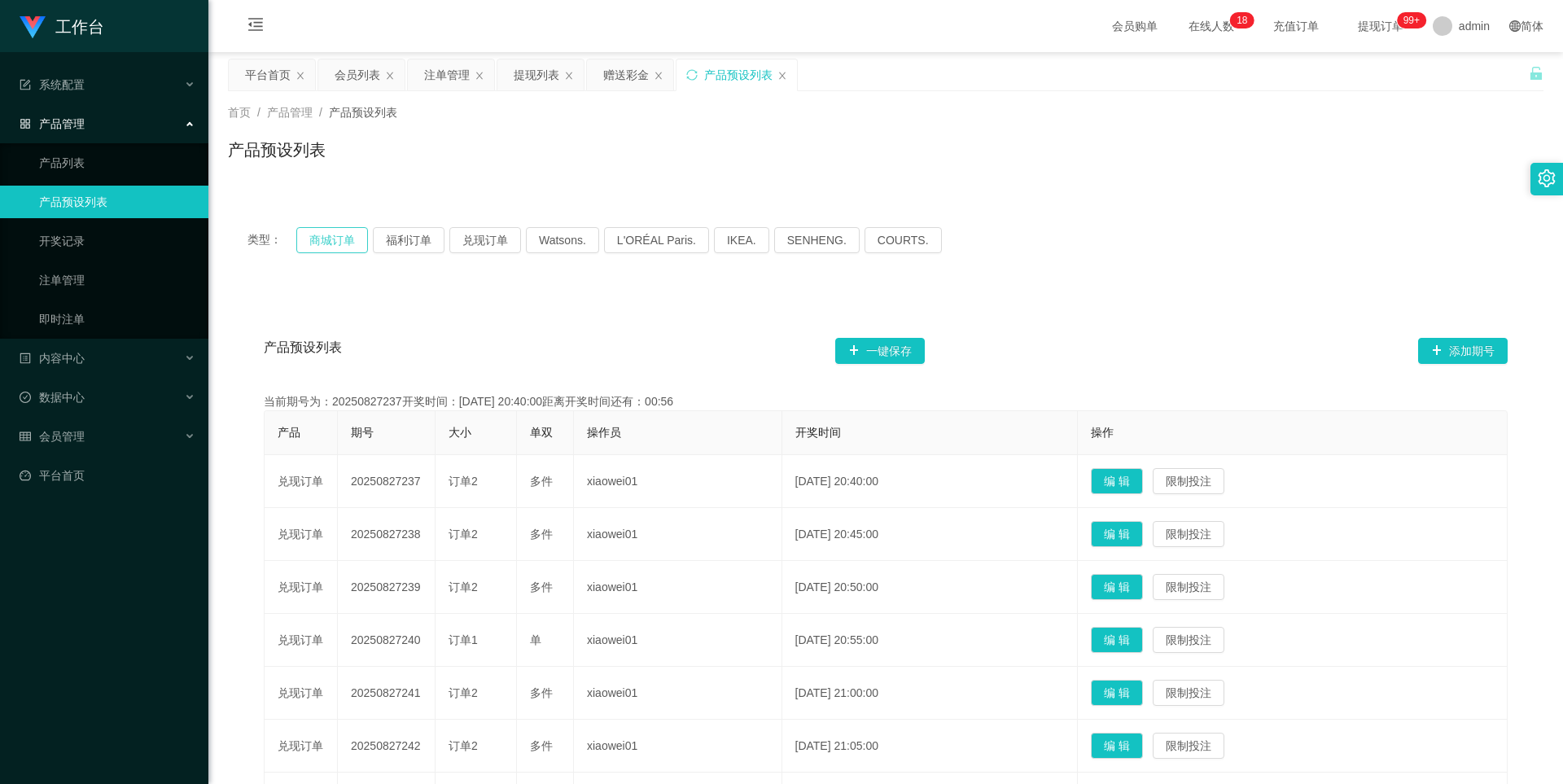
click at [308, 236] on button "商城订单" at bounding box center [332, 240] width 72 height 26
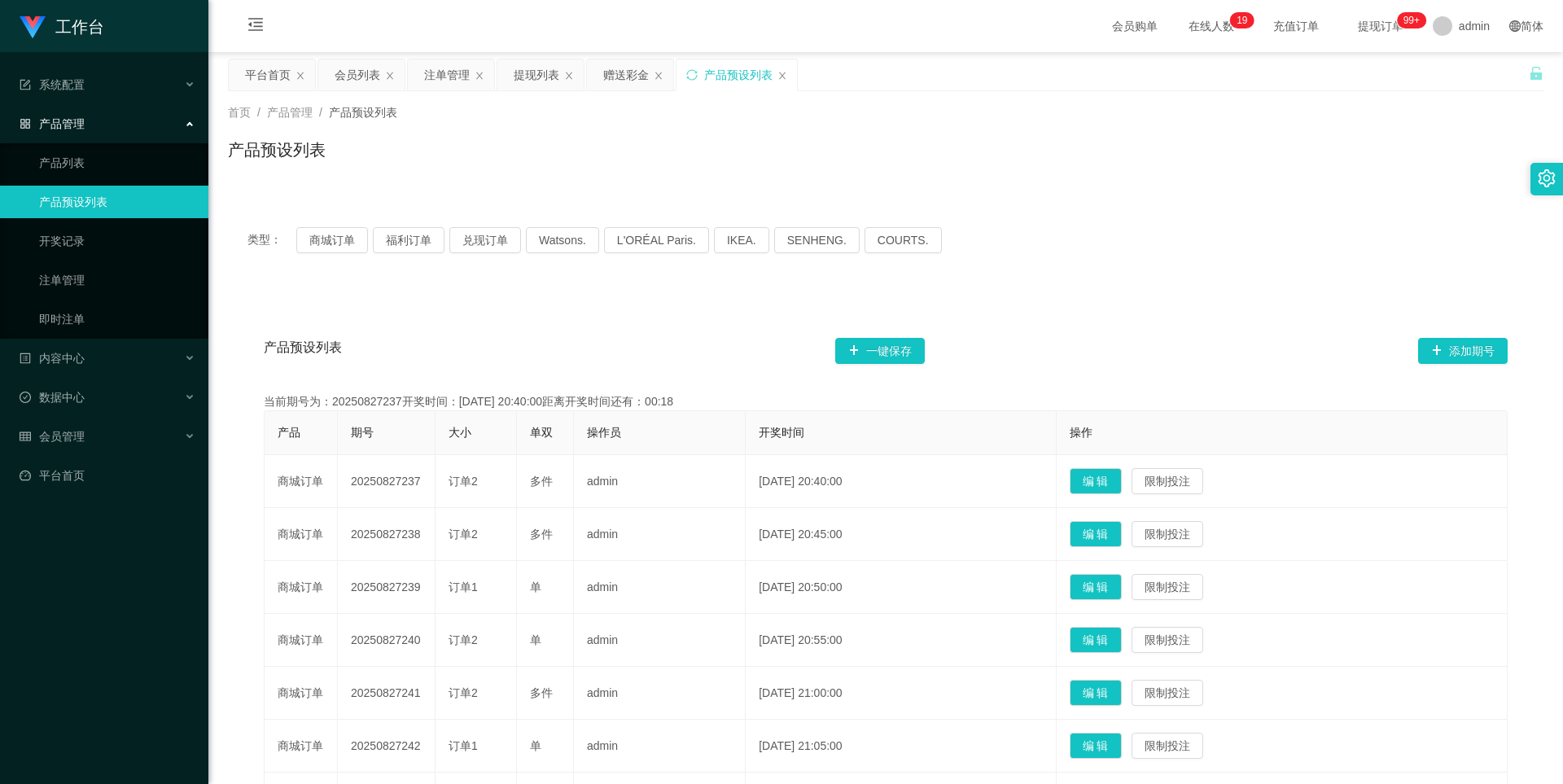
click at [76, 618] on div "工作台 系统配置 系统配置列表 管理员列表 管理员分组 支付通道 产品管理 产品列表 产品预设列表 开奖记录 注单管理 即时注单 内容中心 数据中心 员工统计…" at bounding box center [104, 392] width 209 height 784
click at [347, 82] on div "会员列表" at bounding box center [357, 75] width 45 height 31
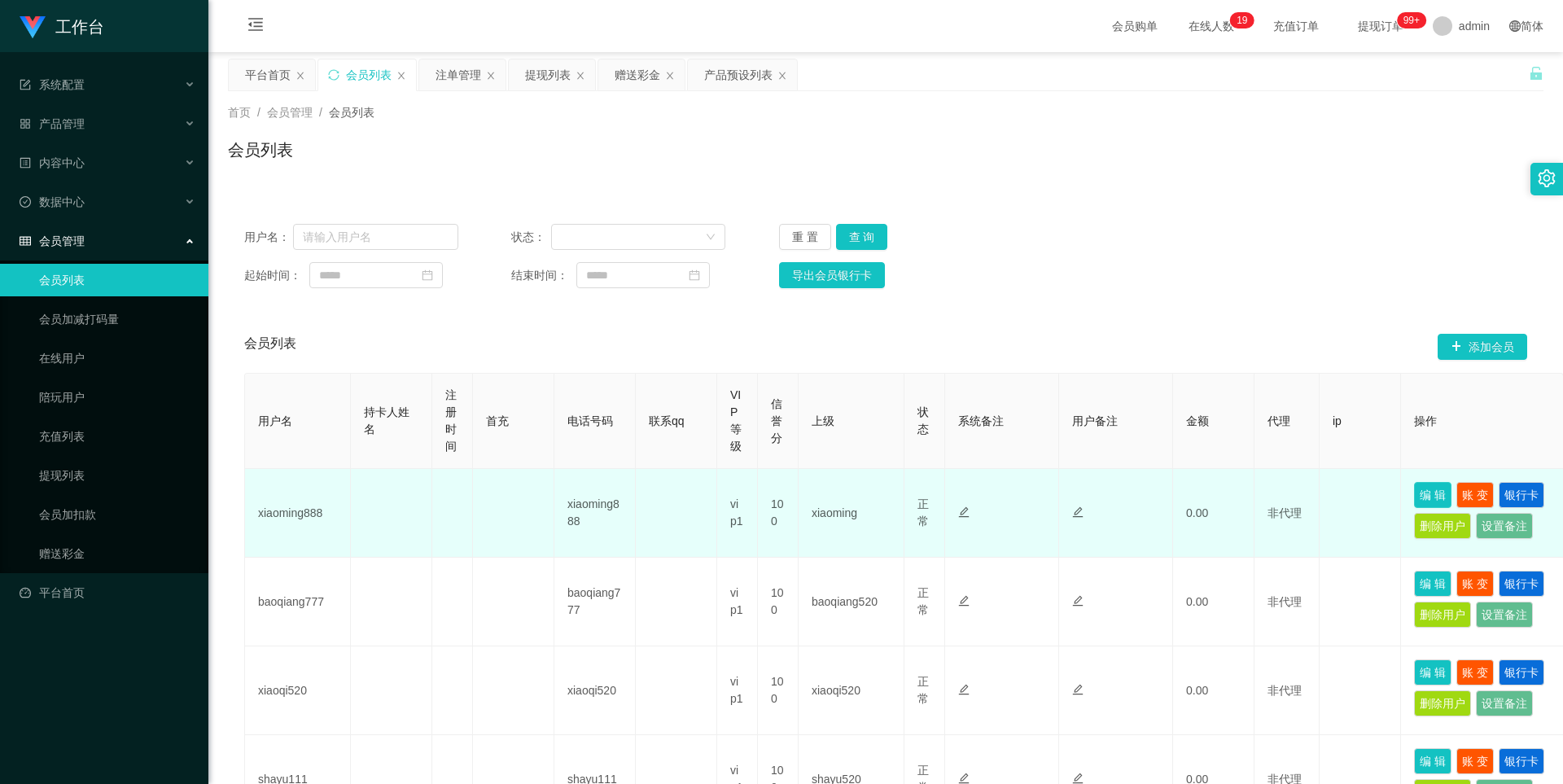
click at [625, 486] on button "编 辑" at bounding box center [1432, 495] width 37 height 26
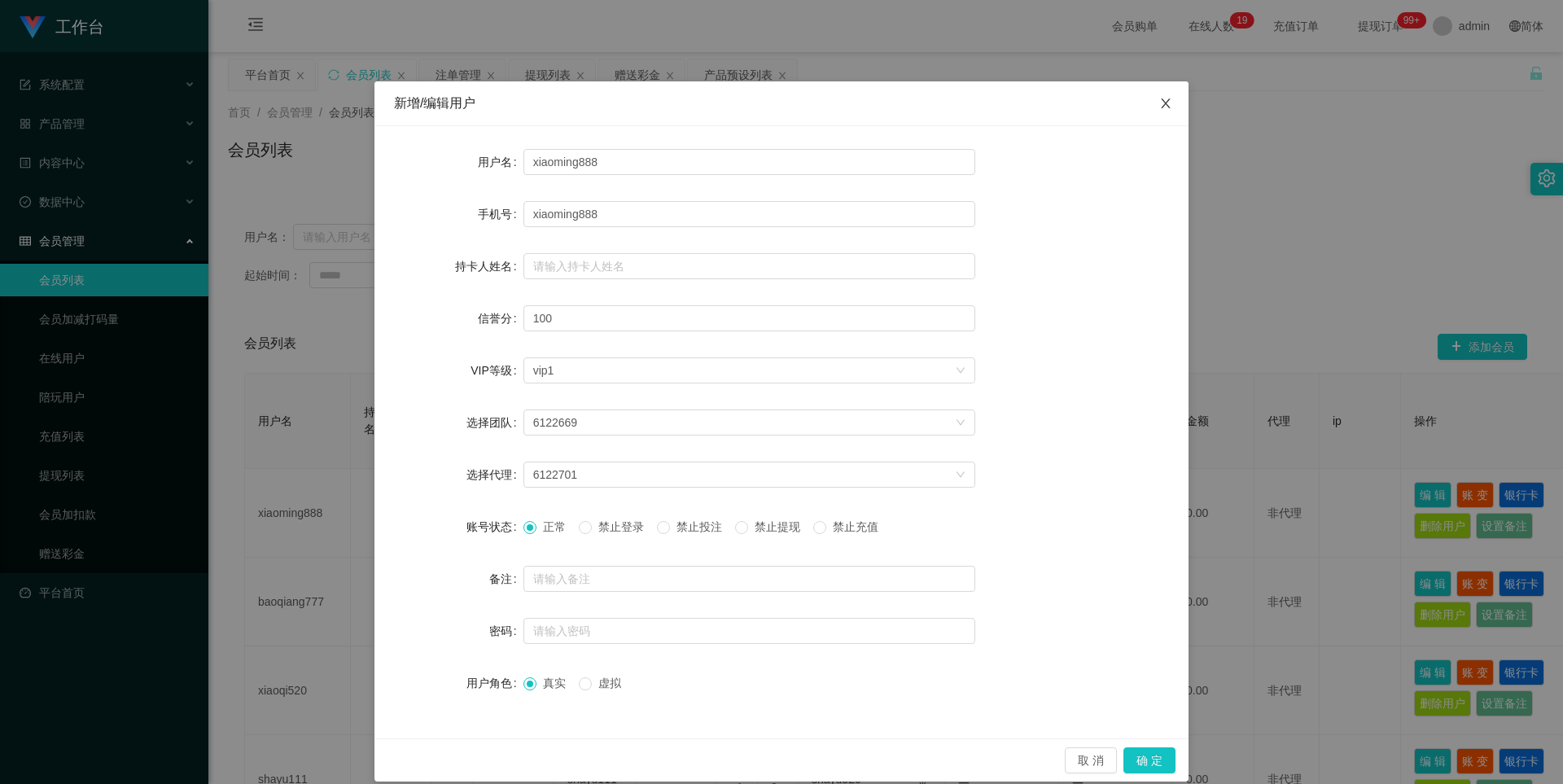
click at [625, 106] on icon "图标: close" at bounding box center [1166, 103] width 13 height 13
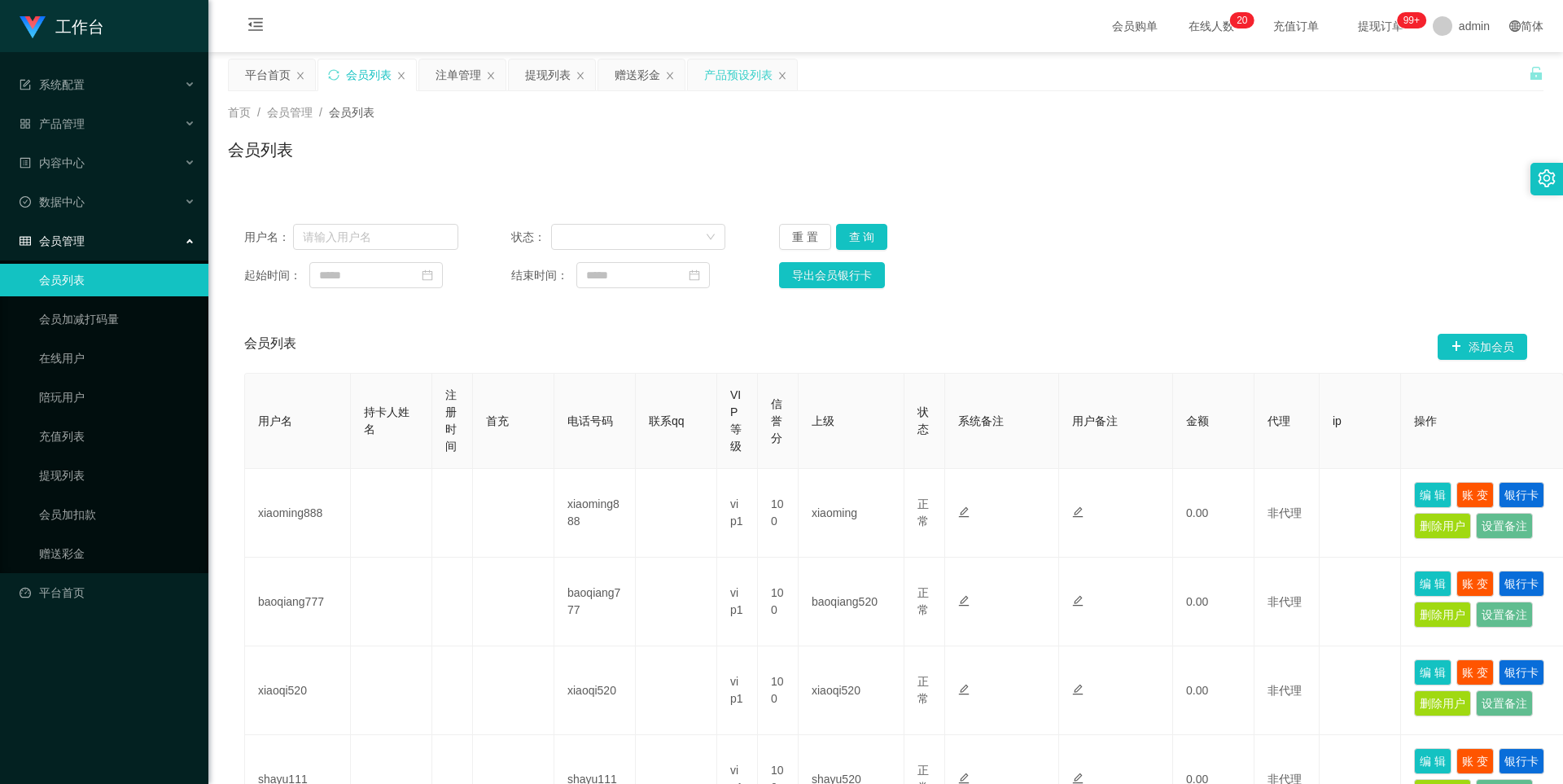
click at [625, 74] on div "产品预设列表" at bounding box center [738, 75] width 68 height 31
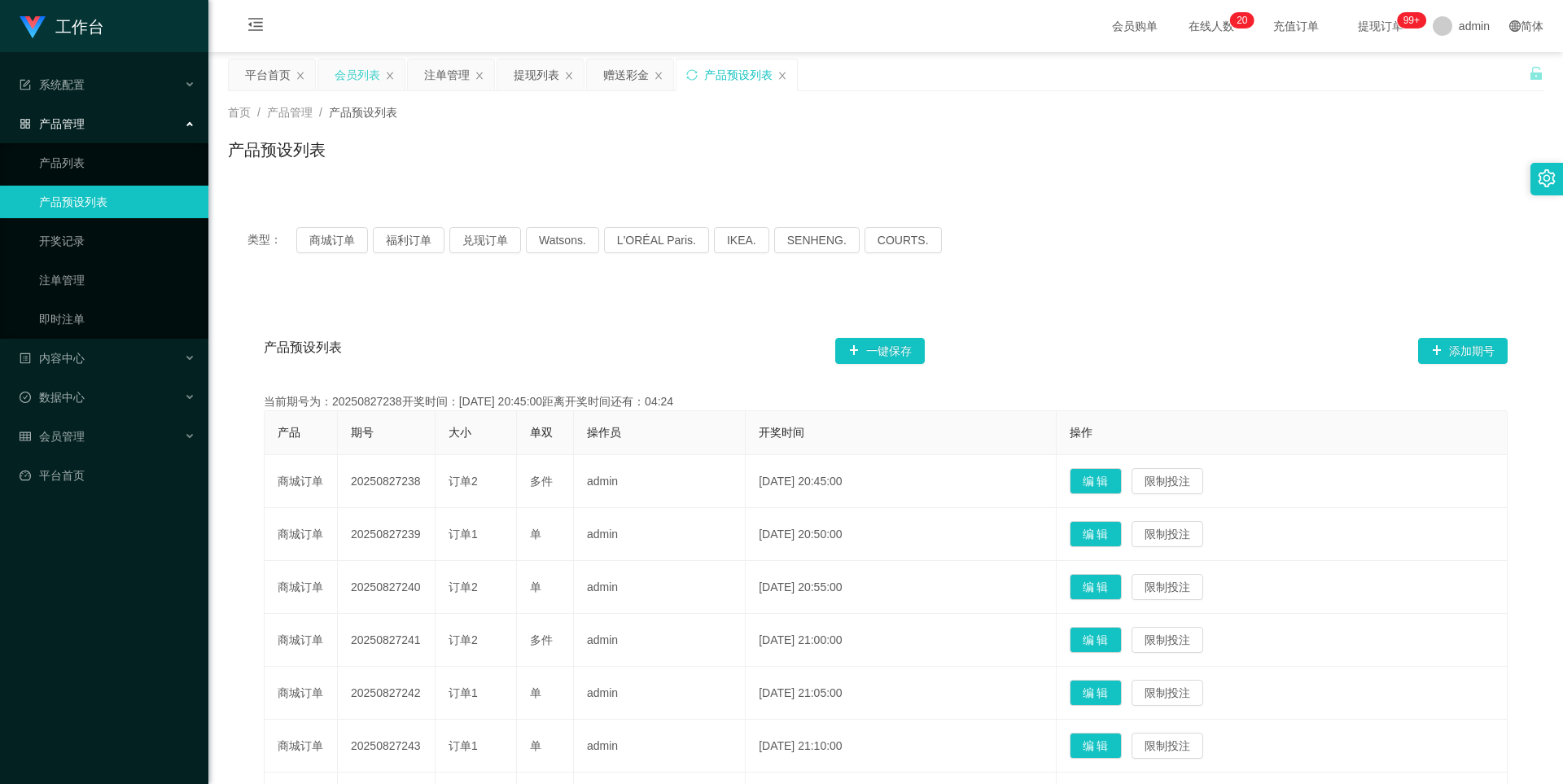
click at [336, 68] on div "会员列表" at bounding box center [357, 75] width 45 height 31
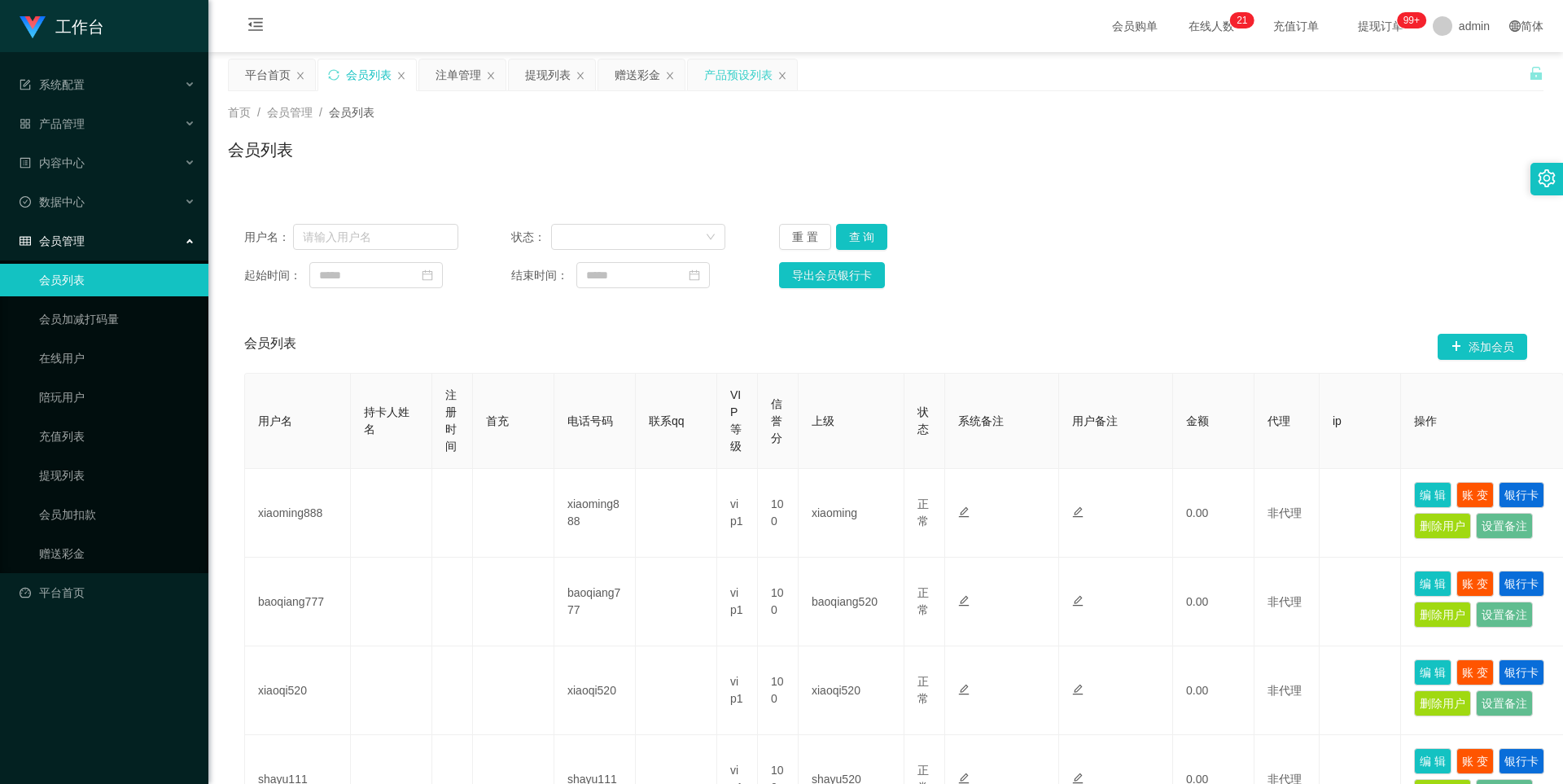
click at [625, 84] on div "产品预设列表" at bounding box center [738, 75] width 68 height 31
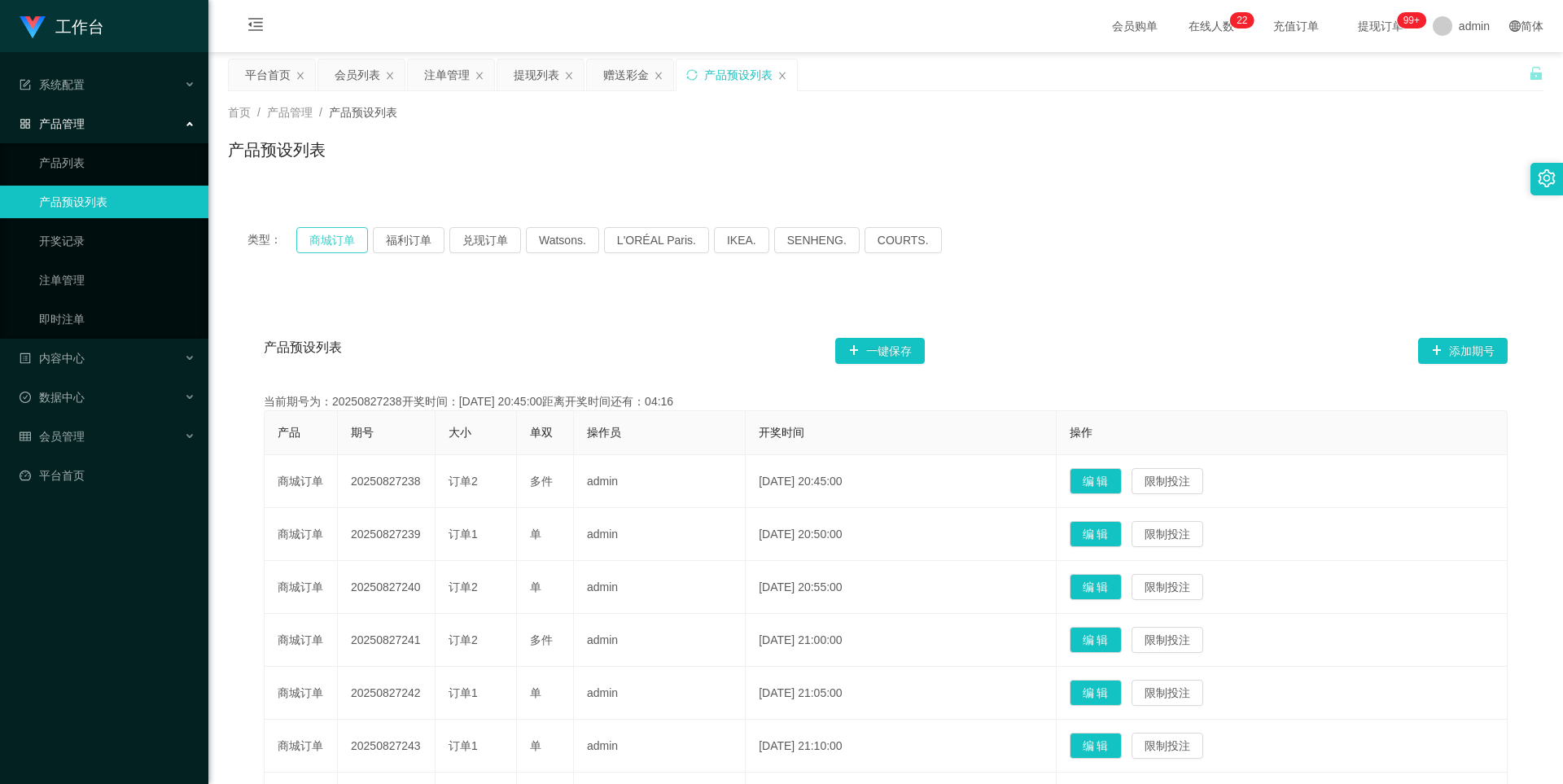
click at [325, 234] on button "商城订单" at bounding box center [332, 240] width 72 height 26
click at [370, 78] on div "会员列表" at bounding box center [357, 75] width 45 height 31
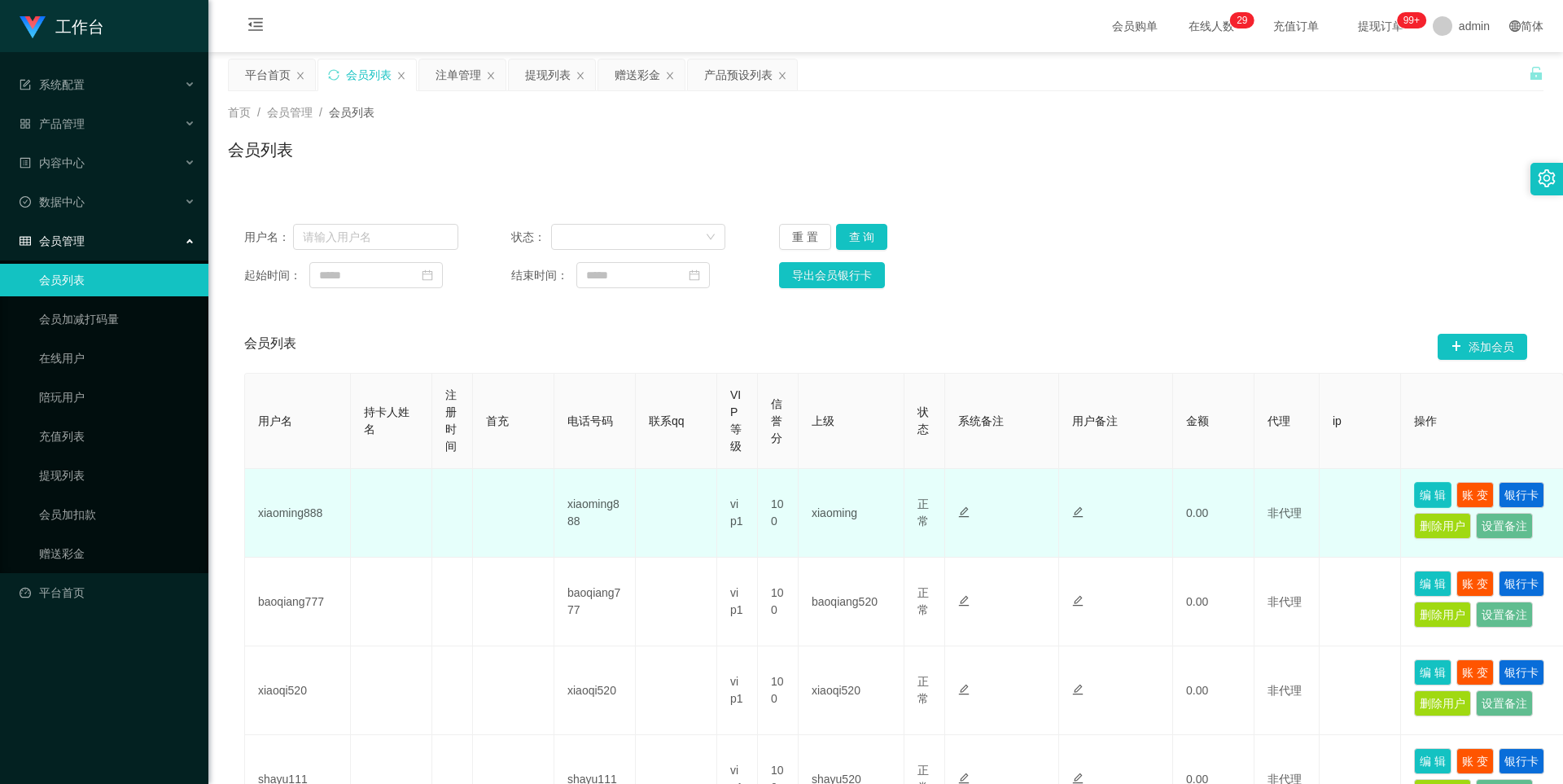
click at [625, 489] on button "编 辑" at bounding box center [1432, 495] width 37 height 26
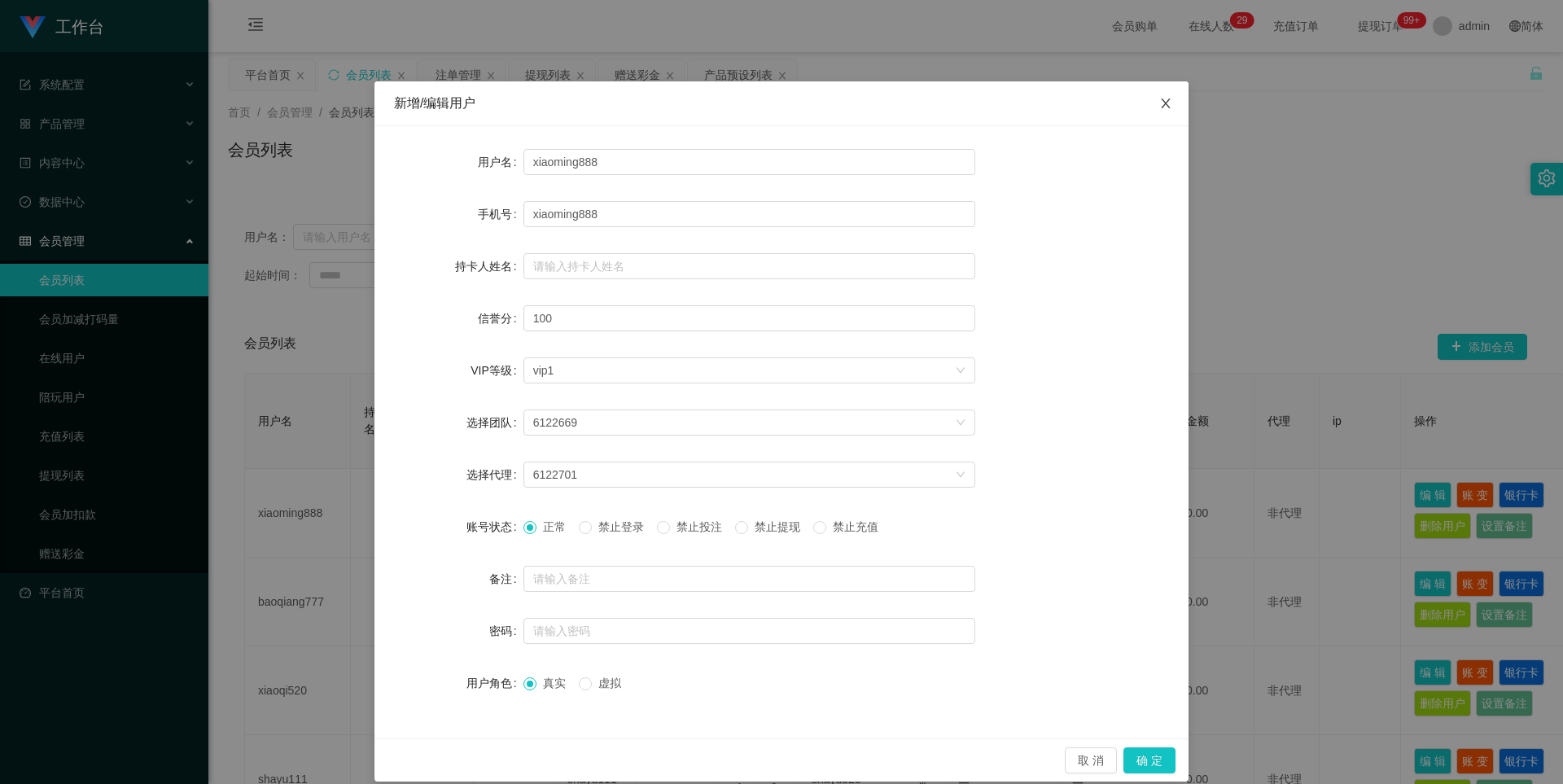
click at [625, 106] on icon "图标: close" at bounding box center [1166, 103] width 13 height 13
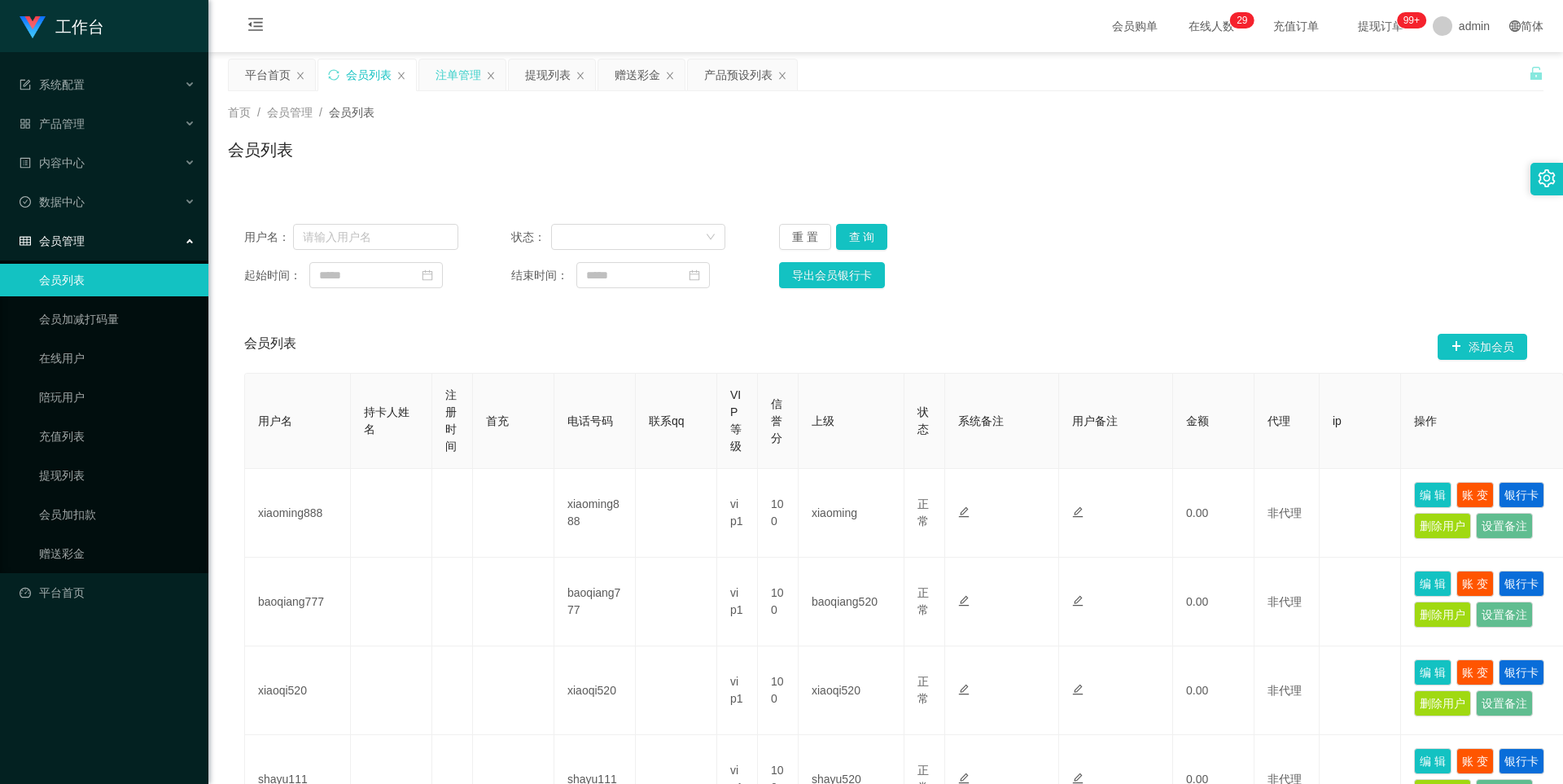
click at [459, 73] on div "注单管理" at bounding box center [458, 75] width 45 height 31
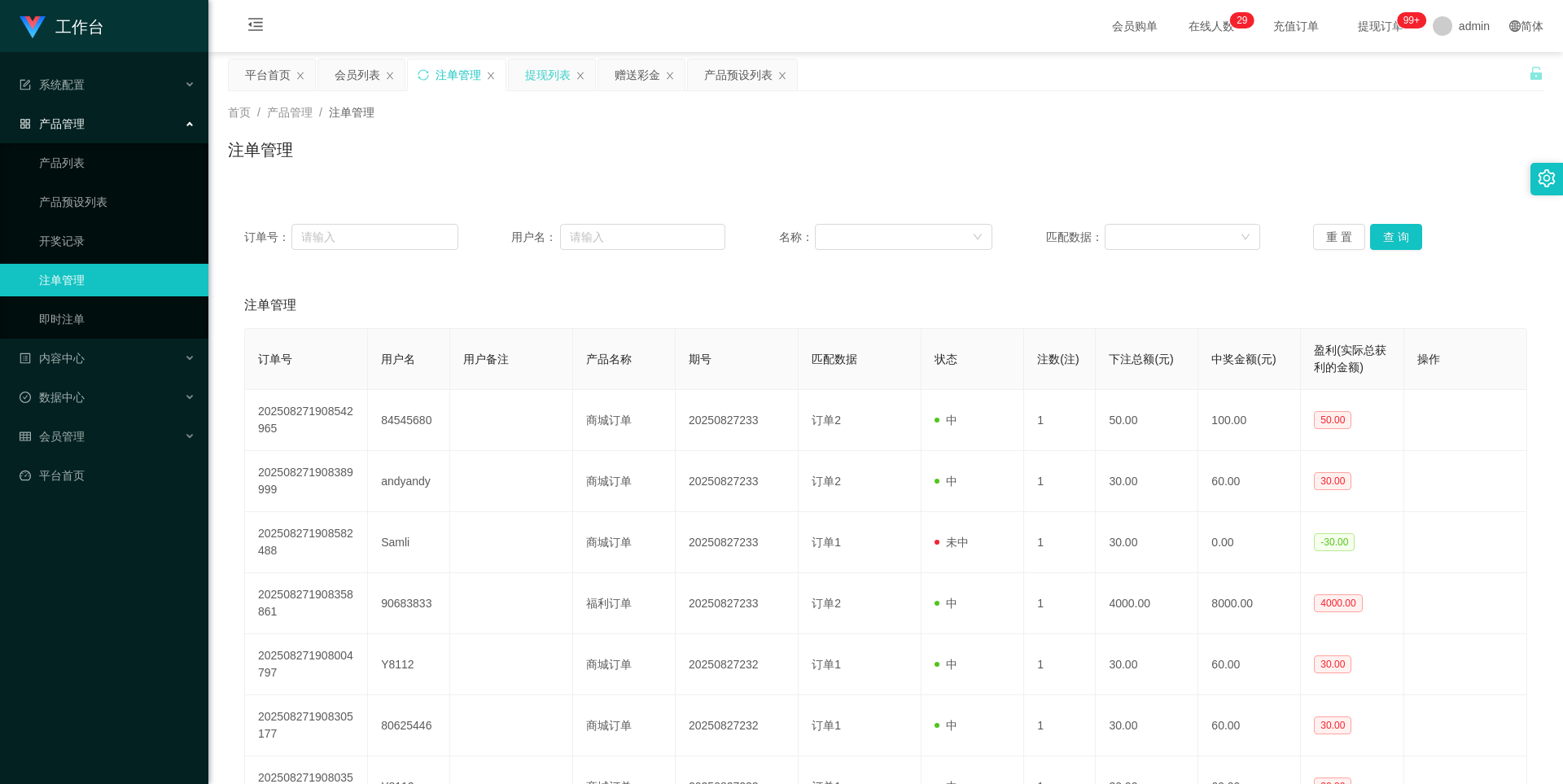
click at [564, 73] on div "提现列表" at bounding box center [548, 75] width 45 height 31
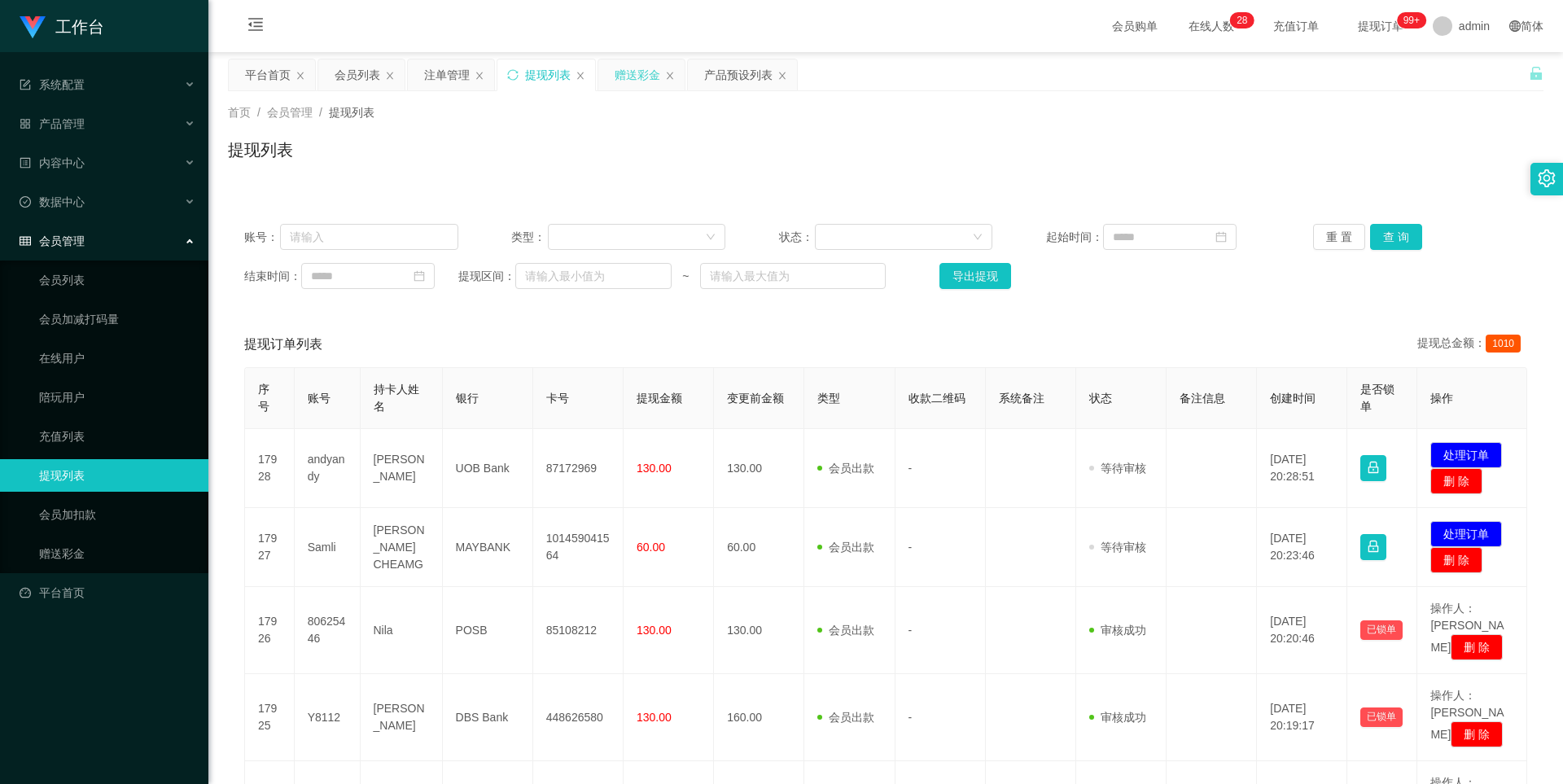
click at [625, 77] on div "赠送彩金" at bounding box center [637, 75] width 45 height 31
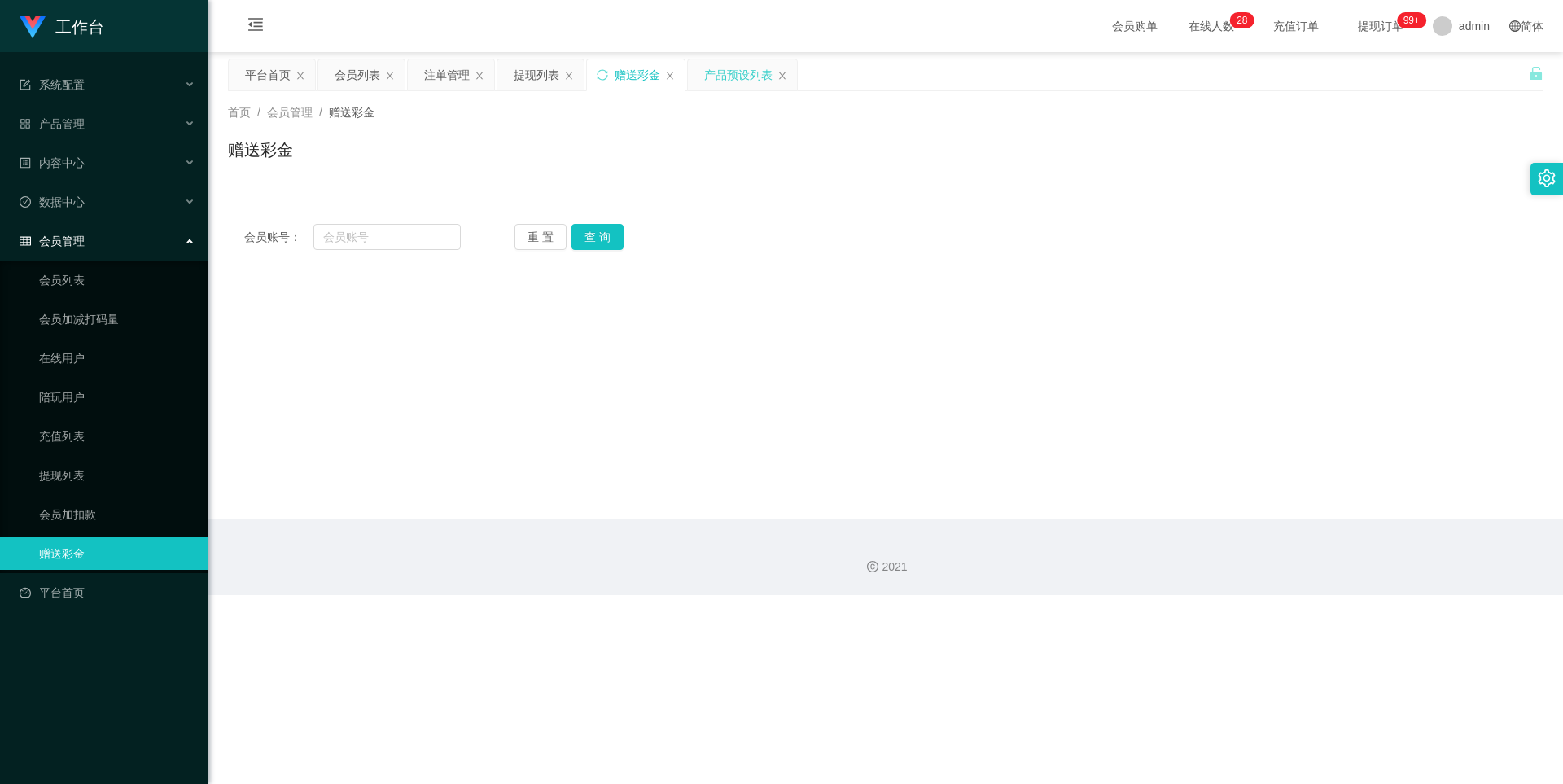
click at [625, 78] on div "产品预设列表" at bounding box center [738, 75] width 68 height 31
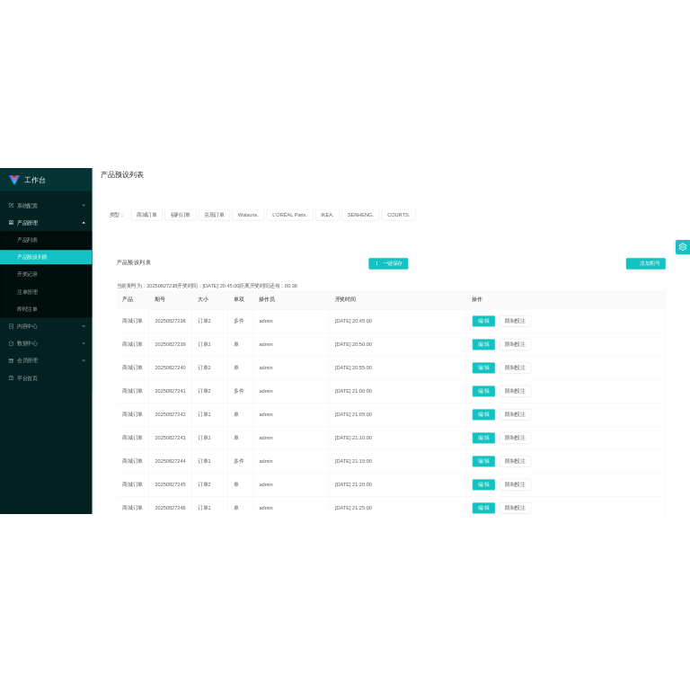
scroll to position [180, 0]
